Goal: Contribute content: Add original content to the website for others to see

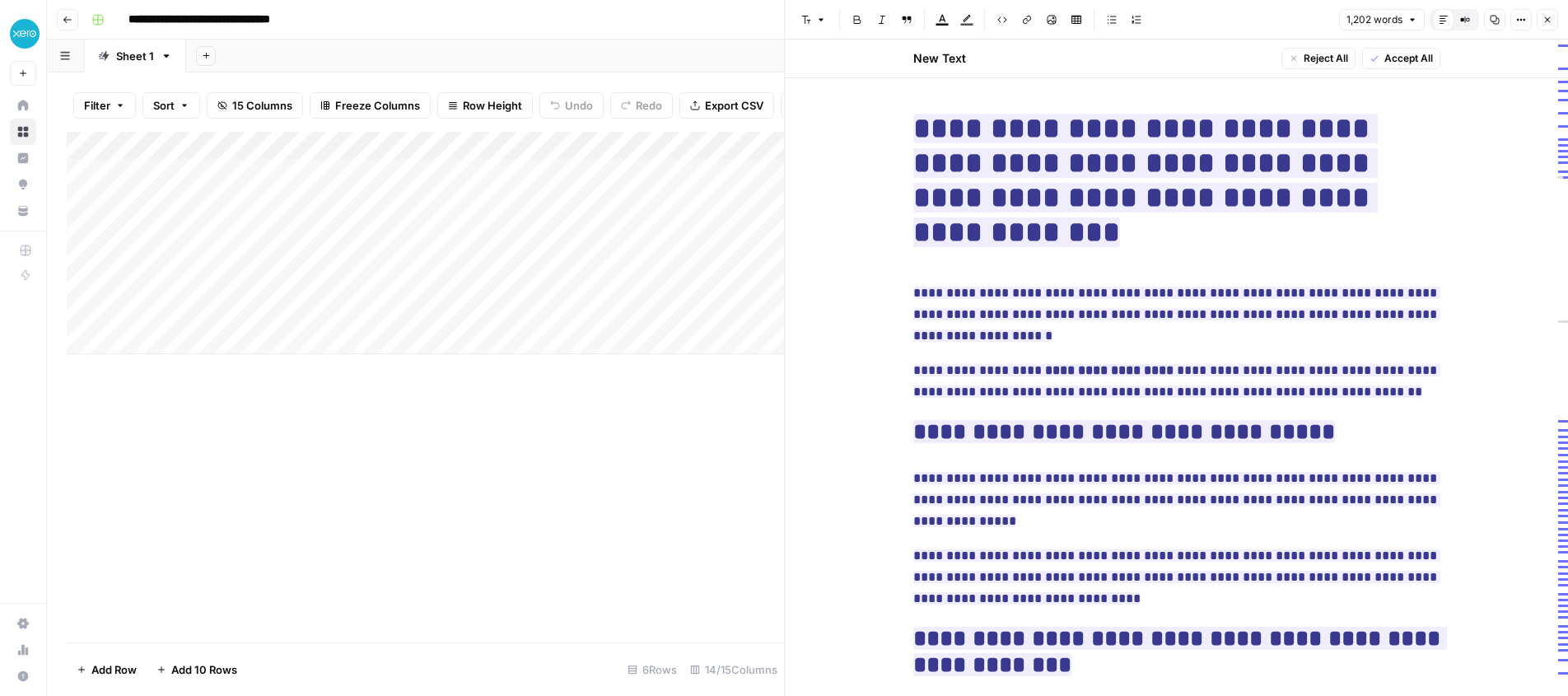
click at [614, 404] on div "Add Column" at bounding box center [425, 387] width 717 height 511
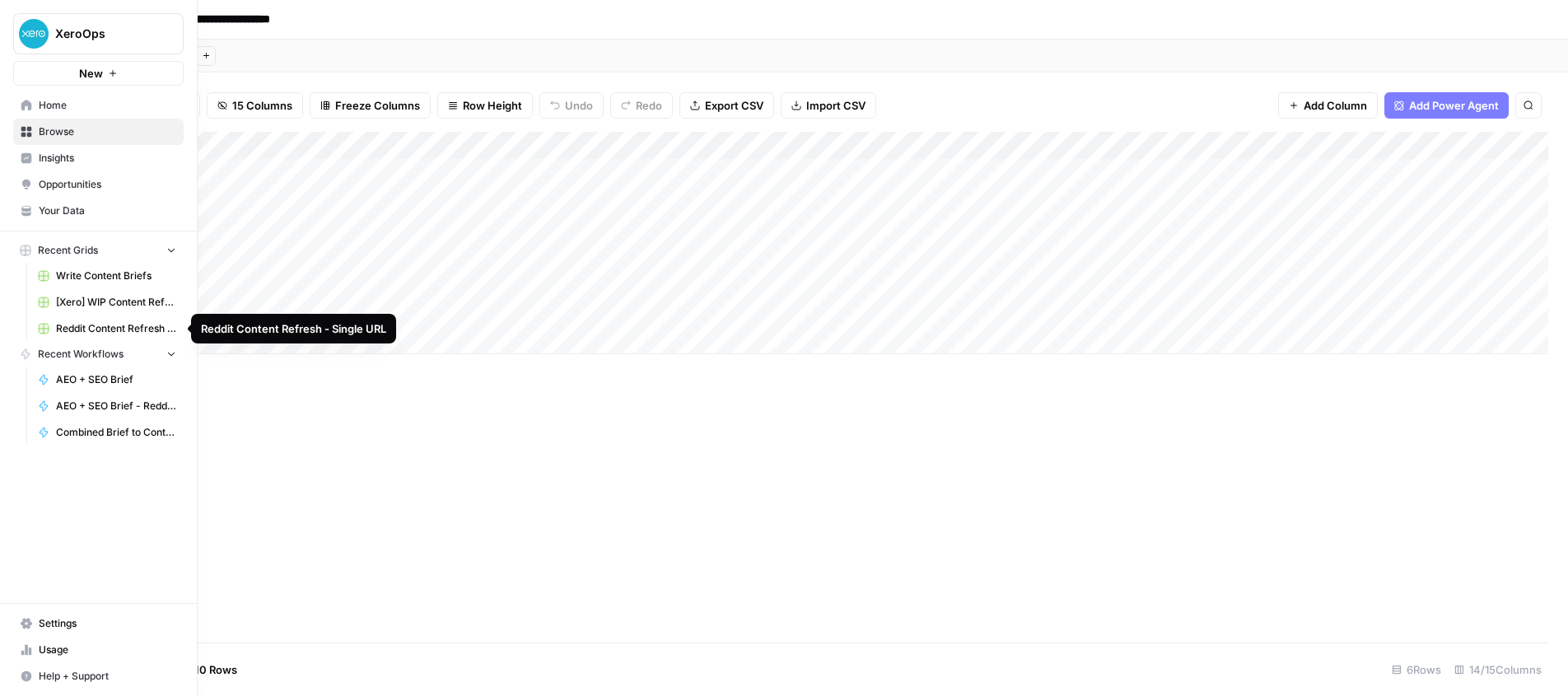
click at [105, 325] on span "Reddit Content Refresh - Single URL" at bounding box center [115, 328] width 120 height 15
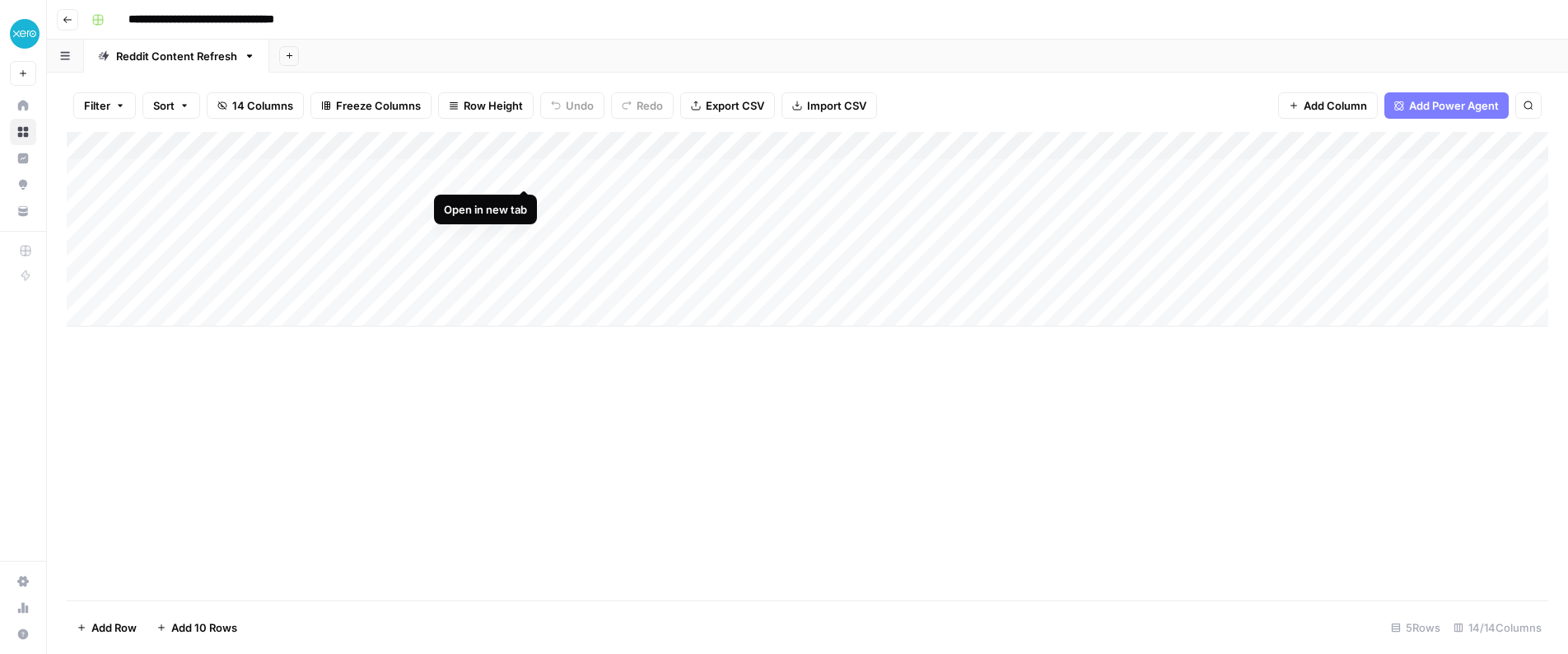
click at [528, 173] on div "Add Column" at bounding box center [807, 229] width 1482 height 195
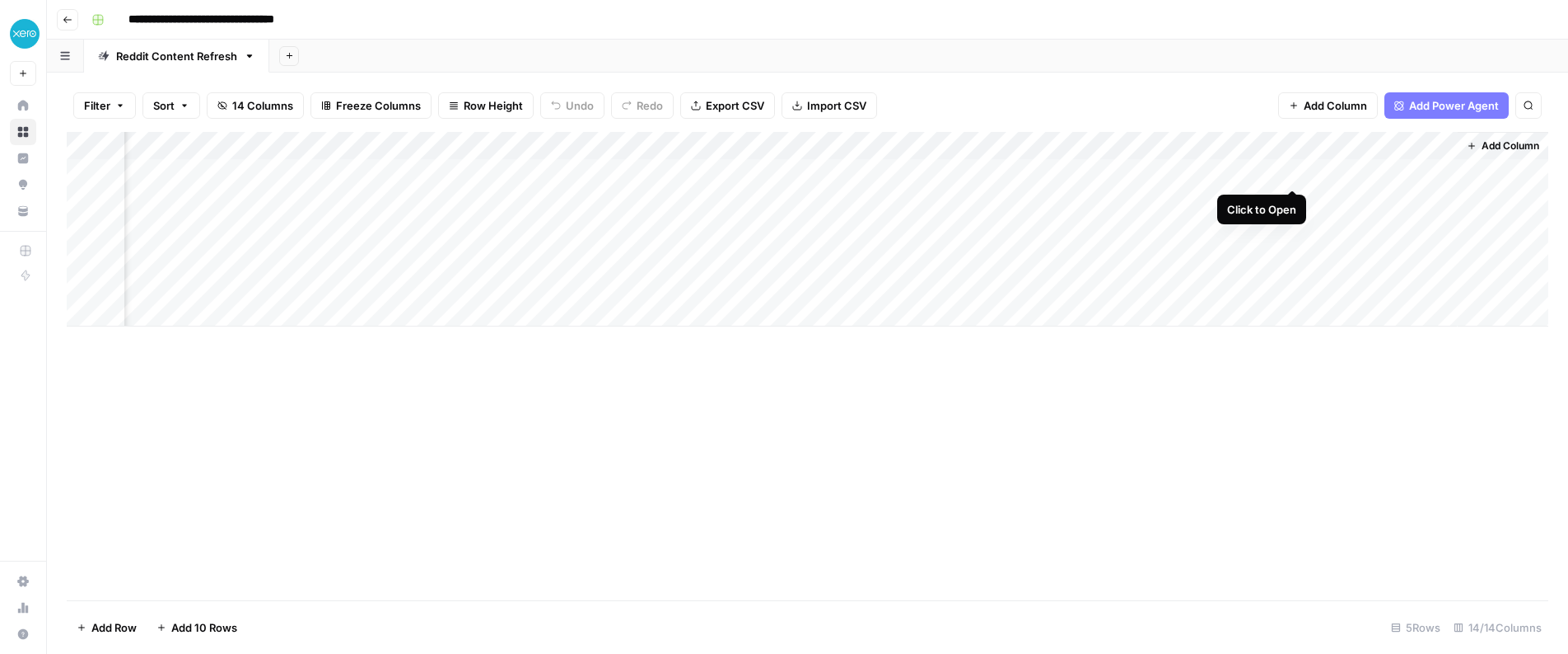
click at [1293, 170] on div "Add Column" at bounding box center [807, 229] width 1482 height 195
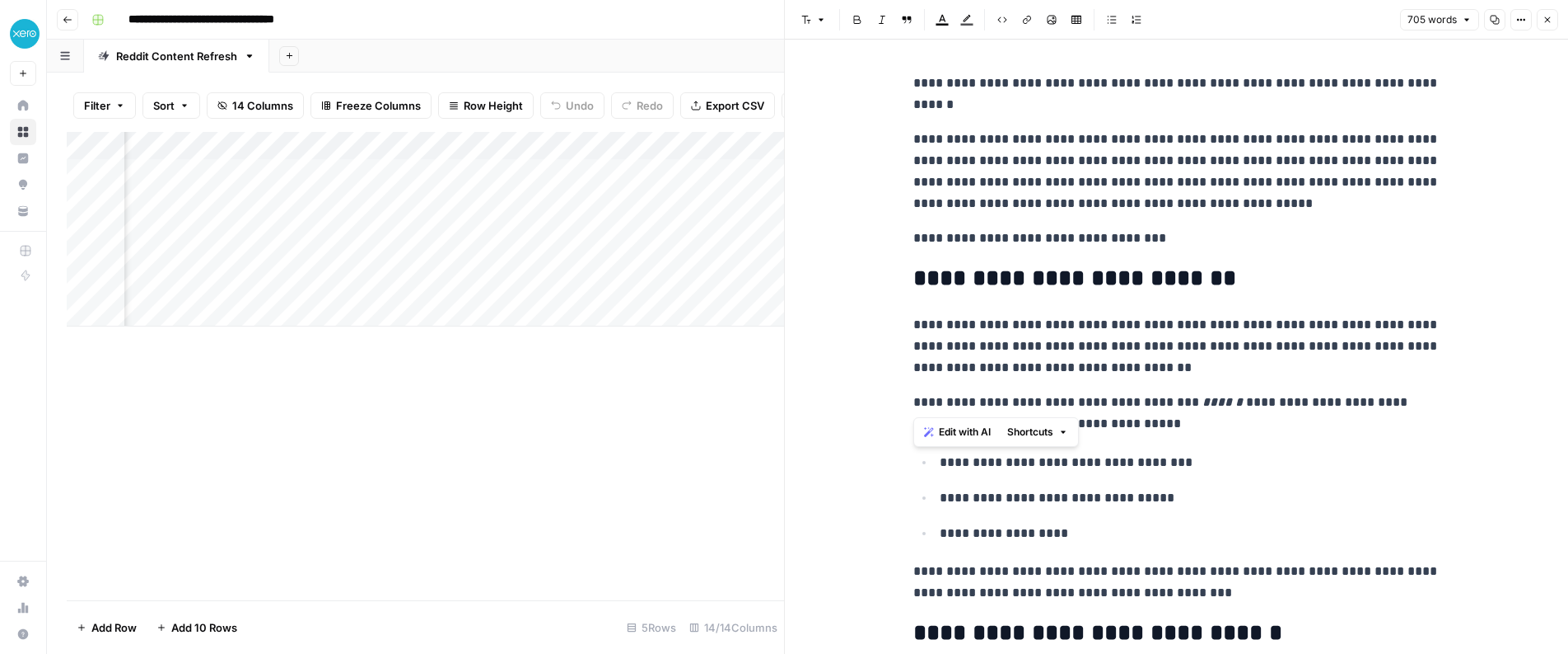
drag, startPoint x: 921, startPoint y: 143, endPoint x: 1366, endPoint y: 378, distance: 503.2
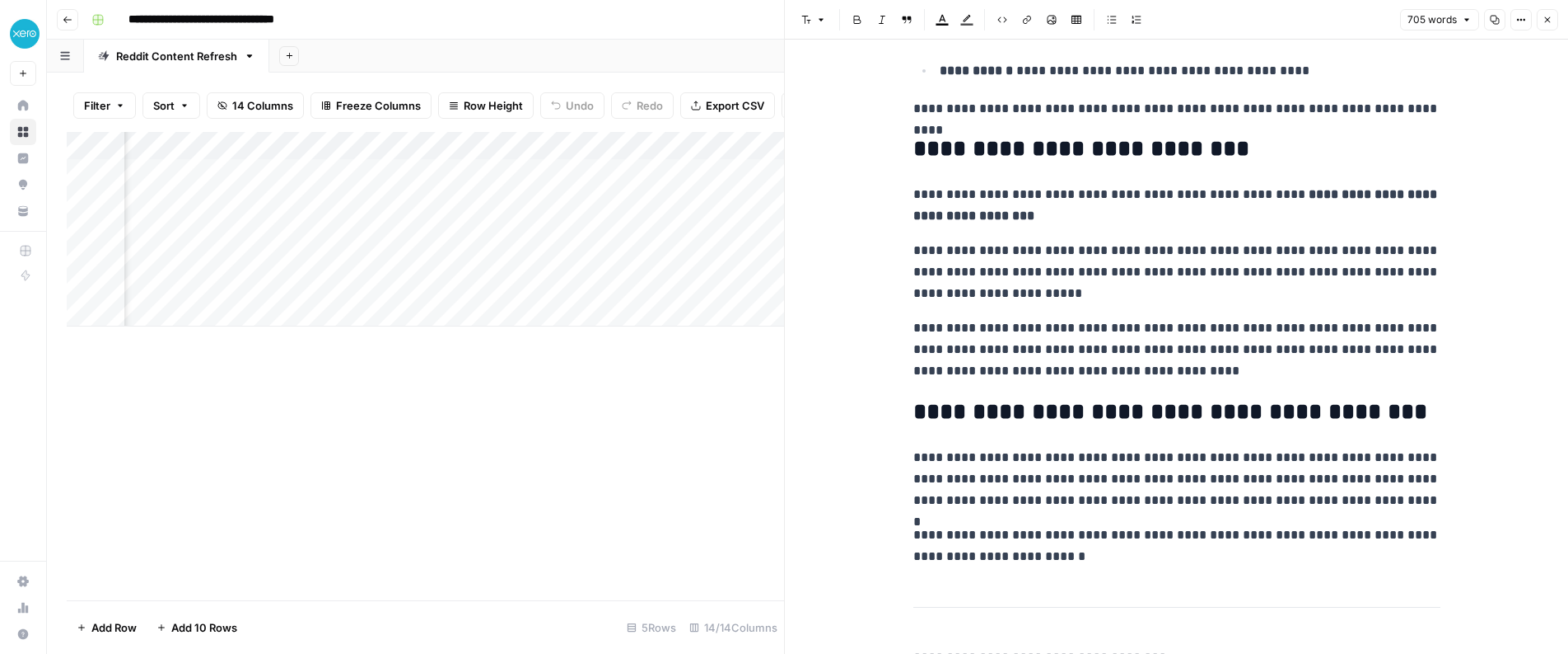
scroll to position [1845, 0]
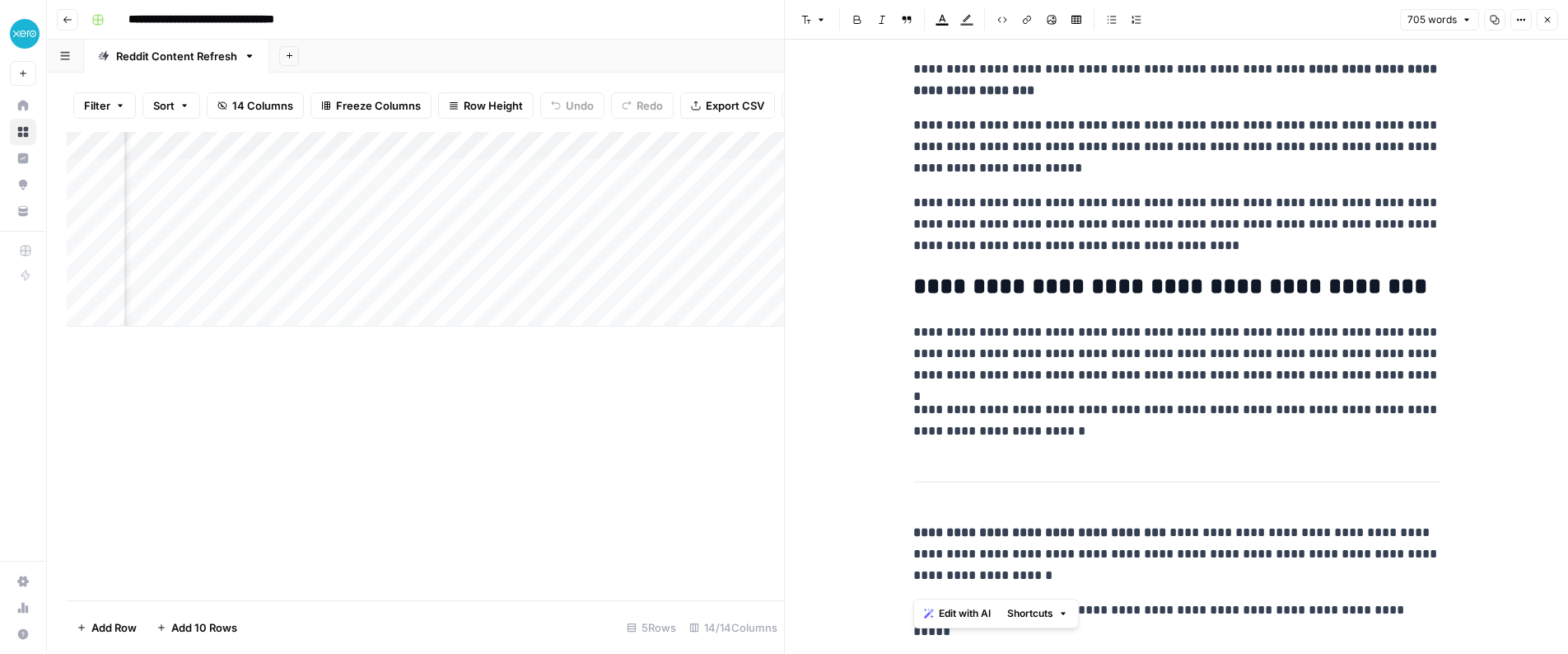
drag, startPoint x: 915, startPoint y: 260, endPoint x: 1462, endPoint y: 586, distance: 636.8
click at [1034, 322] on p "**********" at bounding box center [1177, 354] width 528 height 65
drag, startPoint x: 900, startPoint y: 297, endPoint x: 1404, endPoint y: 356, distance: 507.4
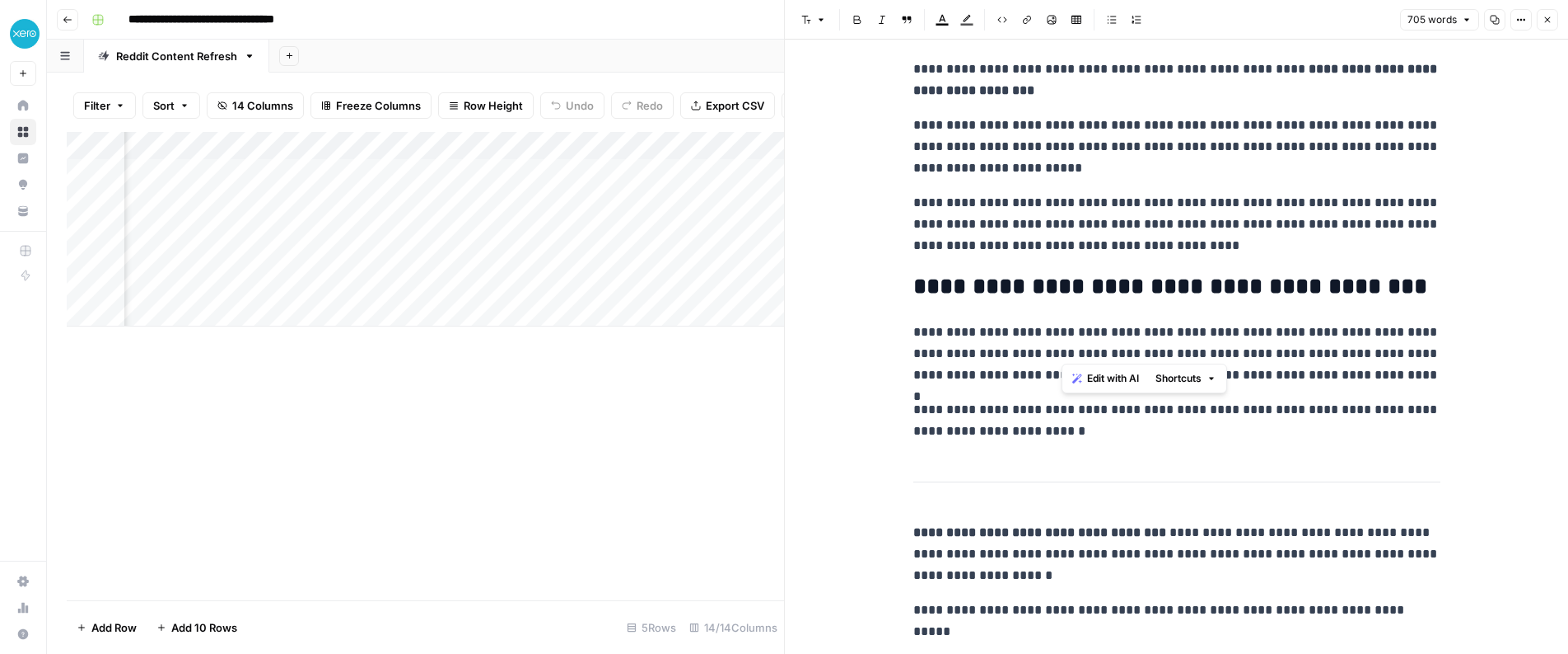
drag, startPoint x: 1197, startPoint y: 328, endPoint x: 1257, endPoint y: 341, distance: 61.4
click at [1257, 341] on p "**********" at bounding box center [1177, 354] width 528 height 65
click at [1148, 322] on p "**********" at bounding box center [1177, 354] width 528 height 65
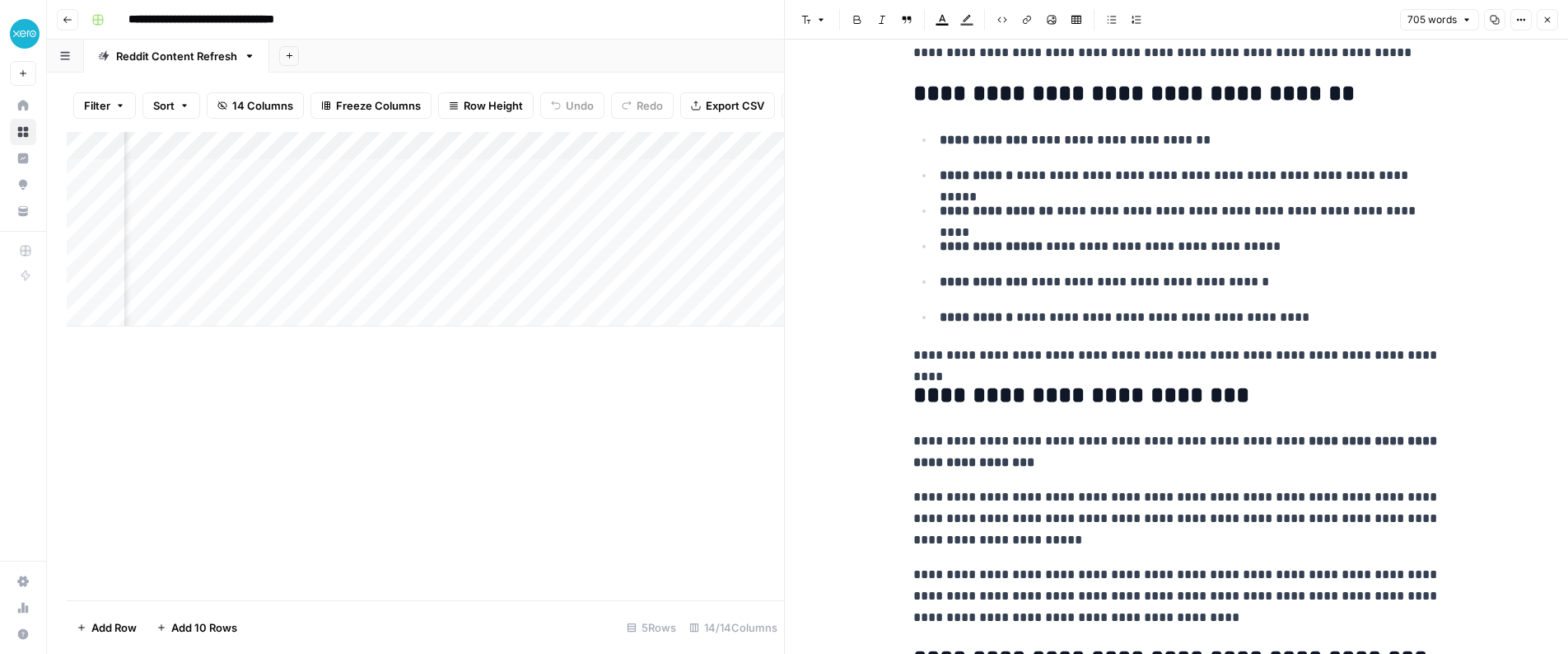
scroll to position [1468, 0]
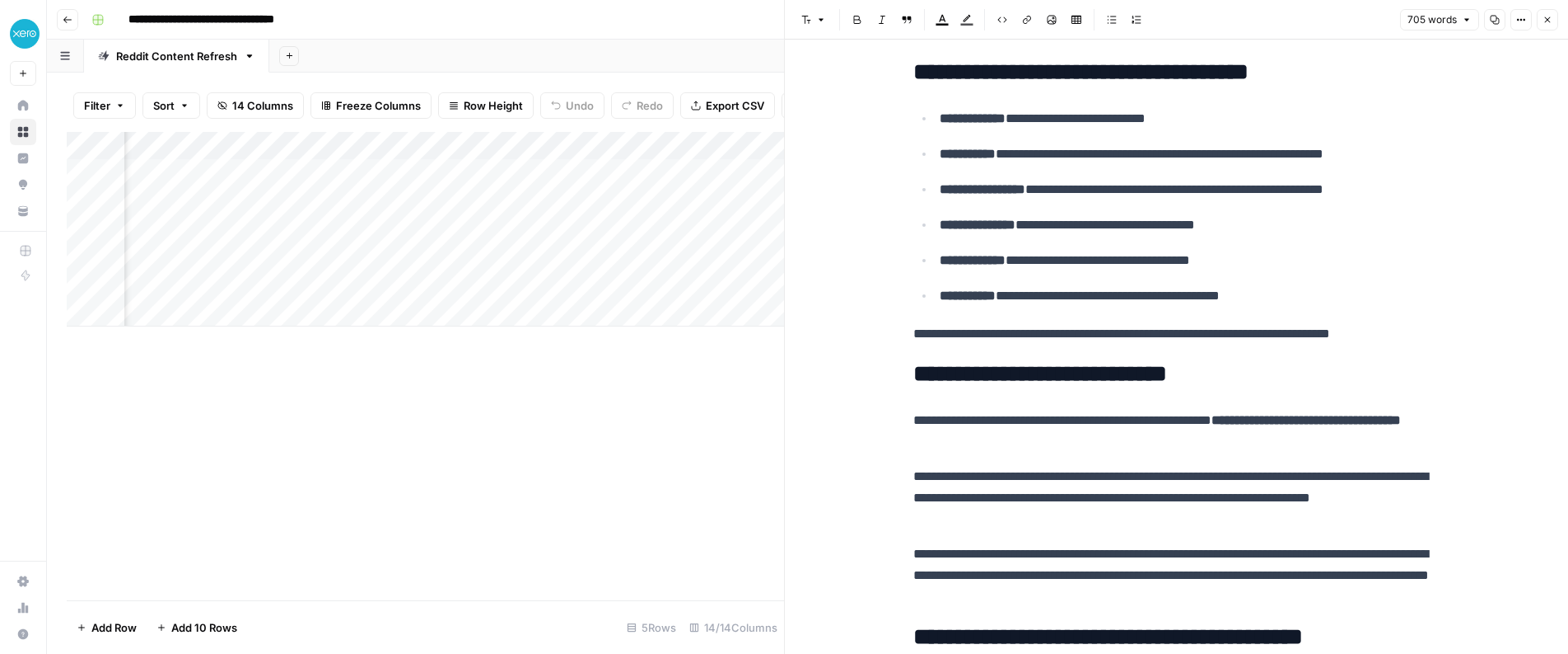
click at [297, 177] on div "Add Column" at bounding box center [425, 229] width 717 height 195
click at [527, 200] on div "Add Column" at bounding box center [425, 229] width 717 height 195
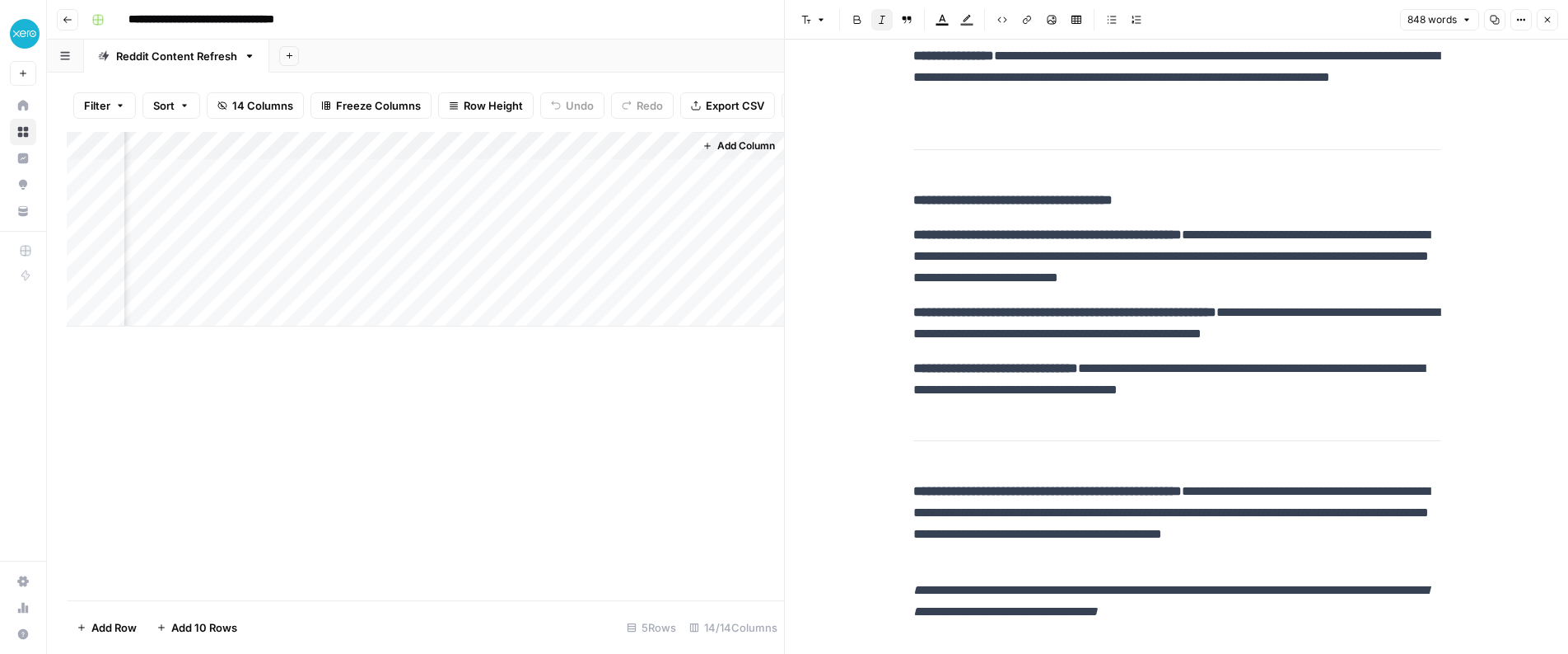
scroll to position [2598, 0]
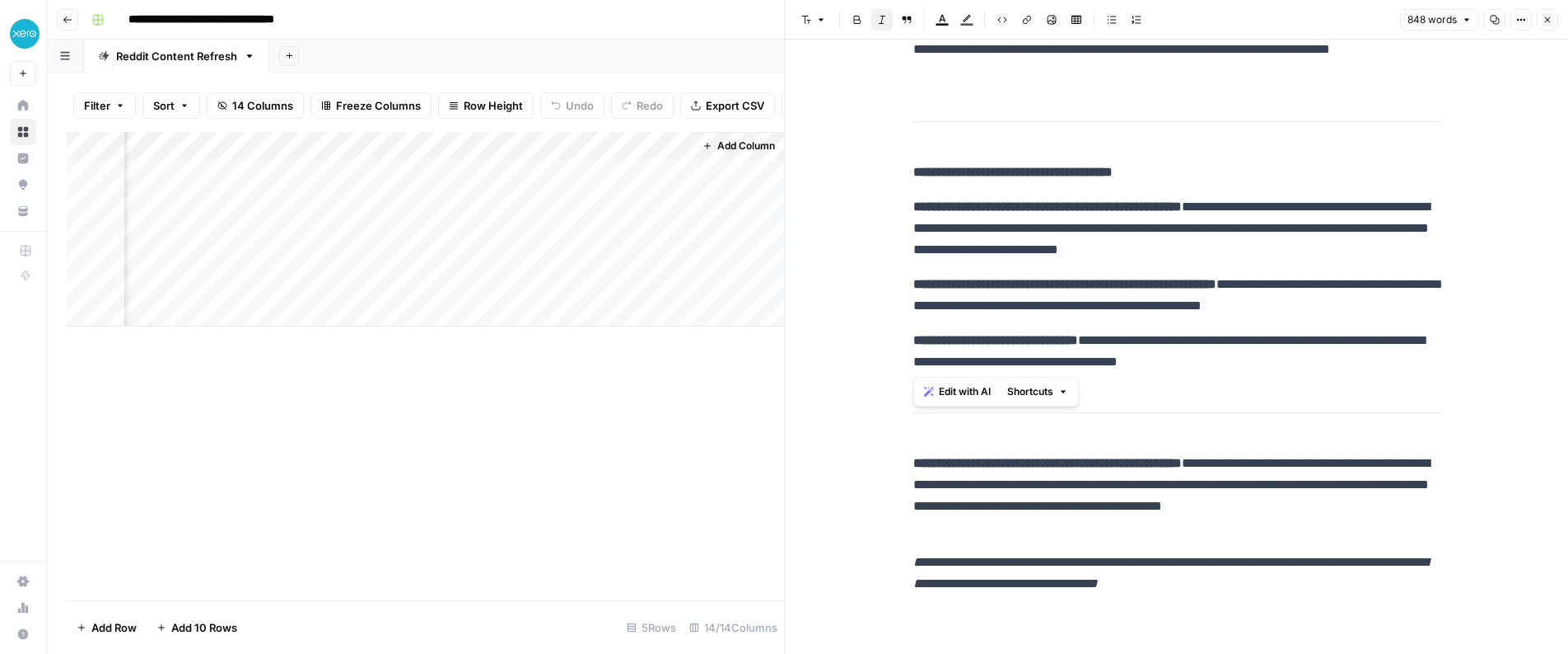
drag, startPoint x: 914, startPoint y: 171, endPoint x: 1377, endPoint y: 382, distance: 508.8
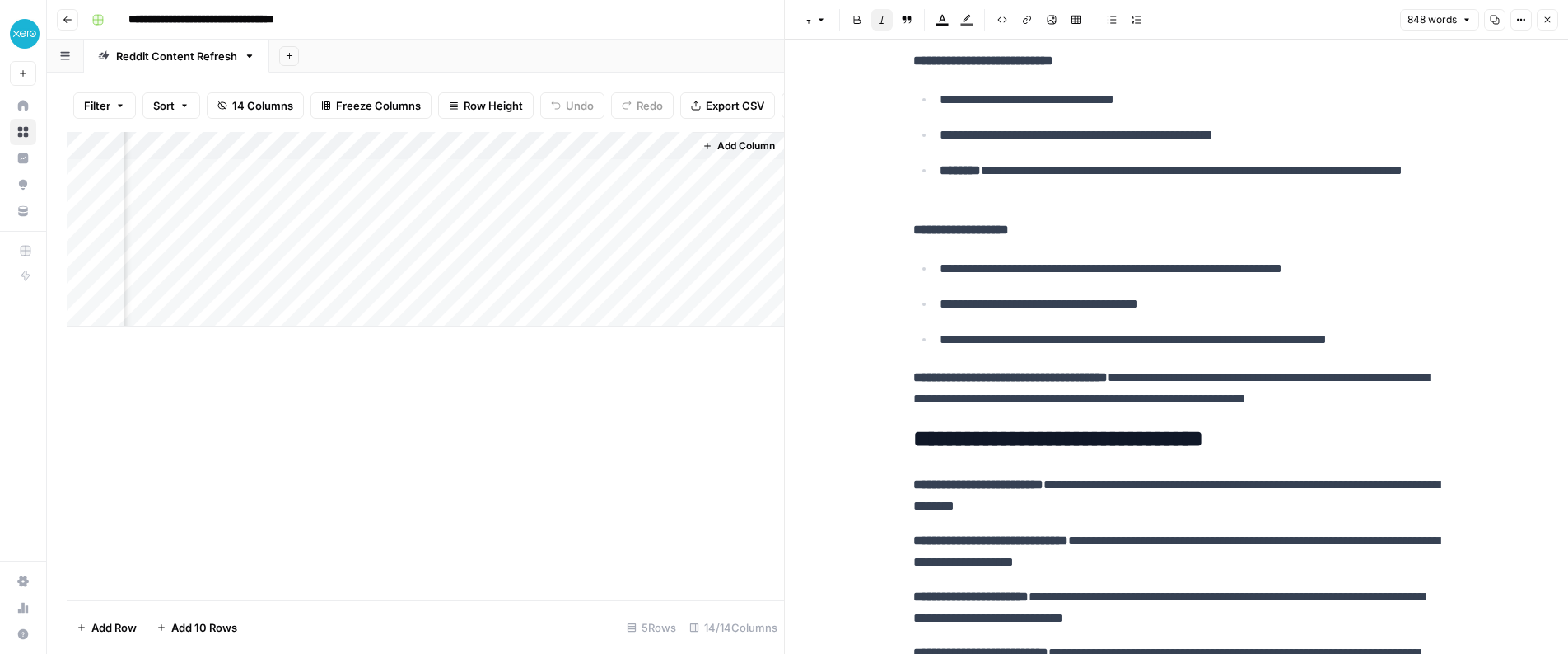
scroll to position [1217, 0]
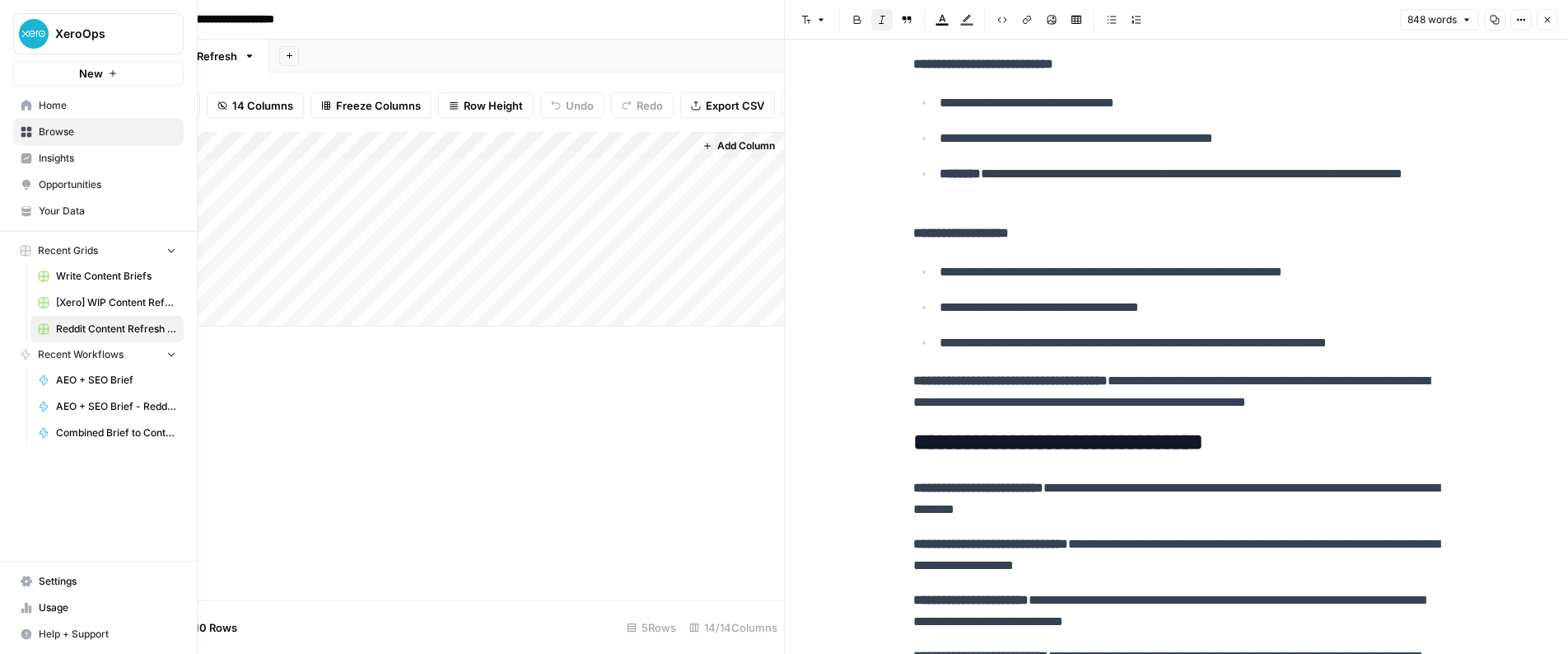
click at [51, 136] on span "Browse" at bounding box center [107, 131] width 138 height 15
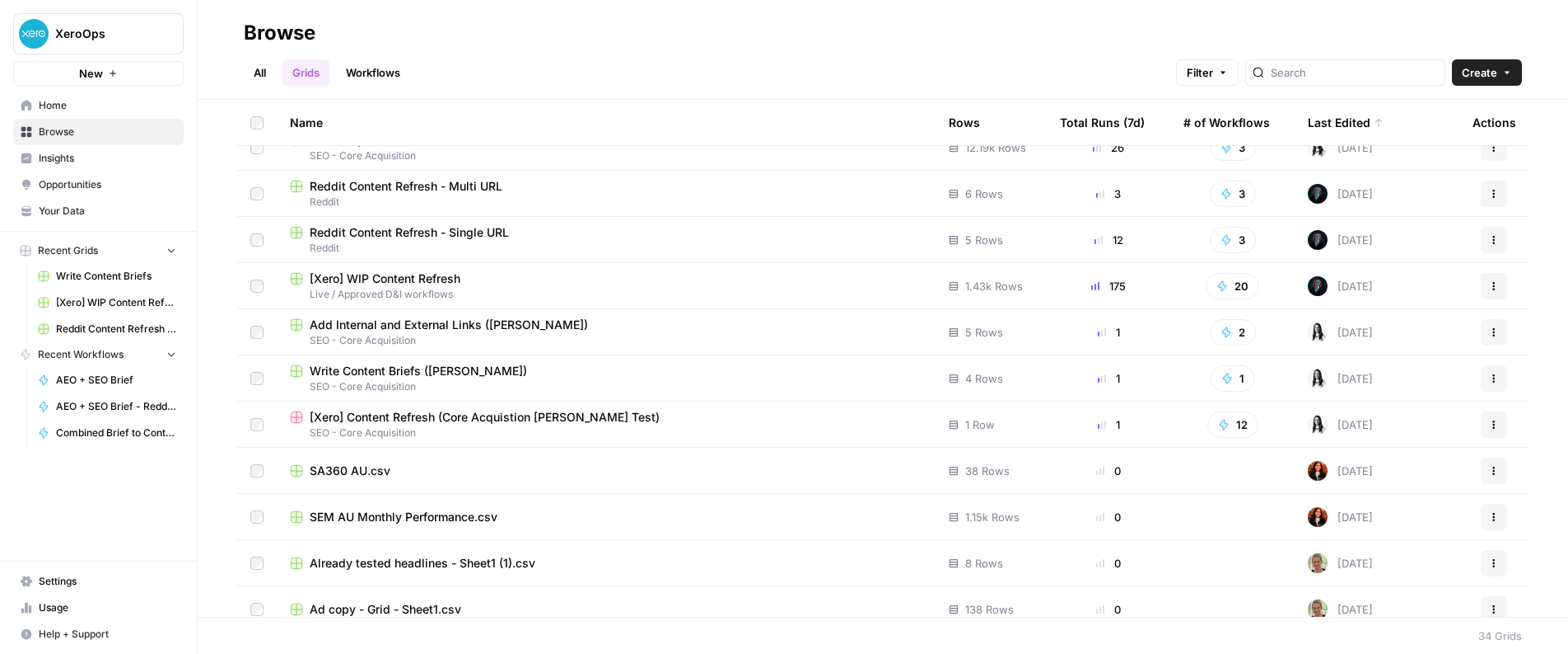
scroll to position [115, 0]
click at [413, 186] on span "Reddit Content Refresh - Multi URL" at bounding box center [405, 184] width 192 height 17
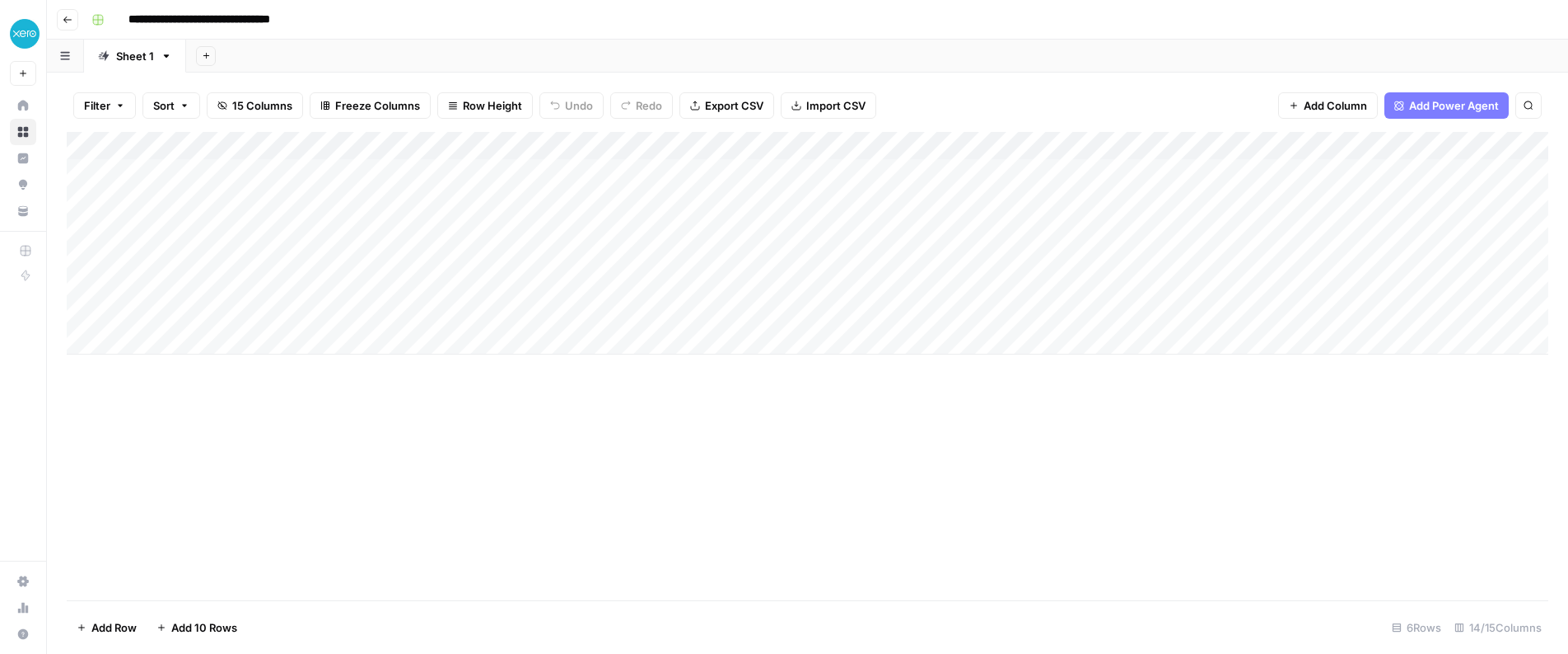
drag, startPoint x: 318, startPoint y: 175, endPoint x: 380, endPoint y: 171, distance: 62.1
click at [318, 175] on div "Add Column" at bounding box center [807, 243] width 1482 height 223
click at [495, 171] on div "Add Column" at bounding box center [807, 243] width 1482 height 223
click at [475, 172] on div "Add Column" at bounding box center [807, 243] width 1482 height 223
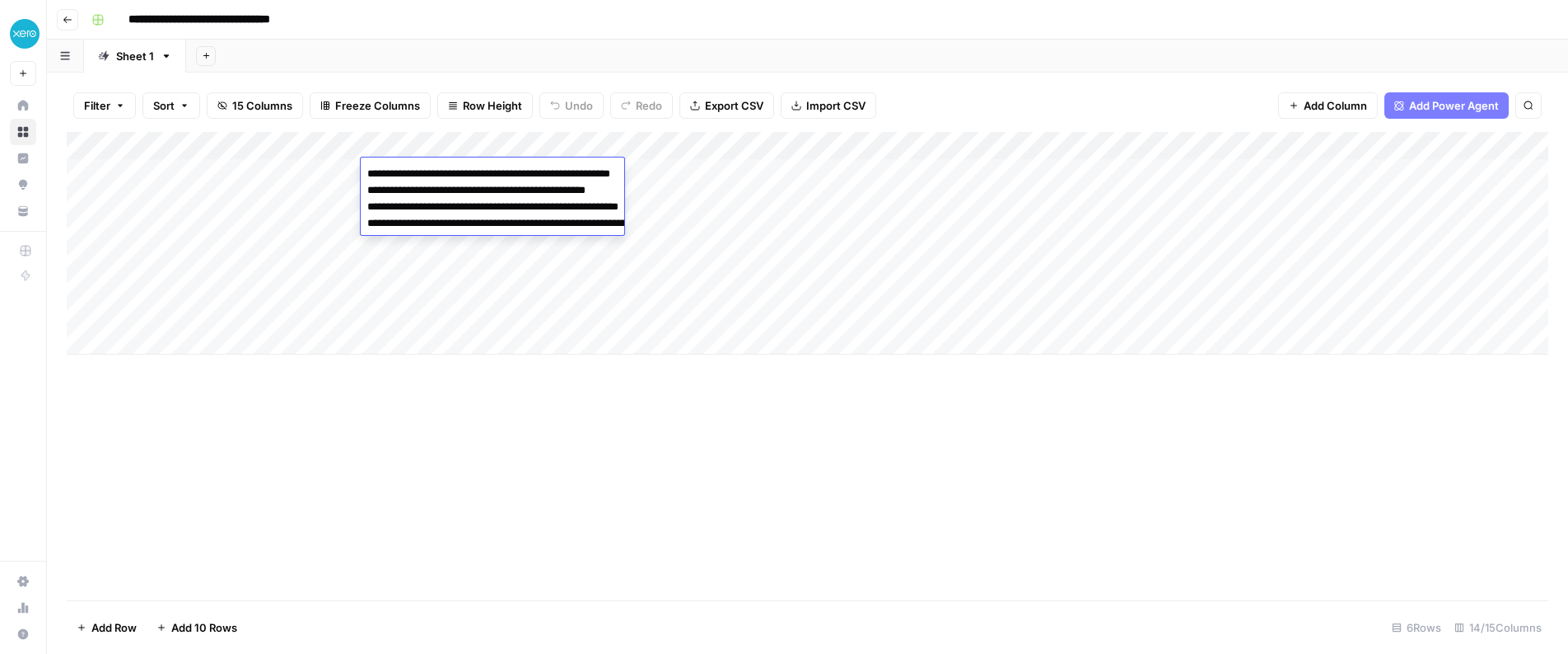
click at [475, 172] on textarea "**********" at bounding box center [525, 215] width 329 height 106
click at [455, 341] on div "Add Column" at bounding box center [807, 243] width 1482 height 223
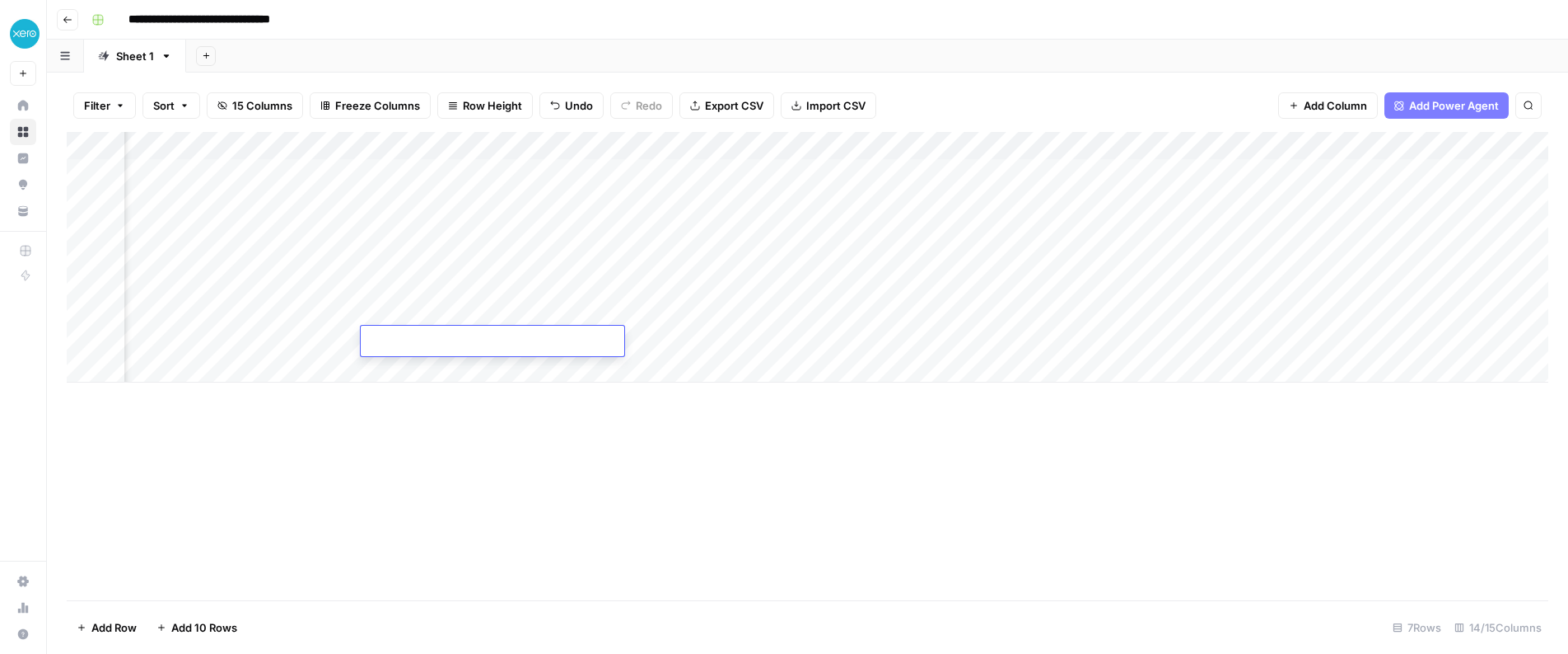
scroll to position [0, 1226]
click at [1293, 171] on div "Add Column" at bounding box center [807, 257] width 1482 height 250
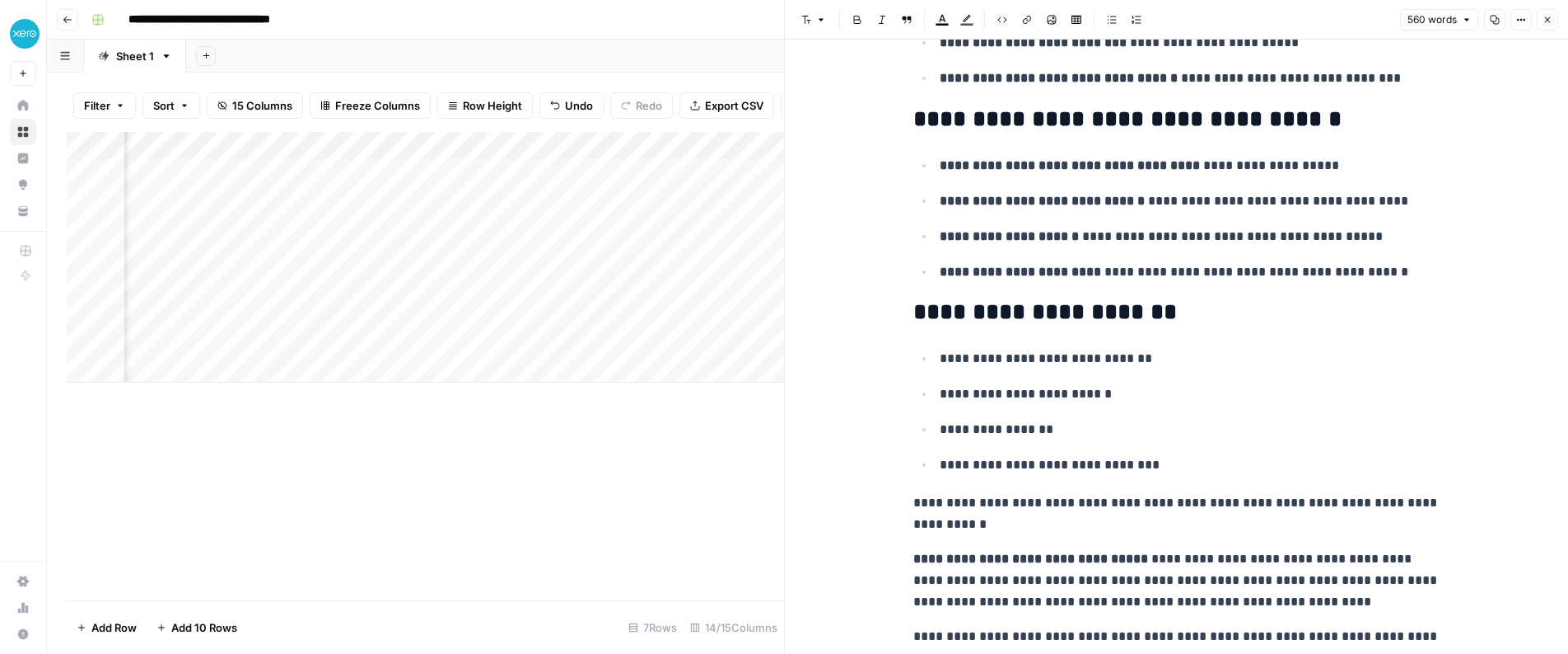
scroll to position [1798, 0]
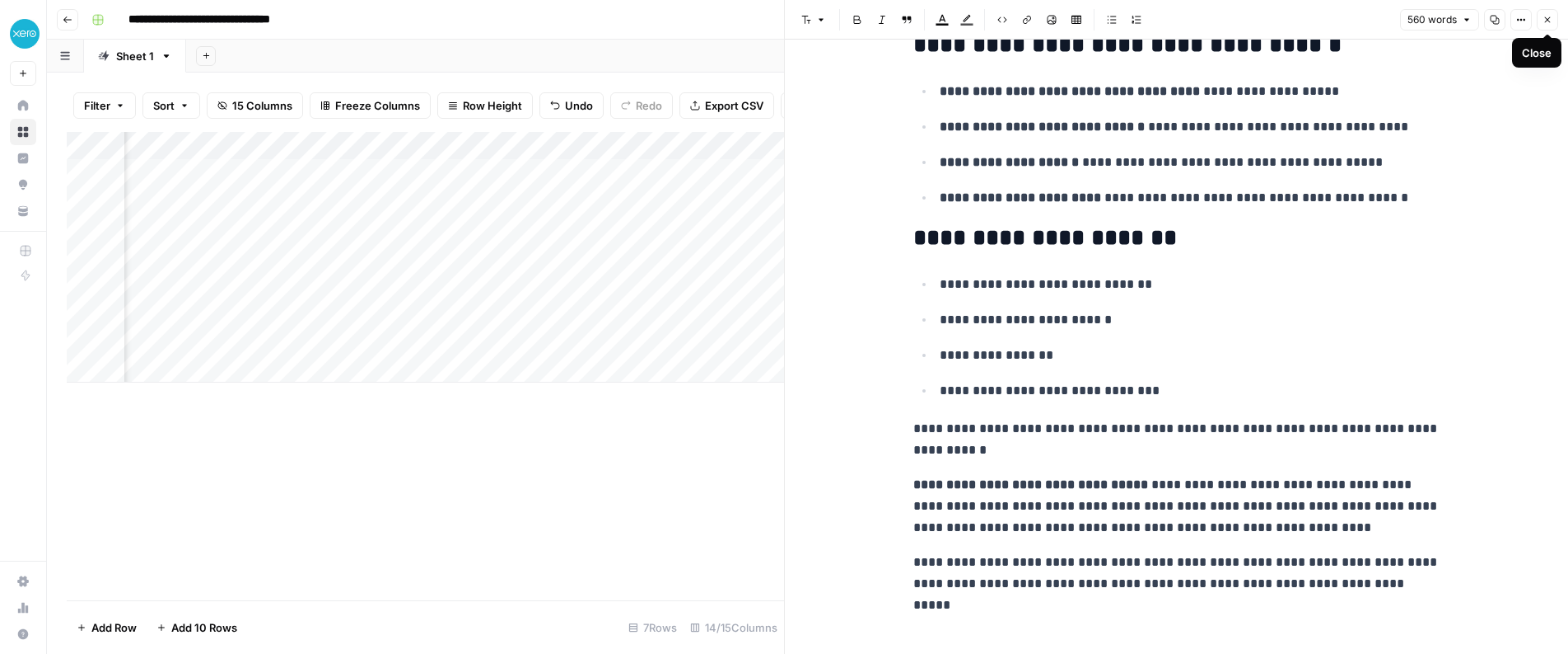
click at [1545, 20] on icon "button" at bounding box center [1547, 20] width 10 height 10
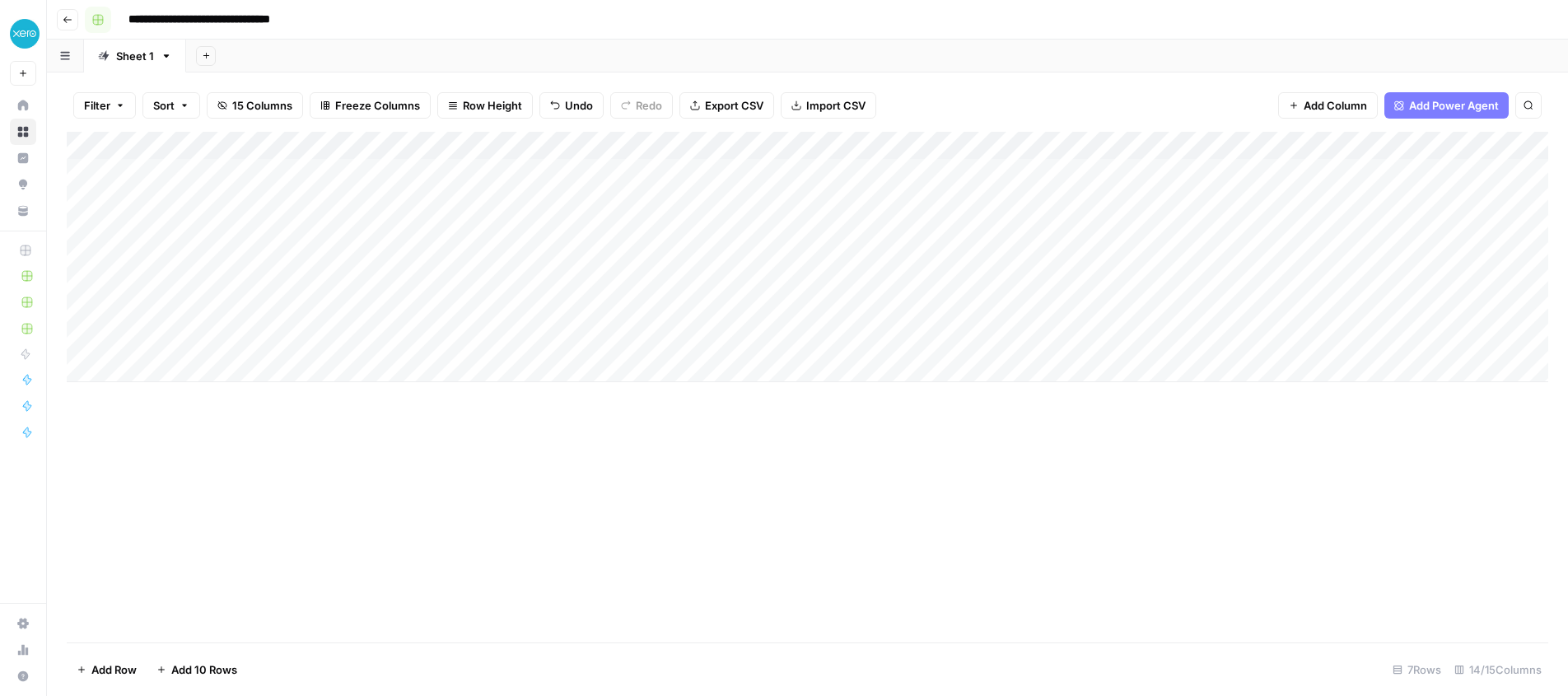
click at [105, 14] on button "button" at bounding box center [98, 20] width 26 height 26
drag, startPoint x: 211, startPoint y: 11, endPoint x: 106, endPoint y: 20, distance: 105.4
click at [209, 11] on input "**********" at bounding box center [226, 20] width 209 height 26
click at [68, 19] on icon "button" at bounding box center [67, 20] width 8 height 7
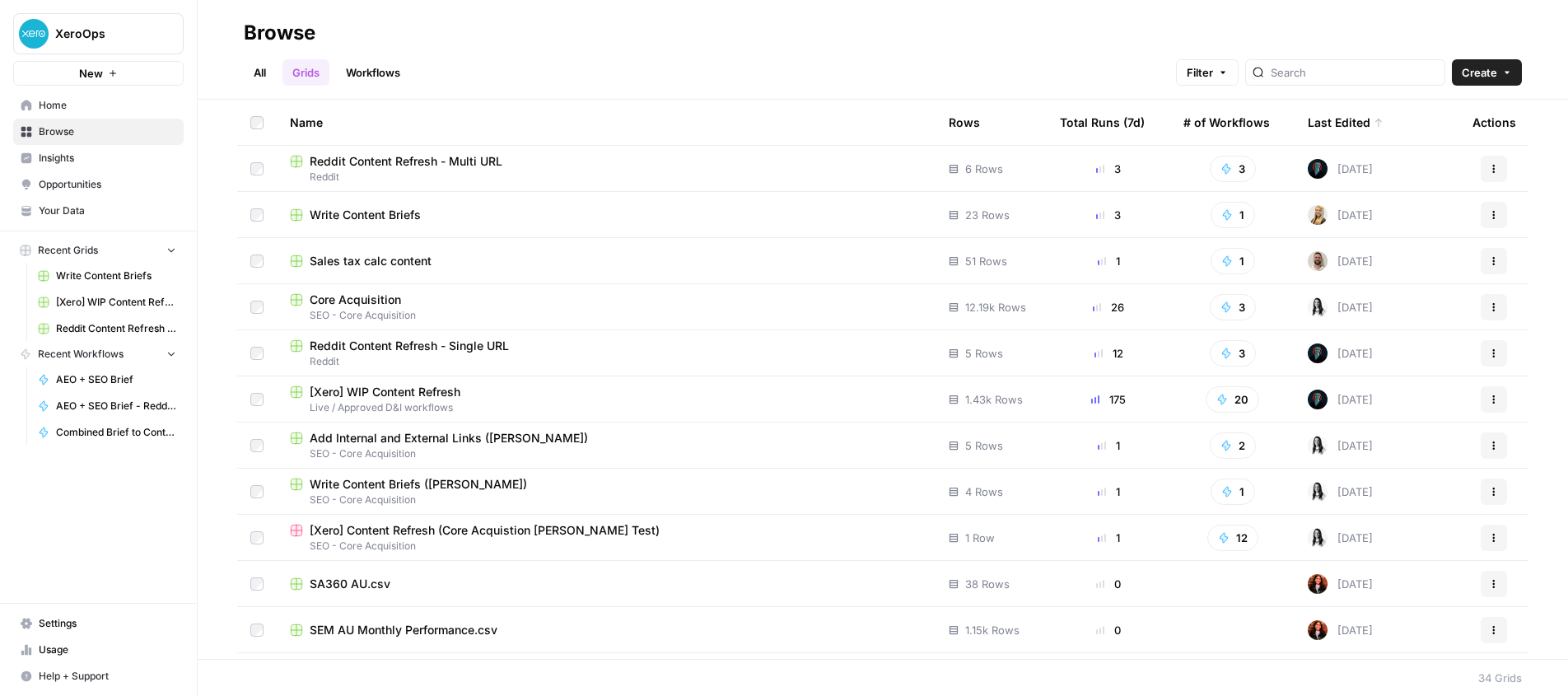
click at [467, 341] on span "Reddit Content Refresh - Single URL" at bounding box center [409, 346] width 199 height 17
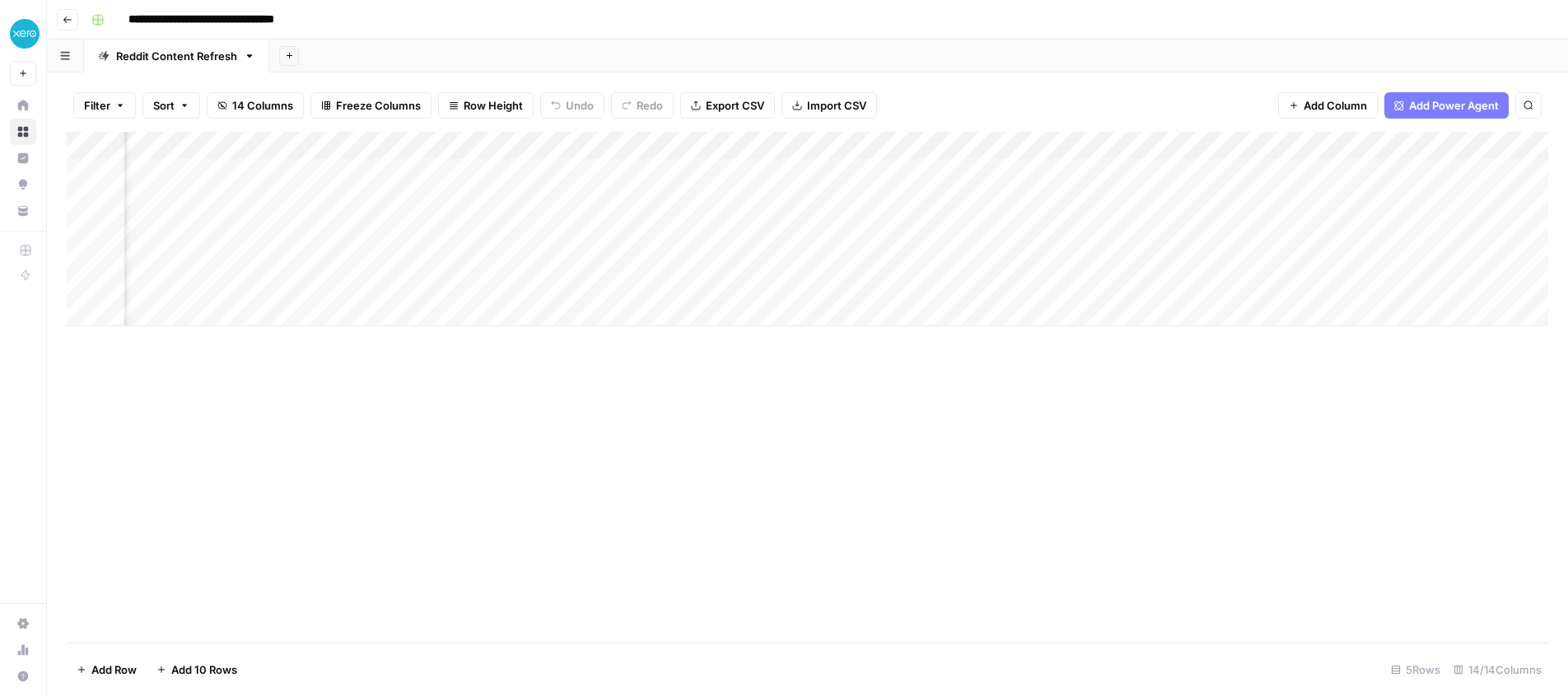
scroll to position [0, 195]
click at [1123, 229] on div "Add Column" at bounding box center [807, 229] width 1482 height 195
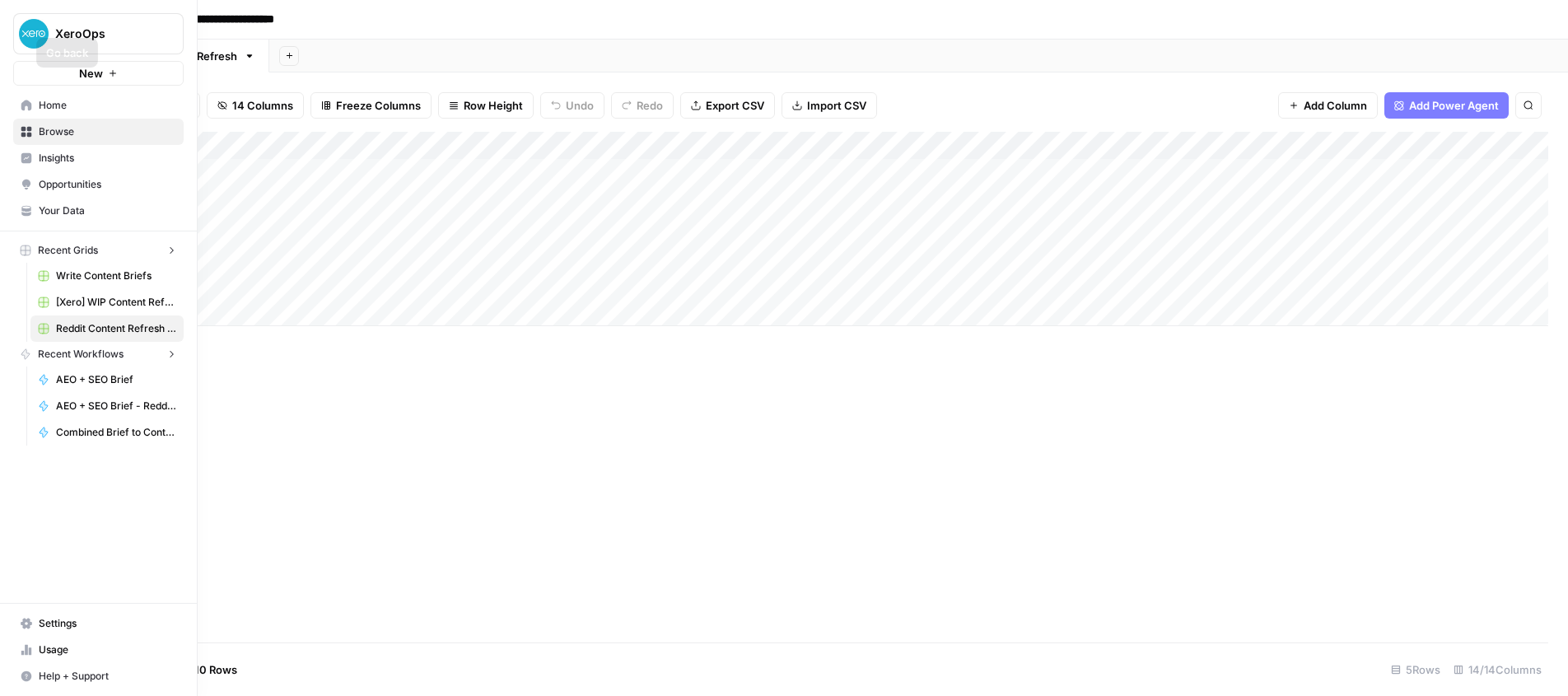
click at [19, 34] on img "Workspace: XeroOps" at bounding box center [33, 33] width 29 height 29
click at [48, 153] on span "Insights" at bounding box center [107, 157] width 138 height 15
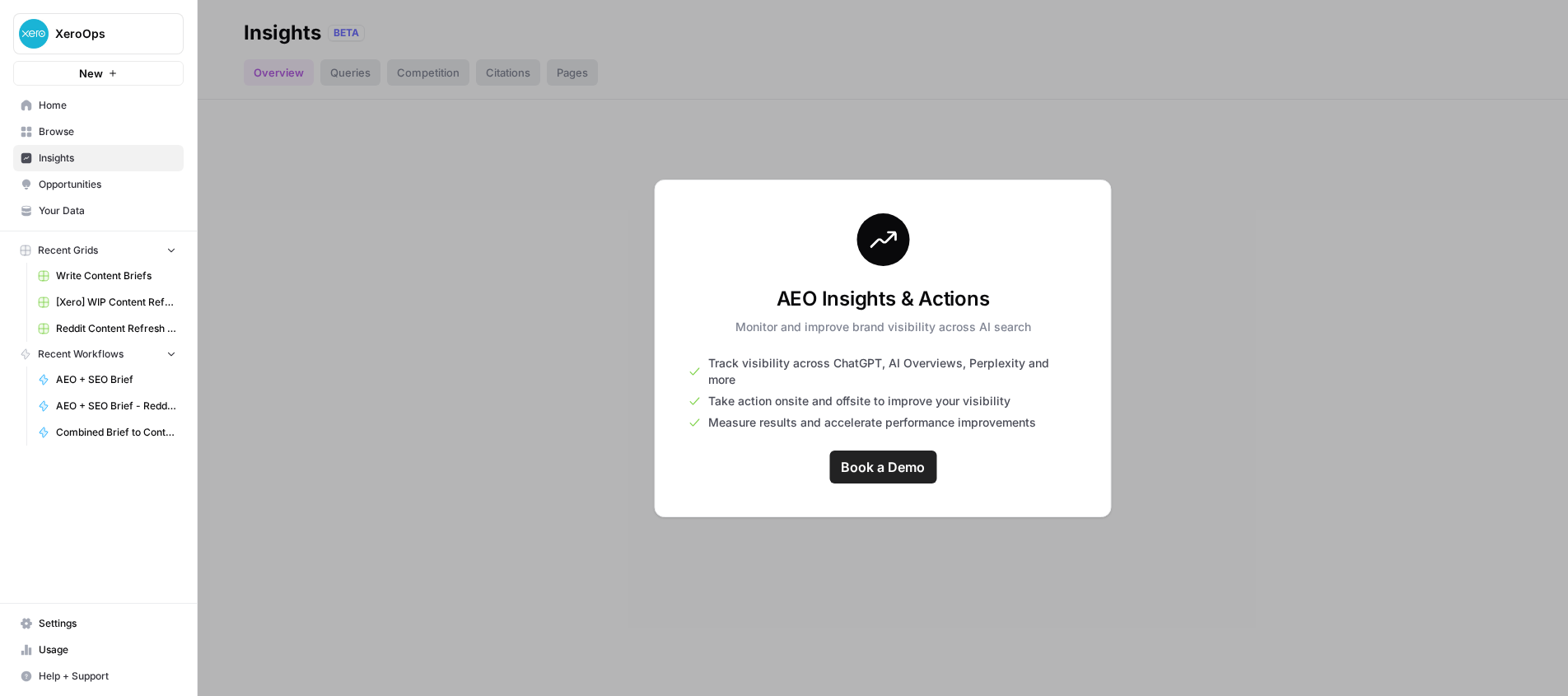
drag, startPoint x: 428, startPoint y: 184, endPoint x: 130, endPoint y: 3, distance: 348.7
click at [427, 184] on div at bounding box center [882, 348] width 1371 height 696
click at [507, 128] on div at bounding box center [882, 348] width 1371 height 696
click at [748, 123] on div at bounding box center [882, 348] width 1371 height 696
click at [107, 303] on span "[Xero] WIP Content Refresh" at bounding box center [115, 302] width 120 height 15
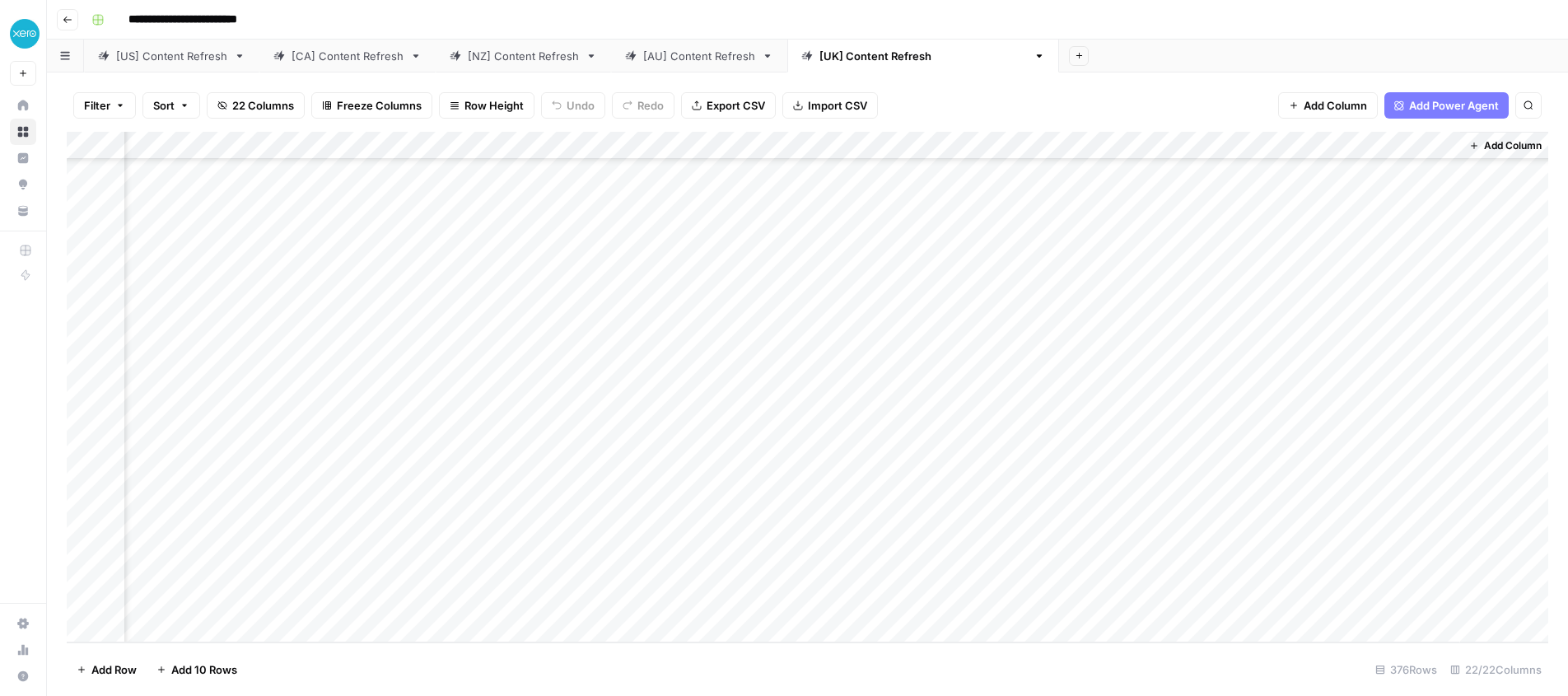
scroll to position [10079, 2128]
click at [654, 600] on div "Add Column" at bounding box center [807, 387] width 1482 height 511
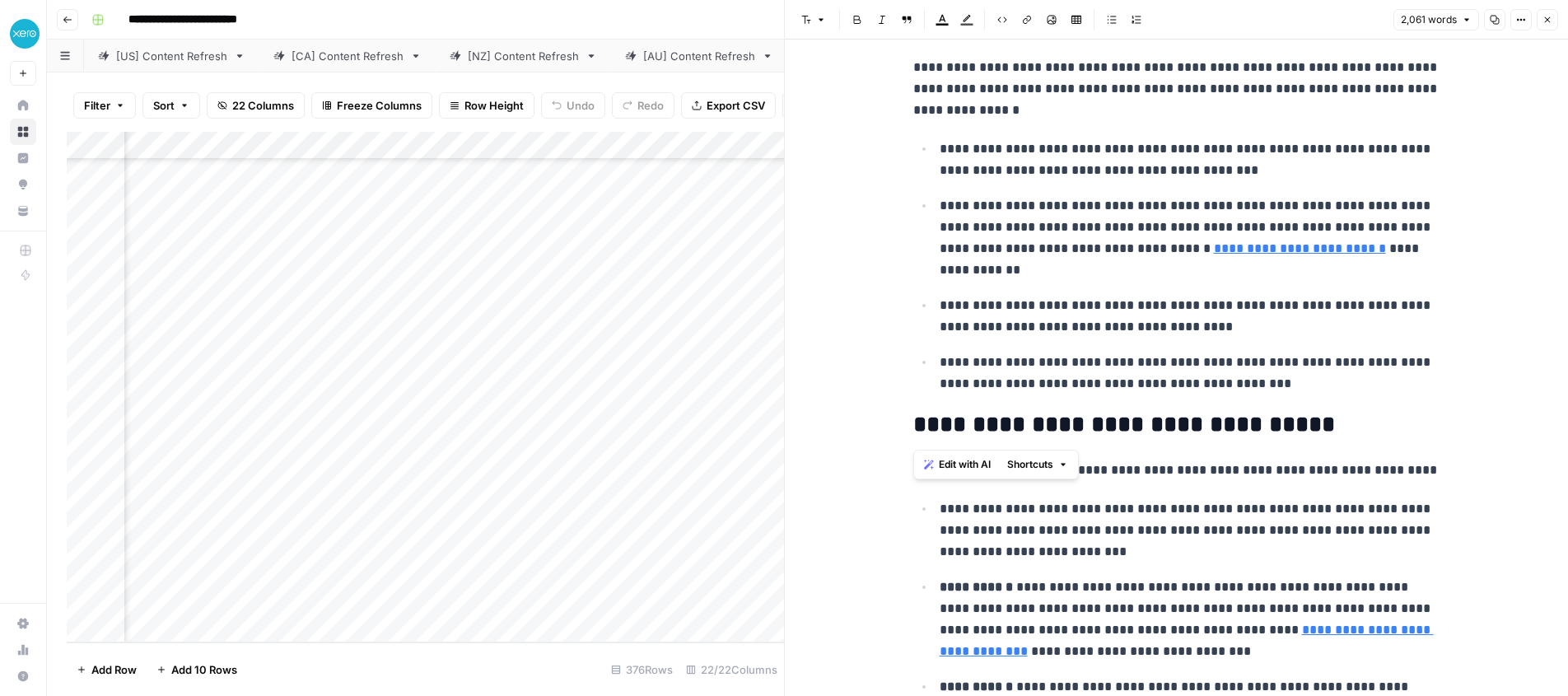
scroll to position [1757, 0]
drag, startPoint x: 913, startPoint y: 115, endPoint x: 1246, endPoint y: 383, distance: 427.4
click at [953, 411] on span "Edit with AI" at bounding box center [964, 412] width 52 height 15
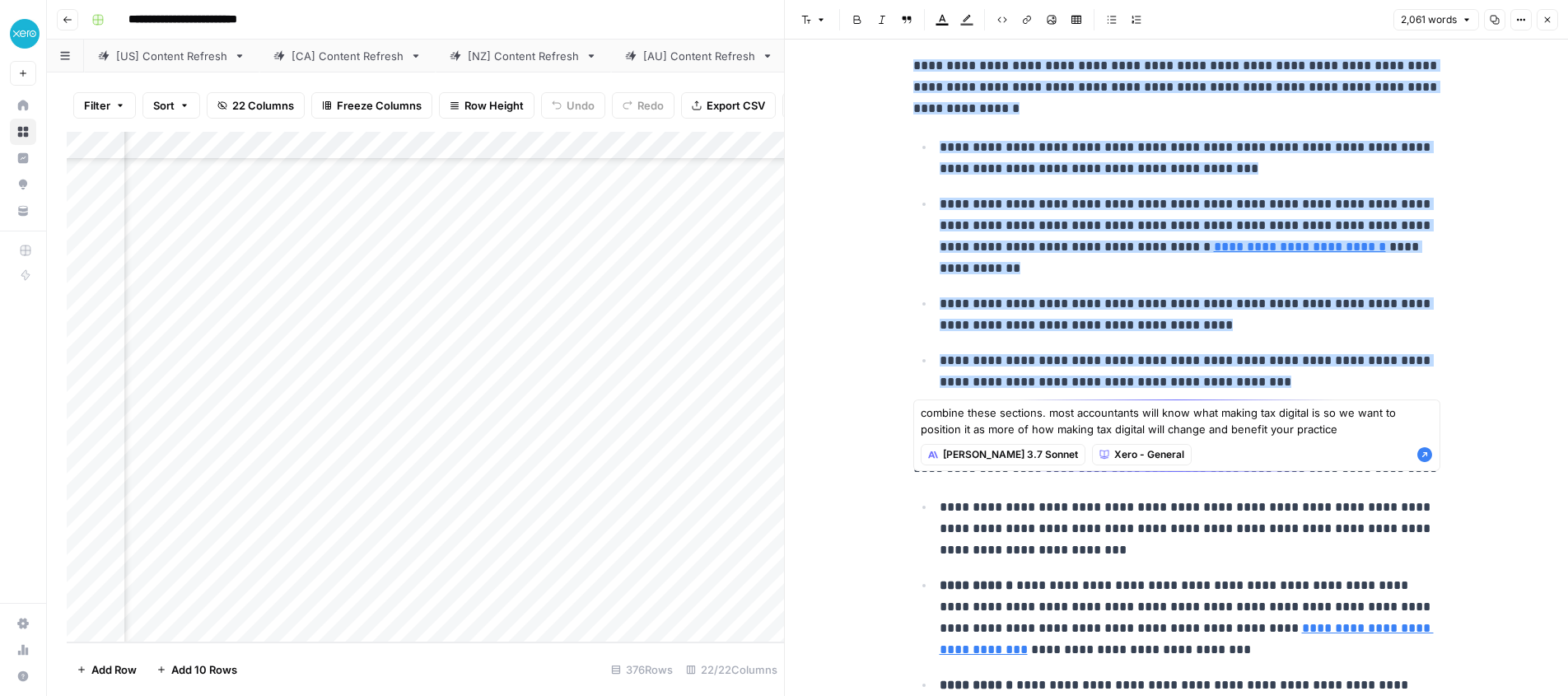
type textarea "combine these sections. most accountants will know what making tax digital is s…"
click at [1428, 452] on icon "button" at bounding box center [1424, 456] width 15 height 15
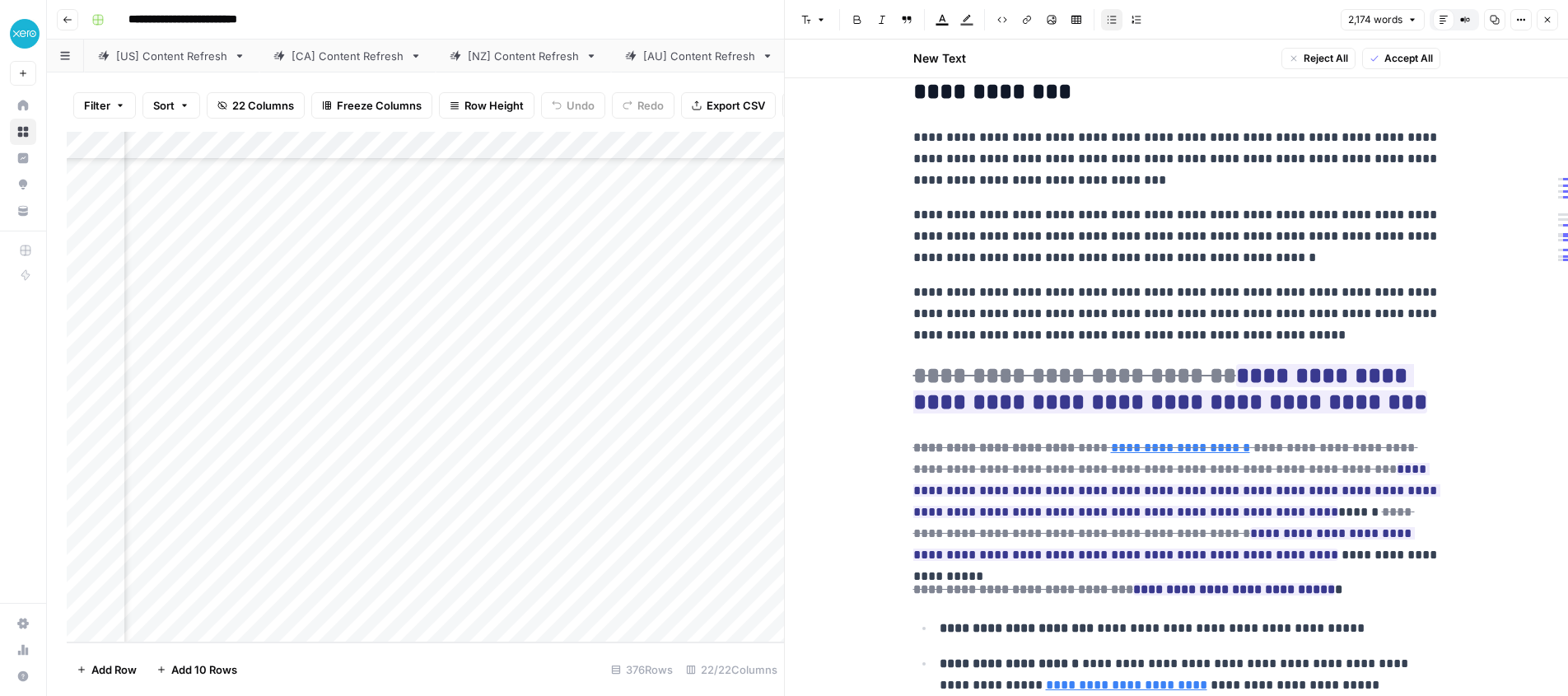
scroll to position [1032, 0]
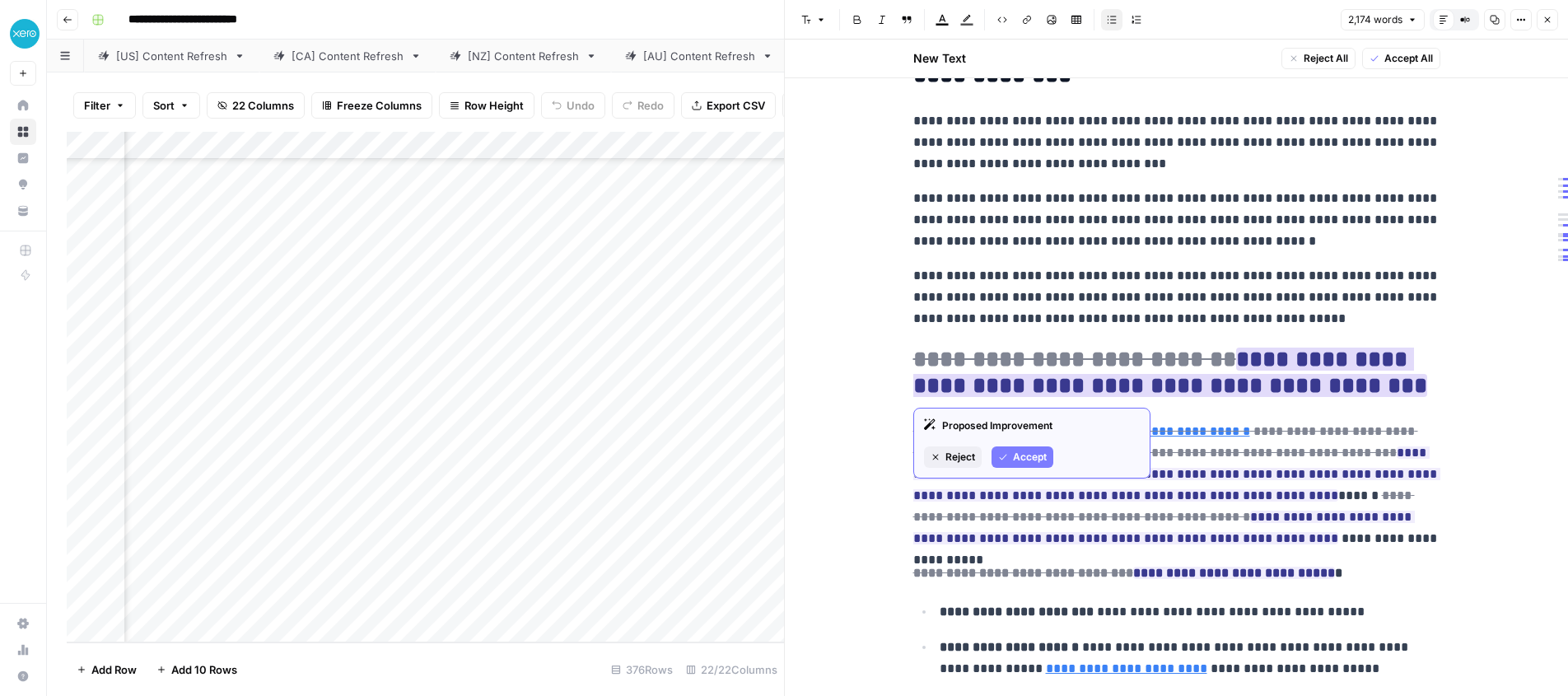
click at [1017, 451] on span "Accept" at bounding box center [1030, 457] width 34 height 15
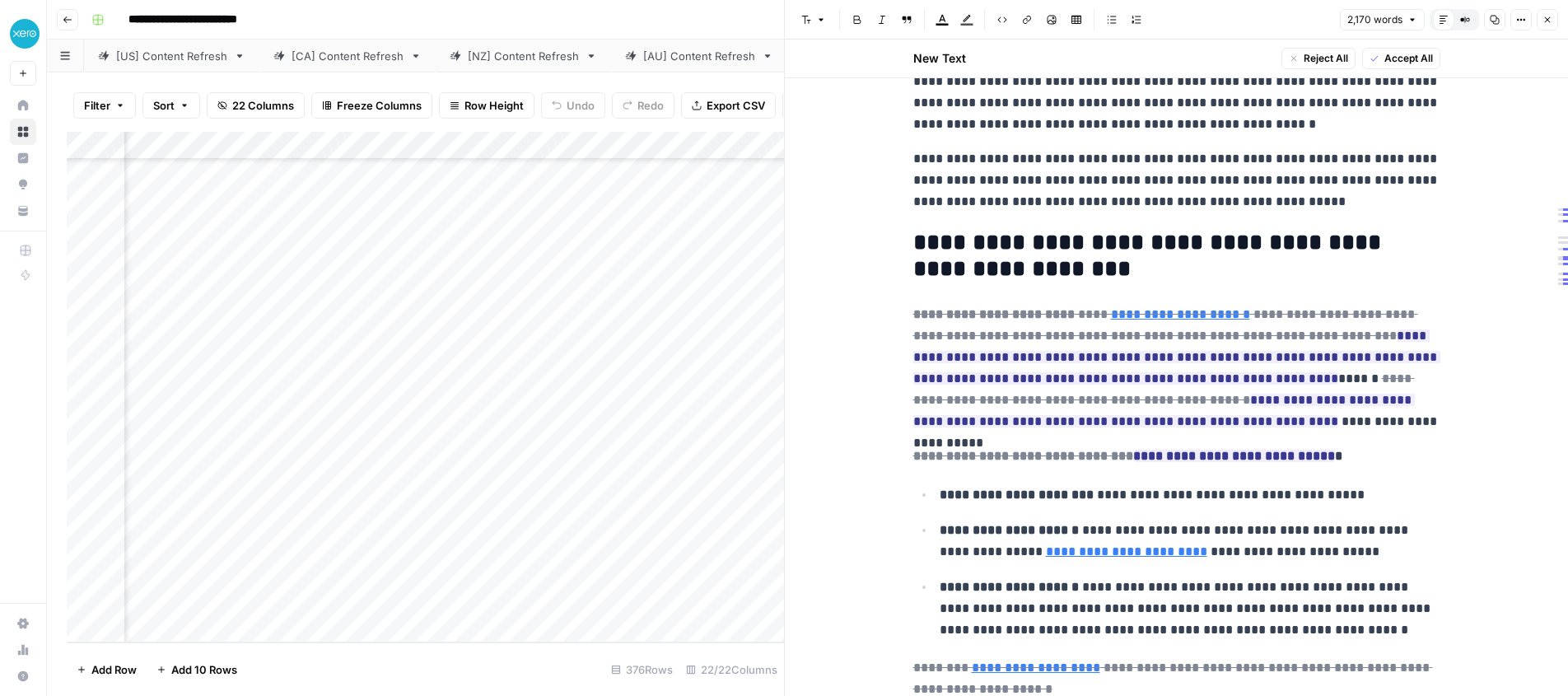
scroll to position [1158, 0]
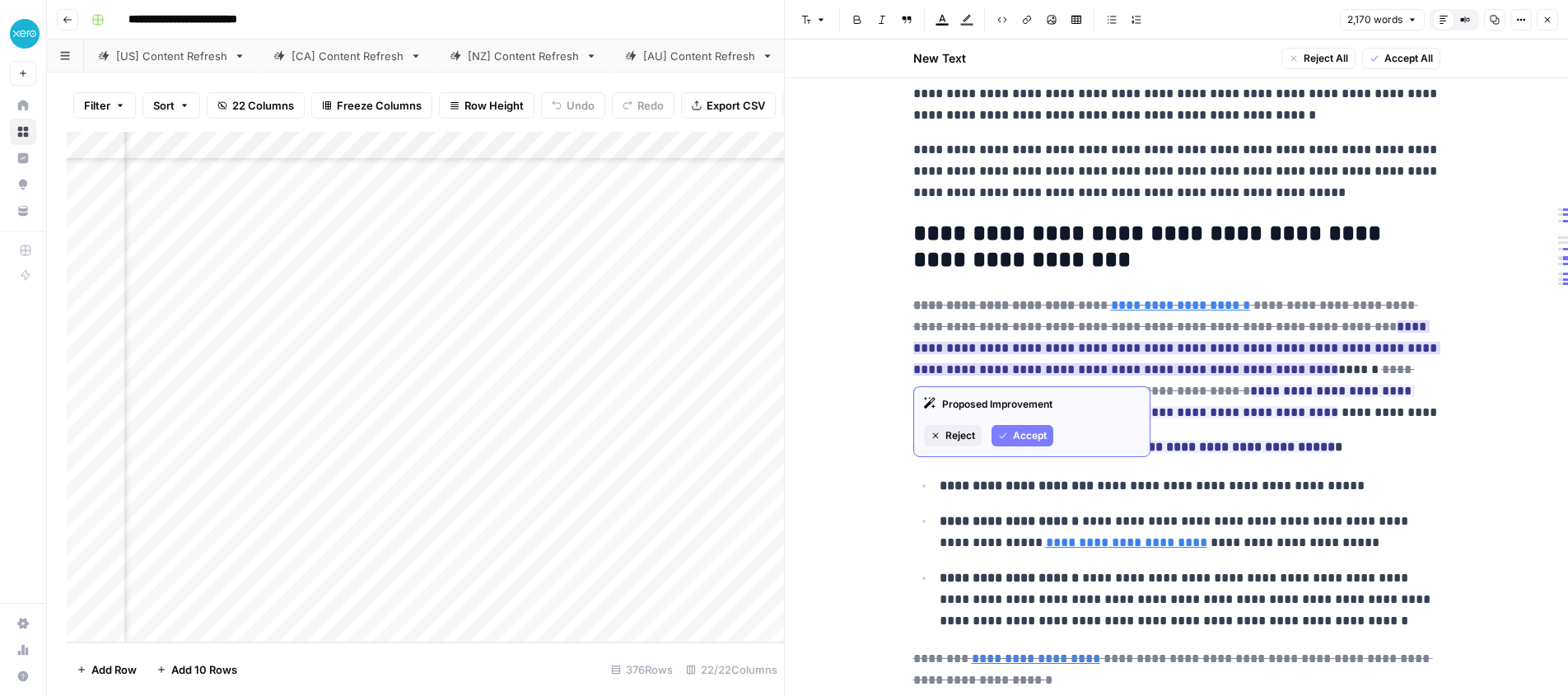
click at [1032, 438] on span "Accept" at bounding box center [1030, 435] width 34 height 15
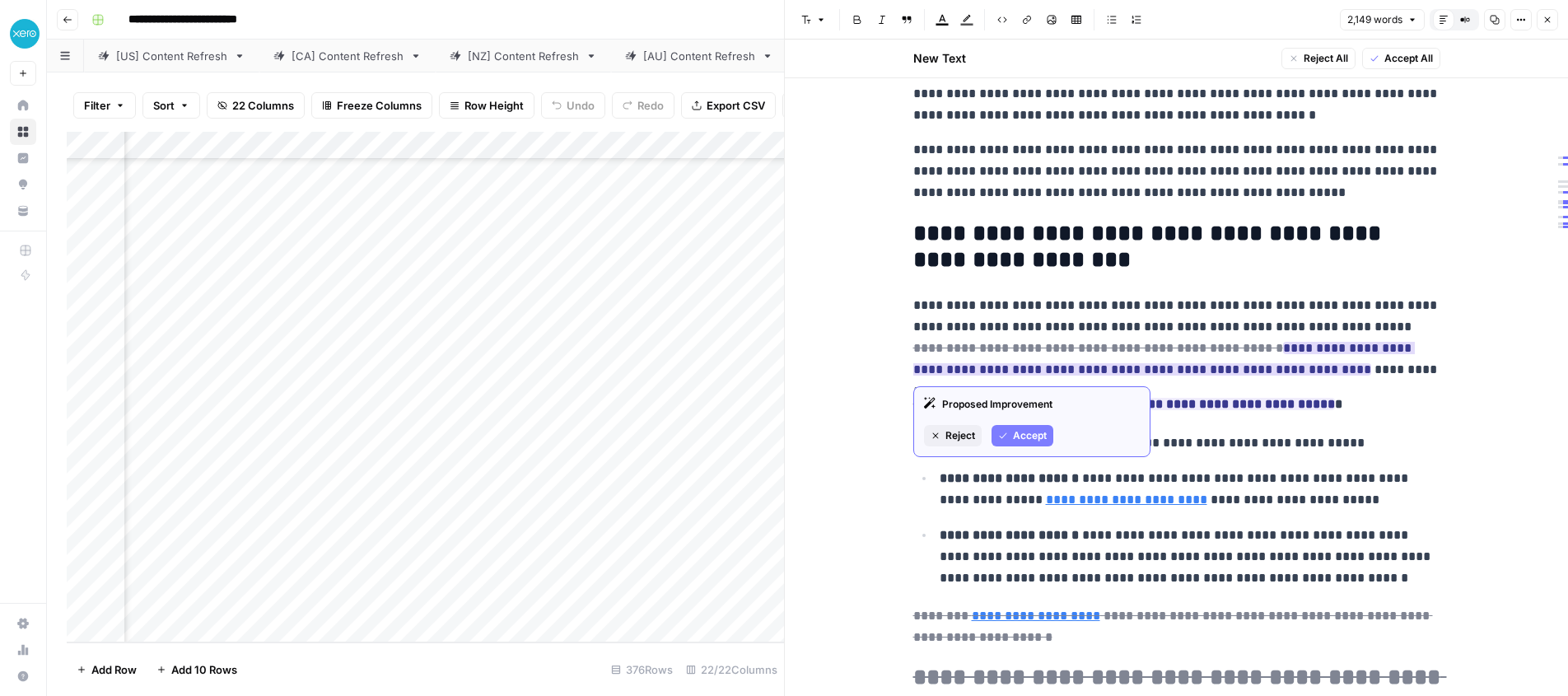
click at [1025, 435] on span "Accept" at bounding box center [1030, 435] width 34 height 15
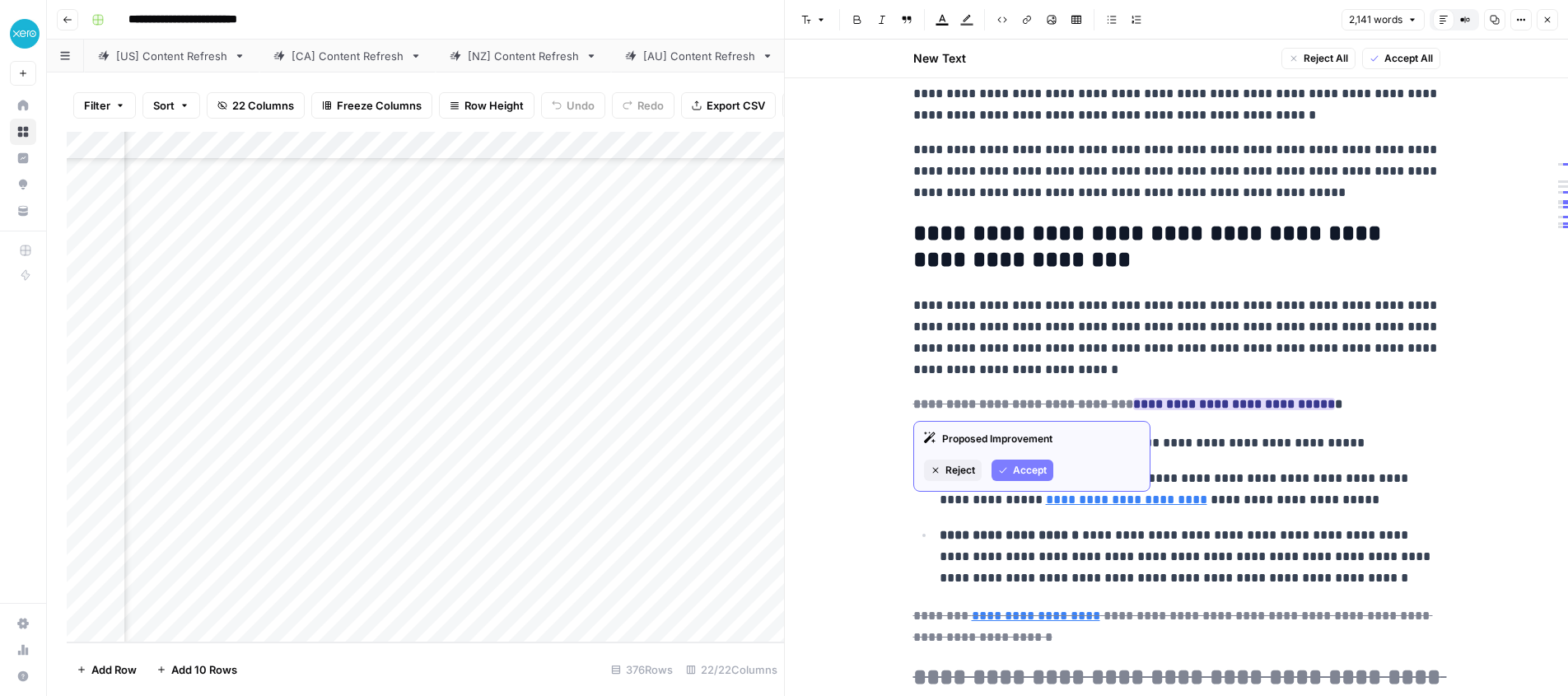
drag, startPoint x: 1022, startPoint y: 472, endPoint x: 1021, endPoint y: 464, distance: 8.1
click at [1022, 472] on span "Accept" at bounding box center [1030, 470] width 34 height 15
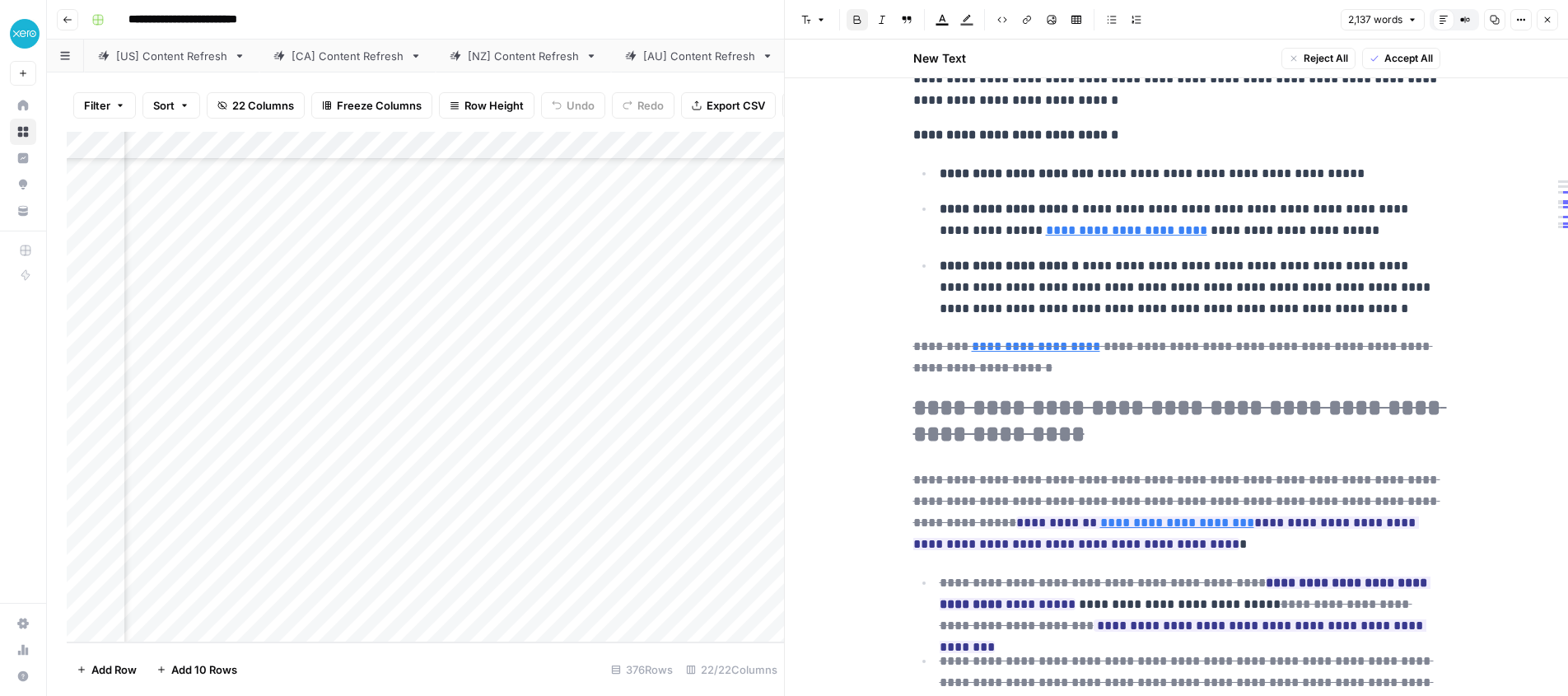
scroll to position [1431, 0]
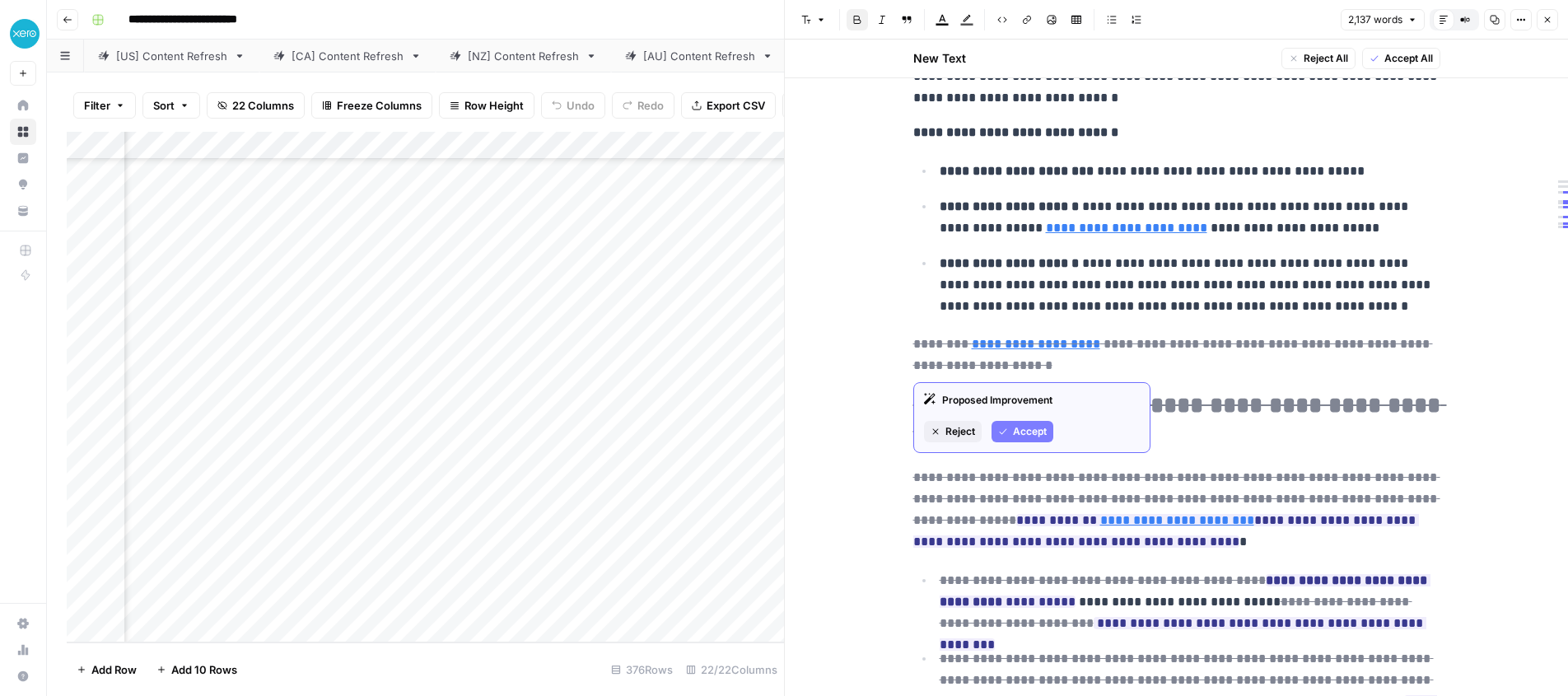
click at [1035, 429] on span "Accept" at bounding box center [1030, 431] width 34 height 15
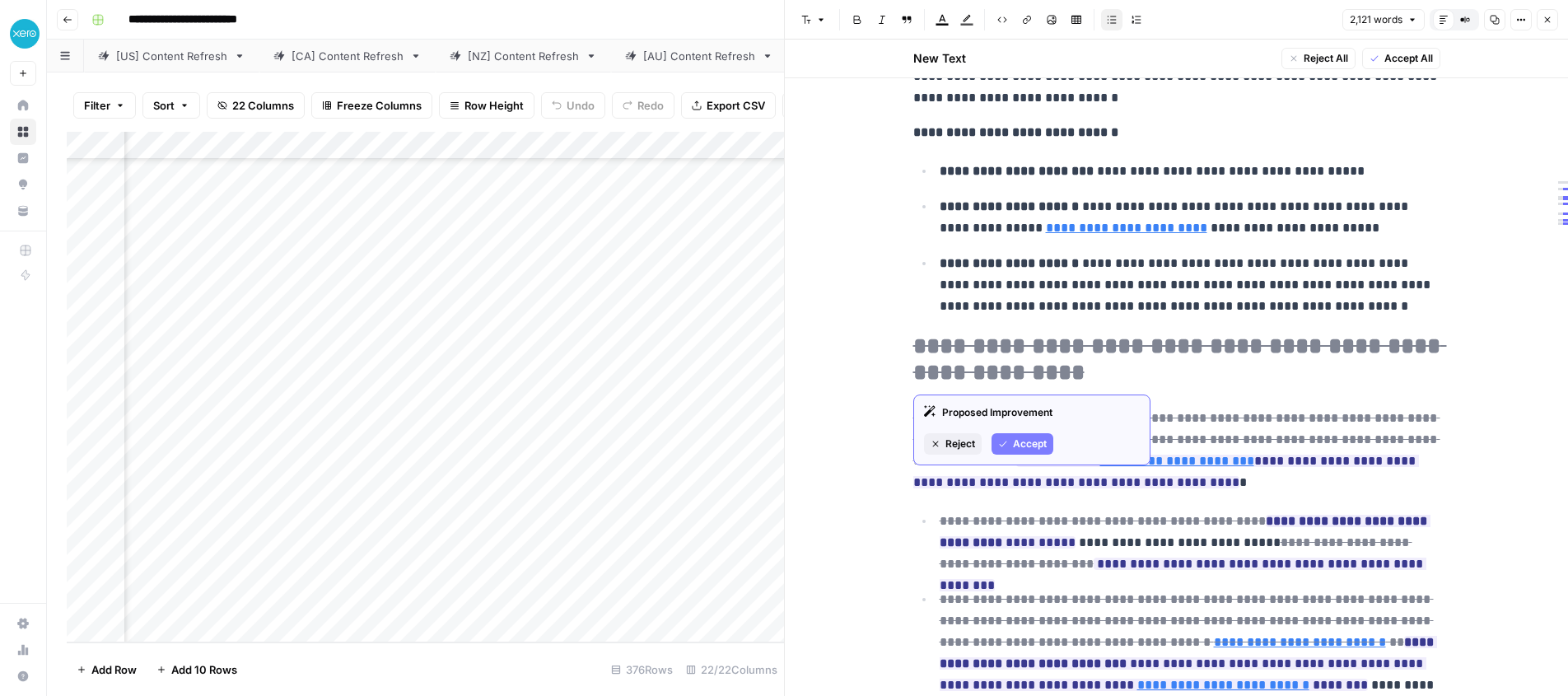
click at [1026, 448] on span "Accept" at bounding box center [1030, 444] width 34 height 15
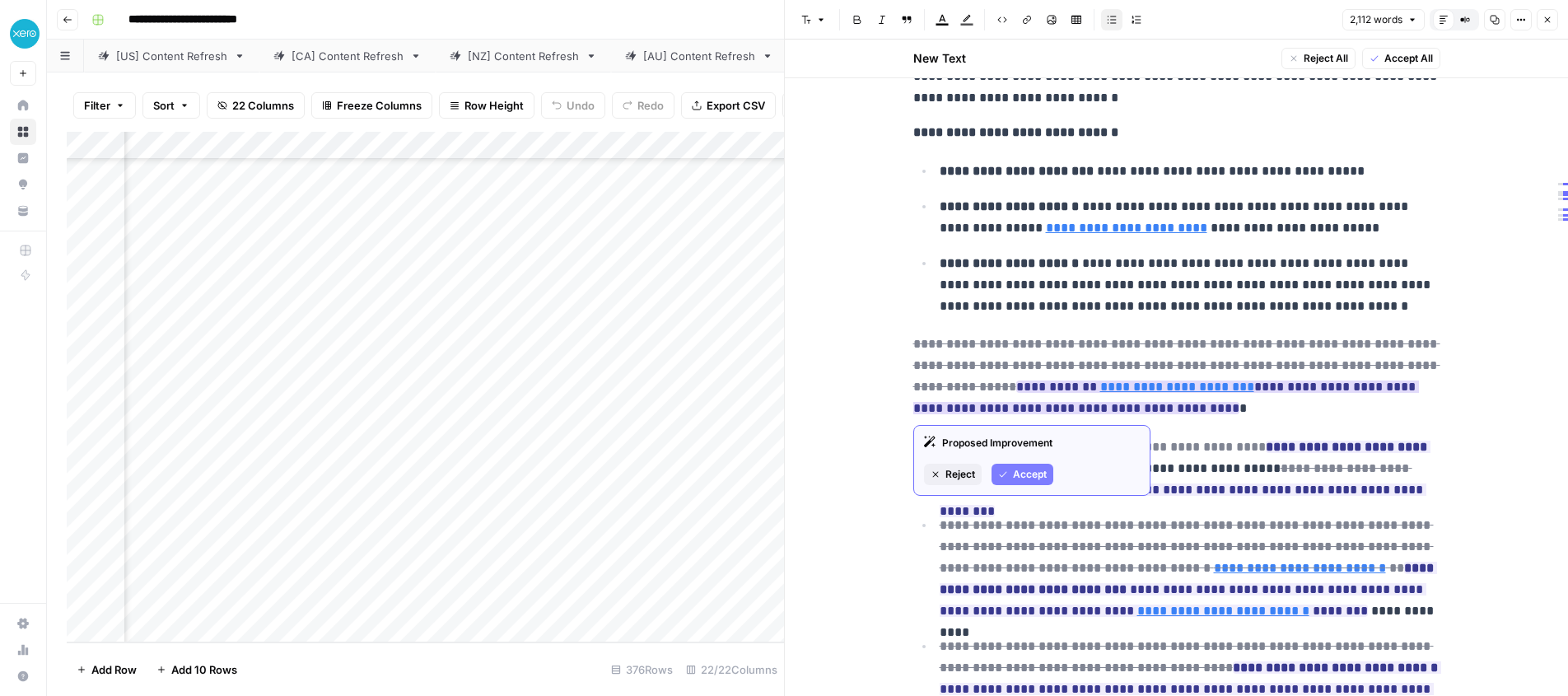
drag, startPoint x: 1021, startPoint y: 476, endPoint x: 1002, endPoint y: 405, distance: 73.5
click at [1021, 475] on span "Accept" at bounding box center [1030, 474] width 34 height 15
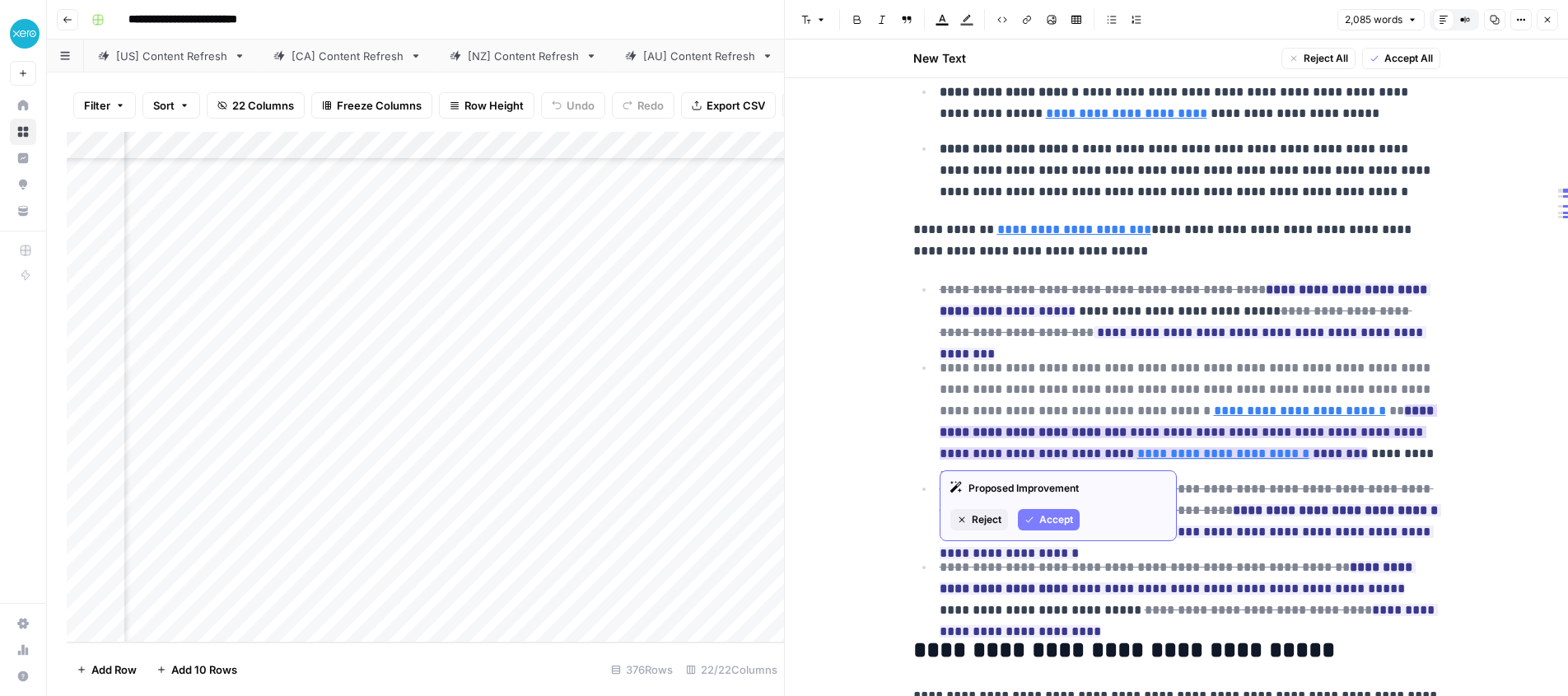
scroll to position [1540, 0]
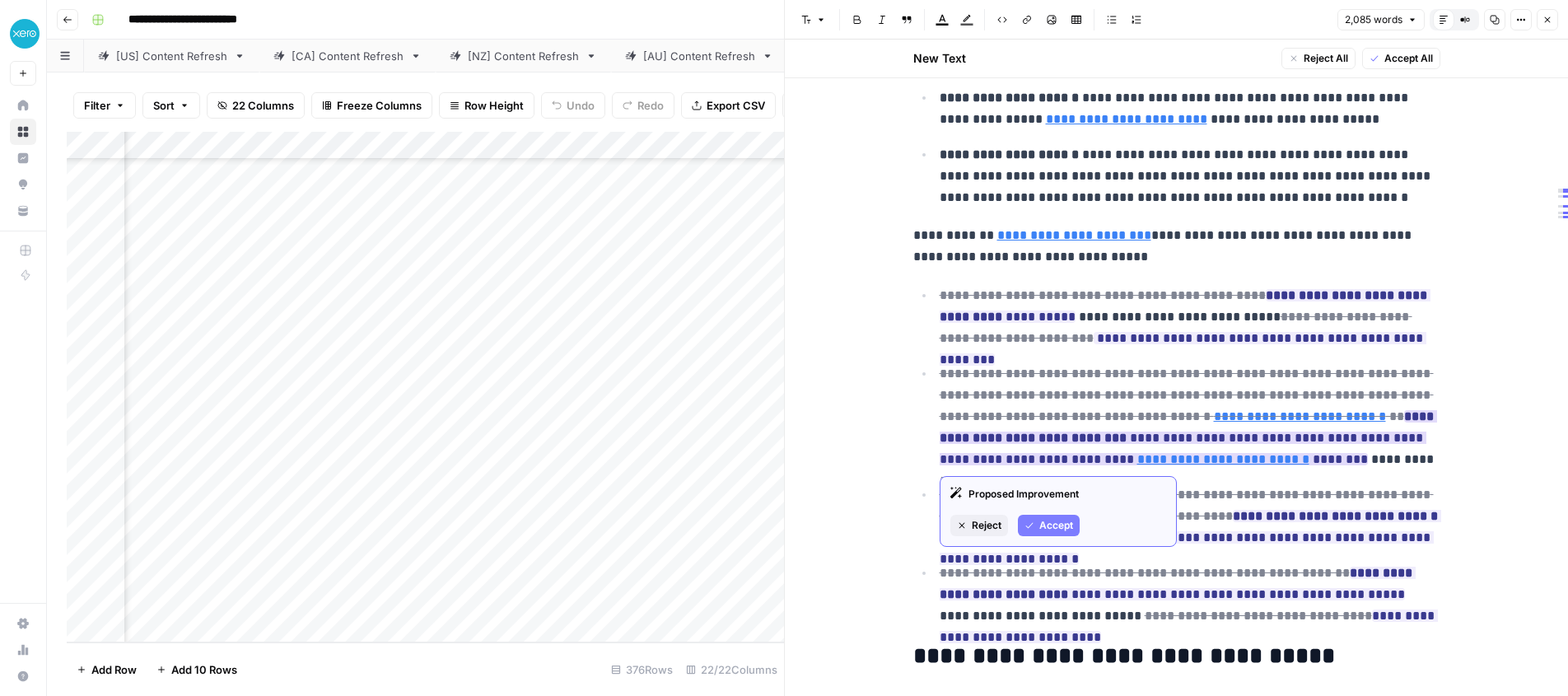
click at [1048, 523] on span "Accept" at bounding box center [1056, 525] width 34 height 15
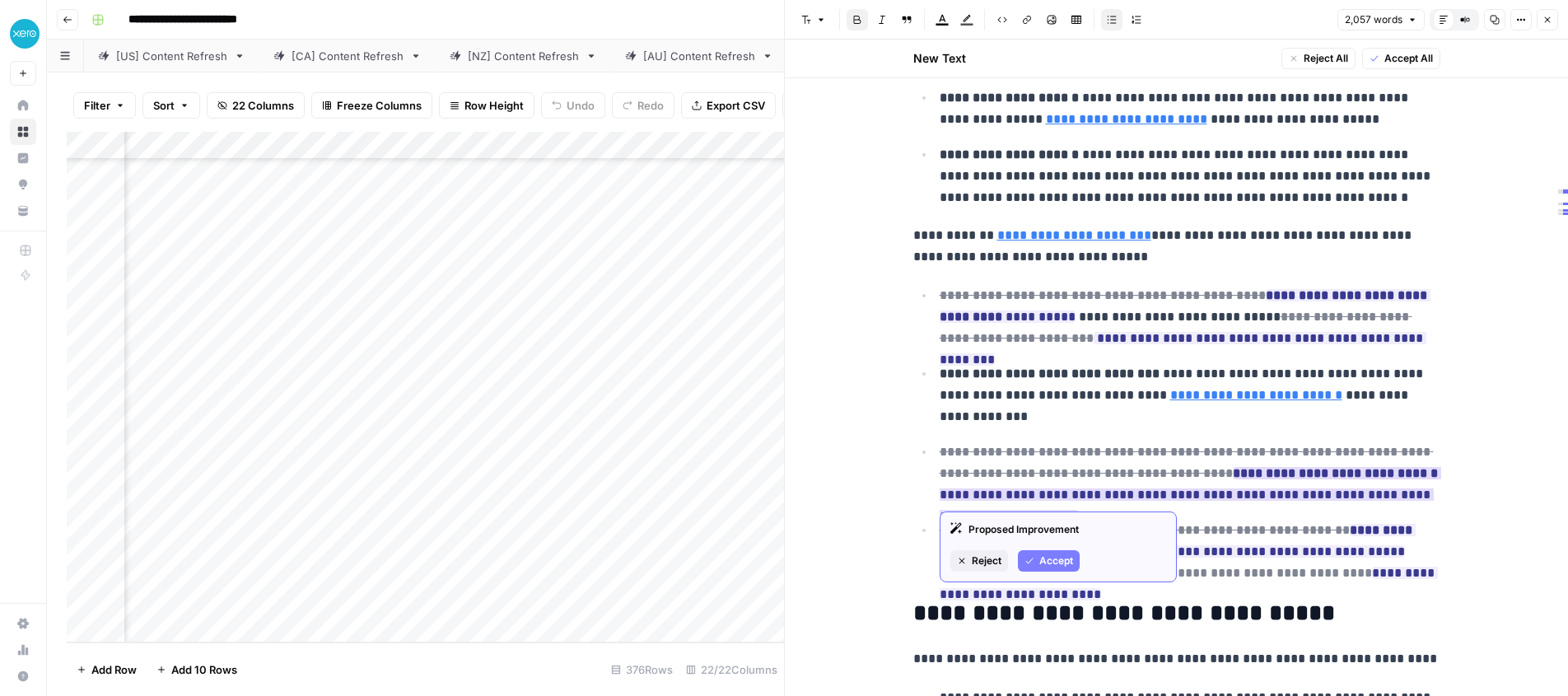
click at [1048, 554] on span "Accept" at bounding box center [1056, 561] width 34 height 15
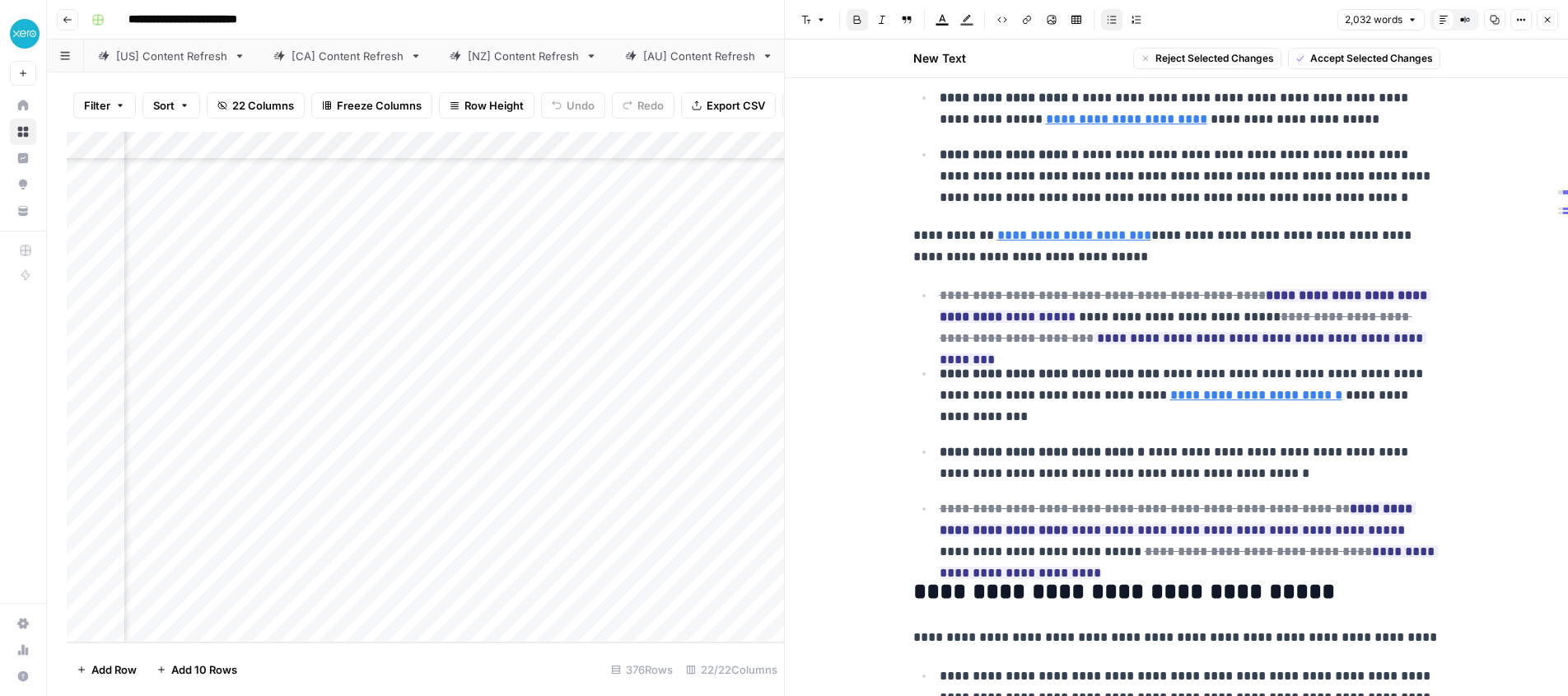
drag, startPoint x: 1441, startPoint y: 553, endPoint x: 890, endPoint y: 294, distance: 608.8
click at [1368, 55] on span "Accept Selected Changes" at bounding box center [1372, 58] width 123 height 15
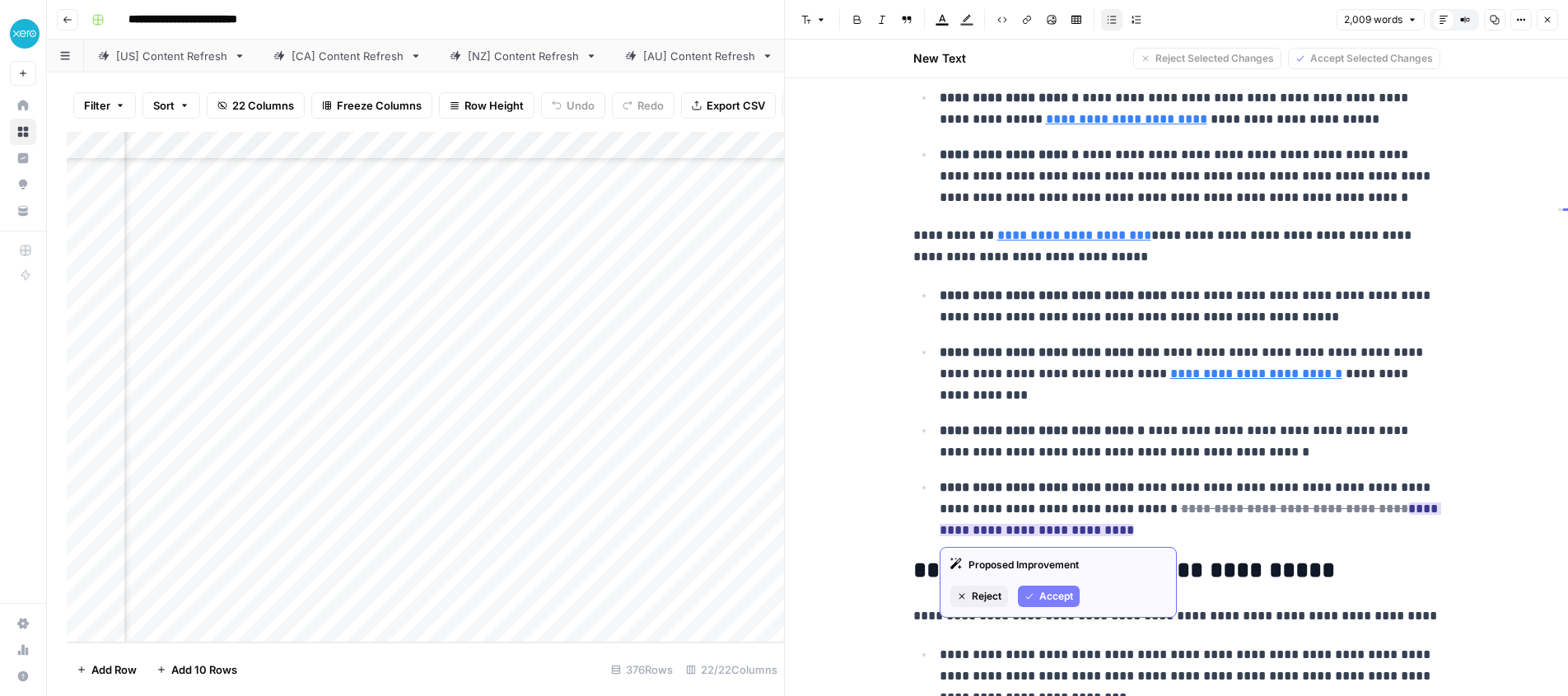
click at [1038, 600] on button "Accept" at bounding box center [1048, 596] width 62 height 22
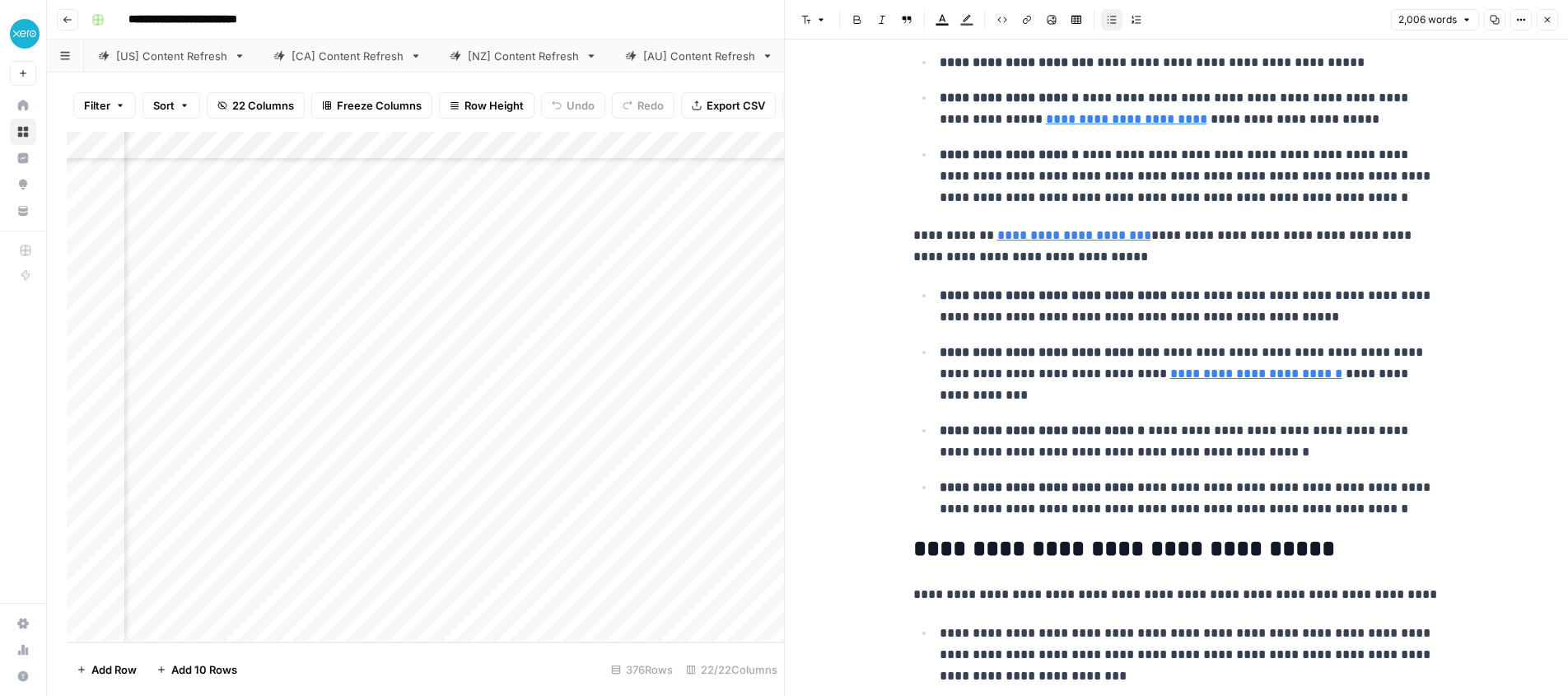
drag, startPoint x: 1353, startPoint y: 507, endPoint x: 879, endPoint y: 315, distance: 511.4
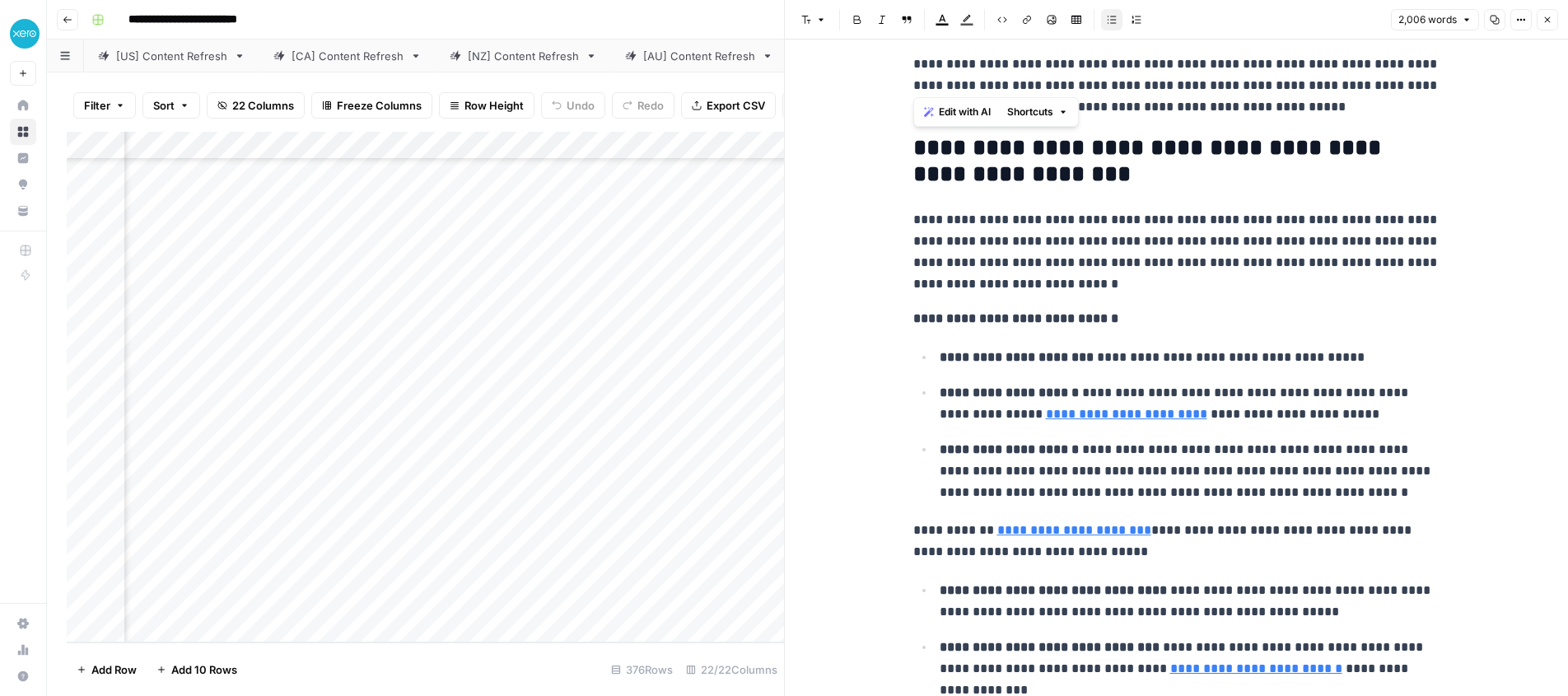
drag, startPoint x: 1355, startPoint y: 512, endPoint x: 900, endPoint y: 145, distance: 584.6
click at [1047, 171] on h2 "**********" at bounding box center [1177, 162] width 528 height 53
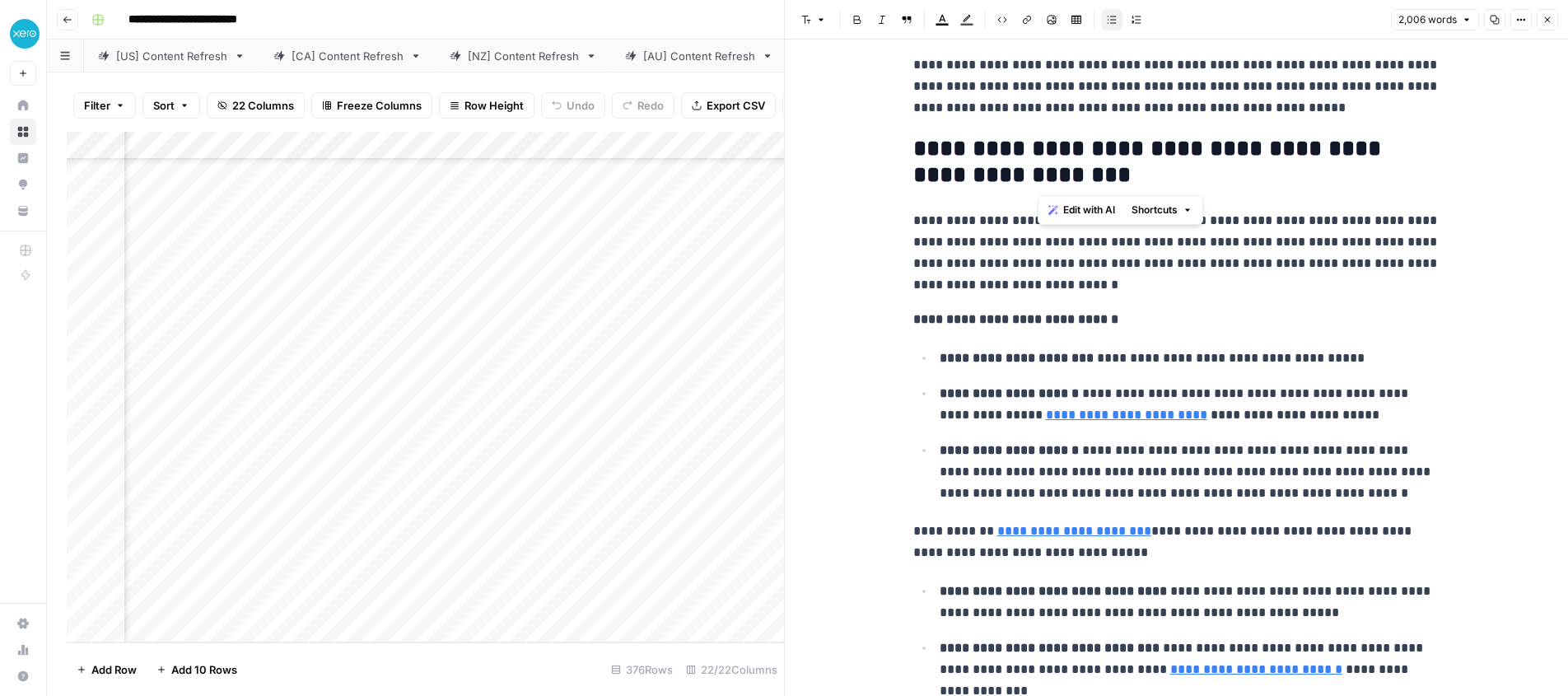
click at [1047, 170] on h2 "**********" at bounding box center [1177, 162] width 528 height 53
click at [940, 209] on span "Edit with AI" at bounding box center [964, 209] width 52 height 15
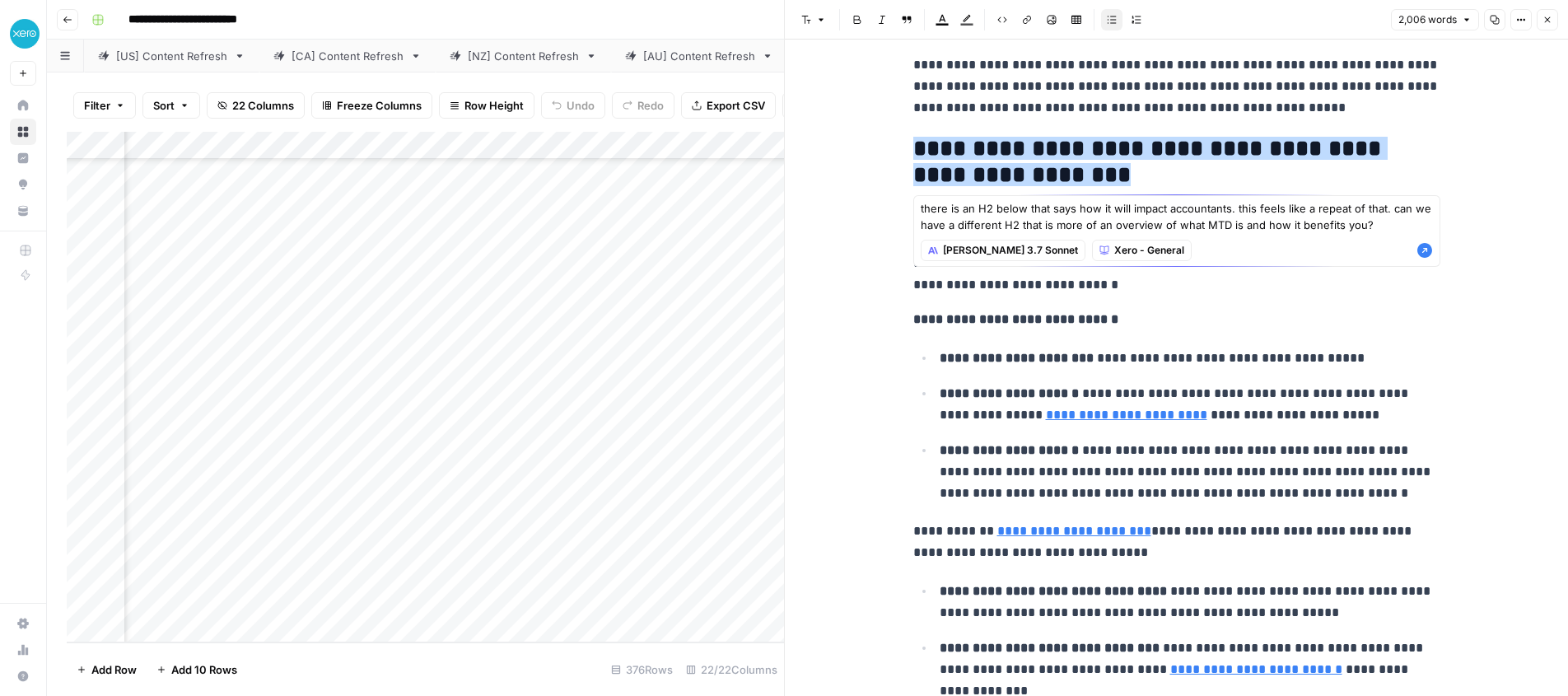
type textarea "there is an H2 below that says how it will impact accountants. this feels like …"
click at [1426, 254] on icon "button" at bounding box center [1424, 250] width 15 height 15
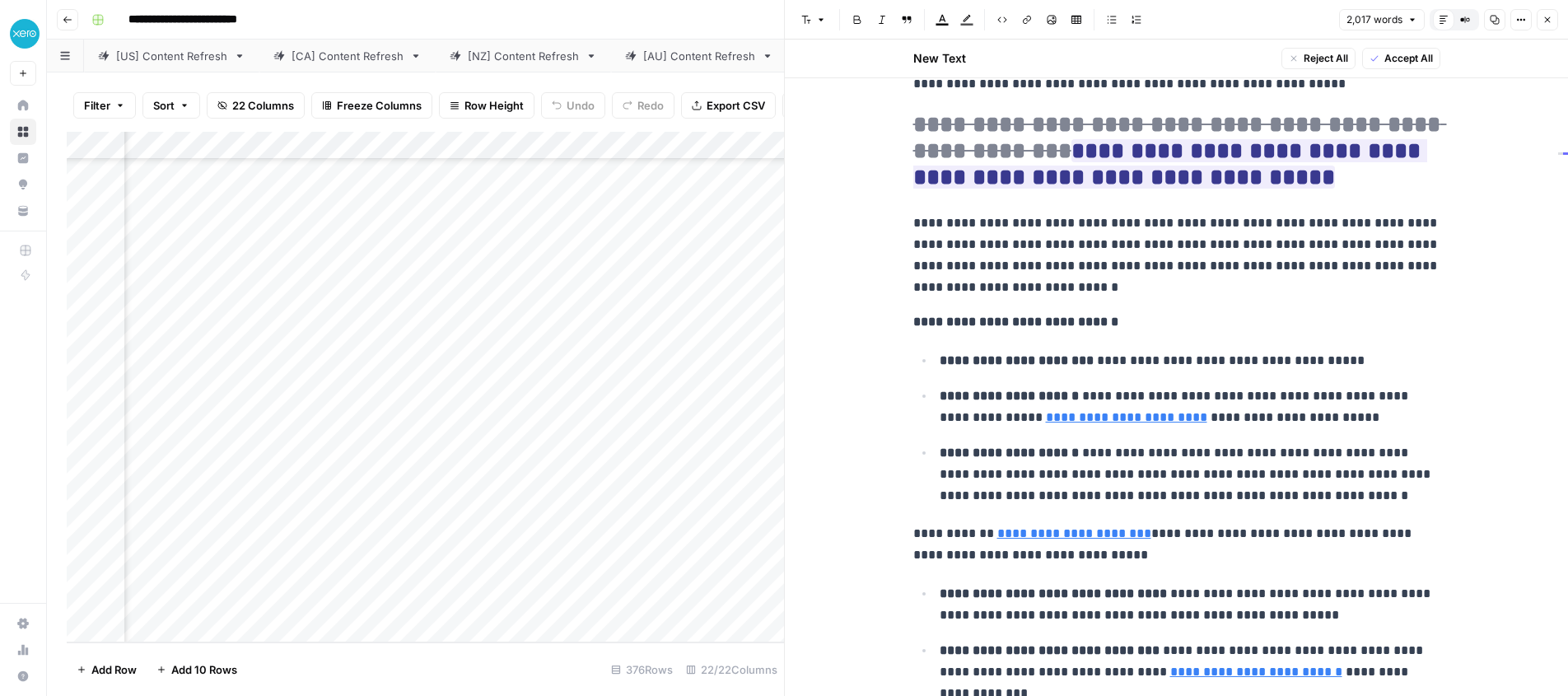
scroll to position [1267, 0]
drag, startPoint x: 1315, startPoint y: 176, endPoint x: 910, endPoint y: 134, distance: 407.2
click at [1321, 54] on span "Accept Selected Changes" at bounding box center [1372, 58] width 123 height 15
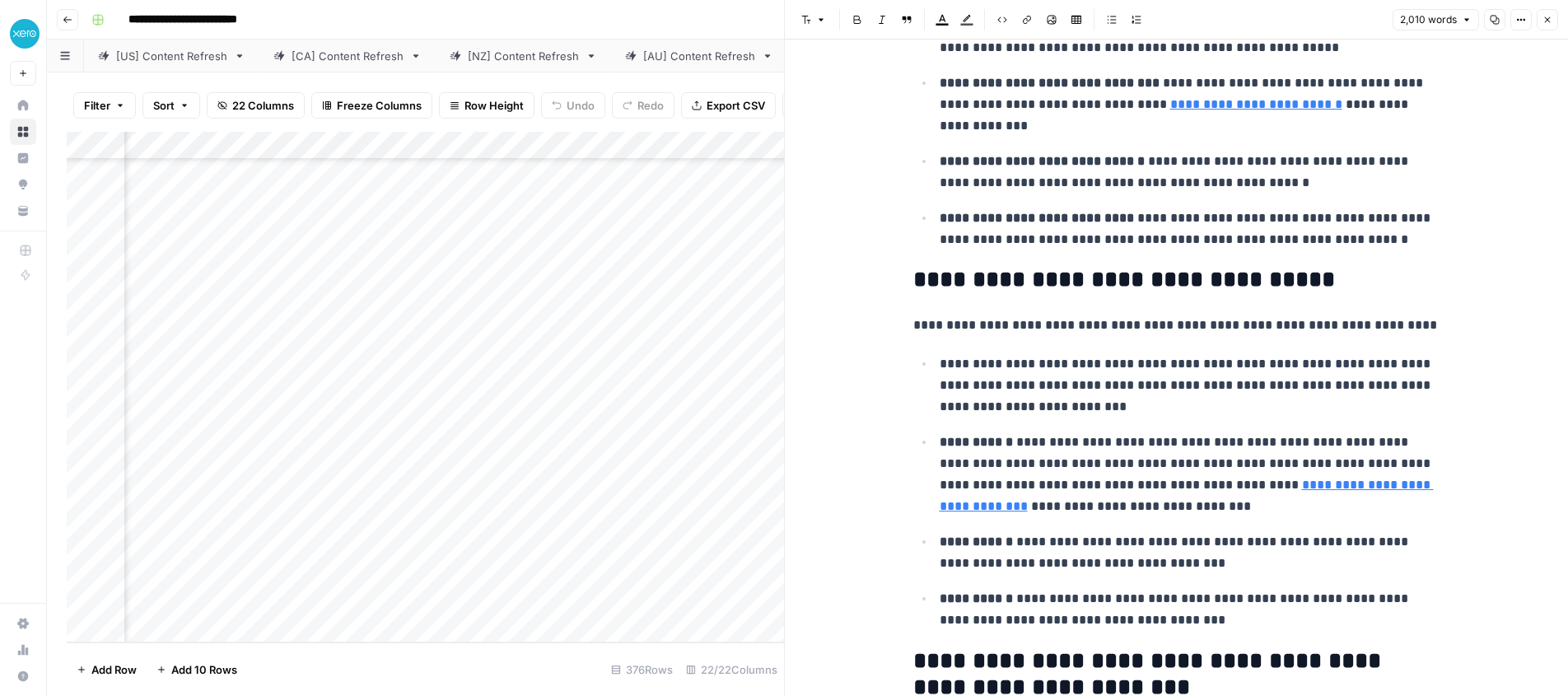
scroll to position [1987, 0]
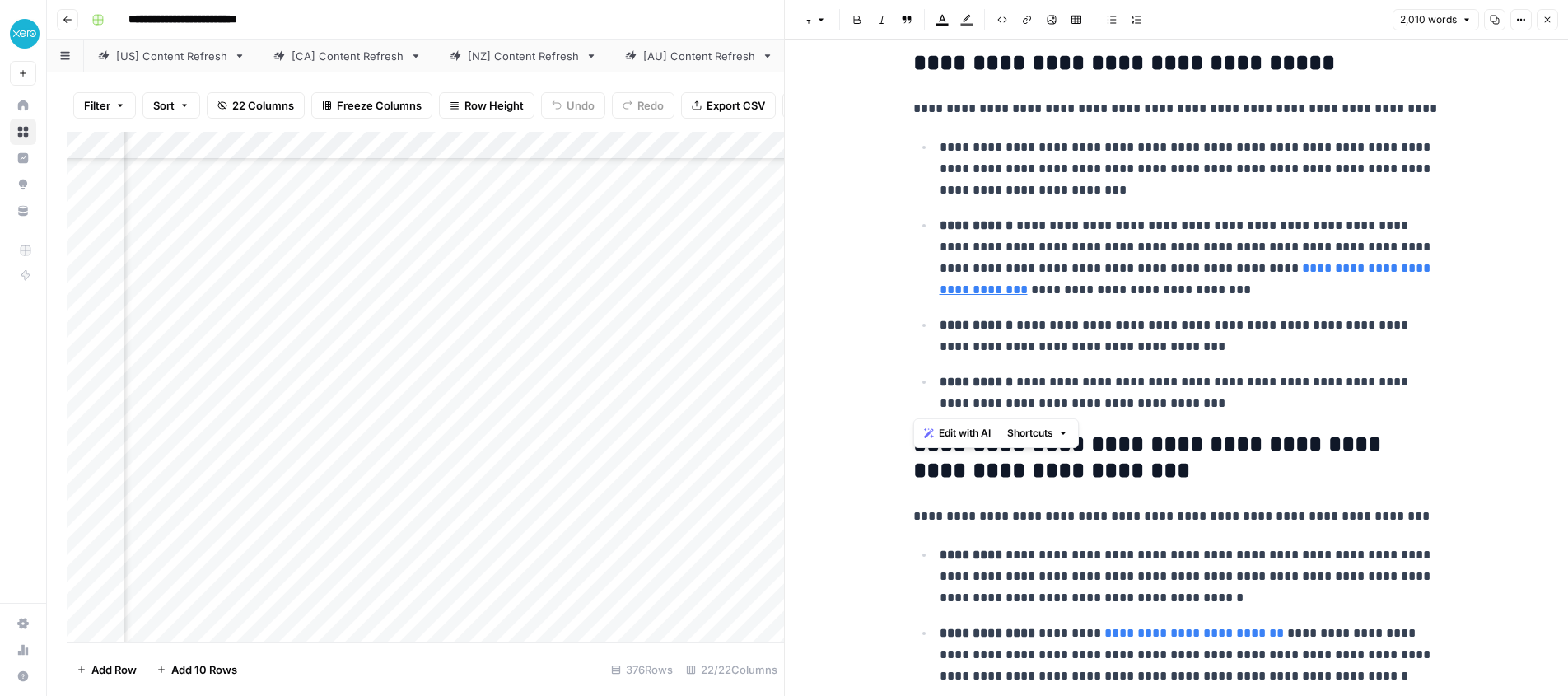
drag, startPoint x: 916, startPoint y: 64, endPoint x: 1311, endPoint y: 407, distance: 523.1
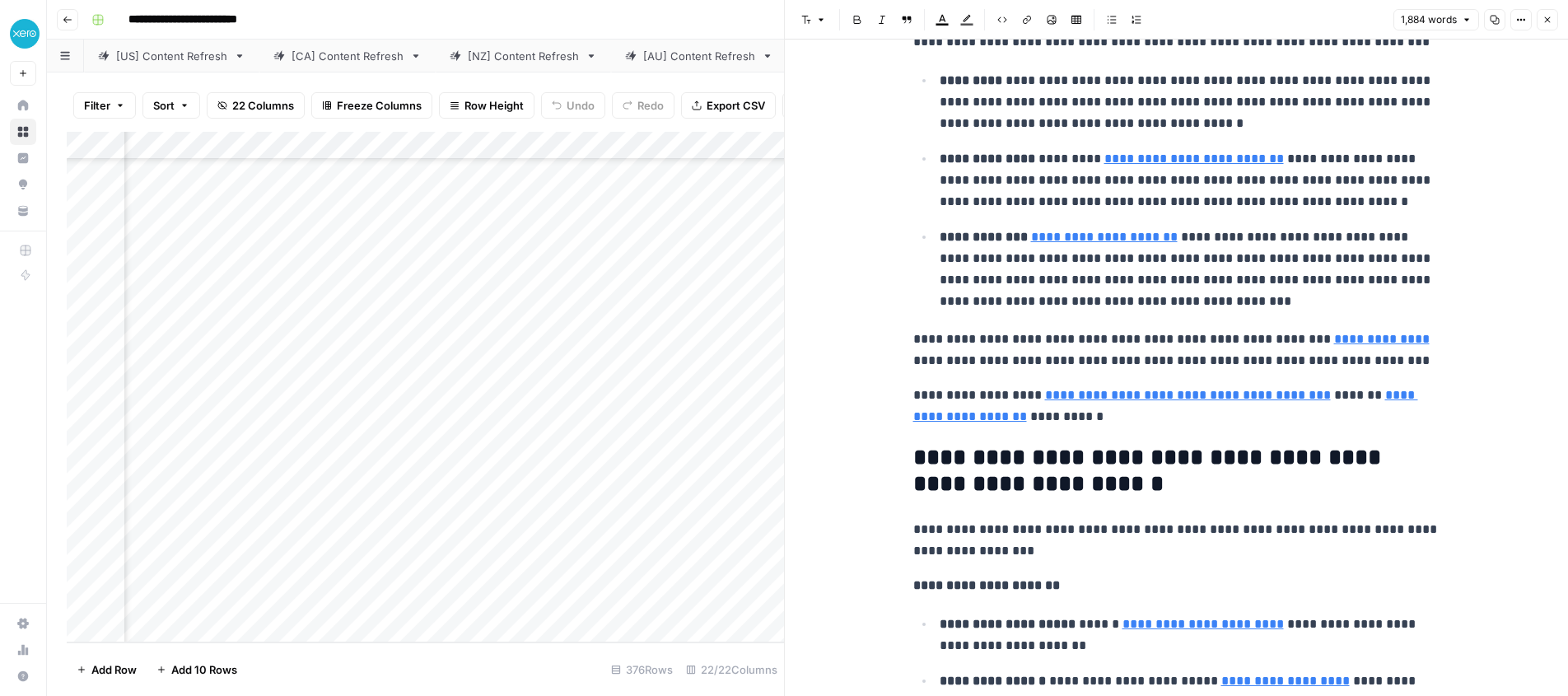
scroll to position [2165, 0]
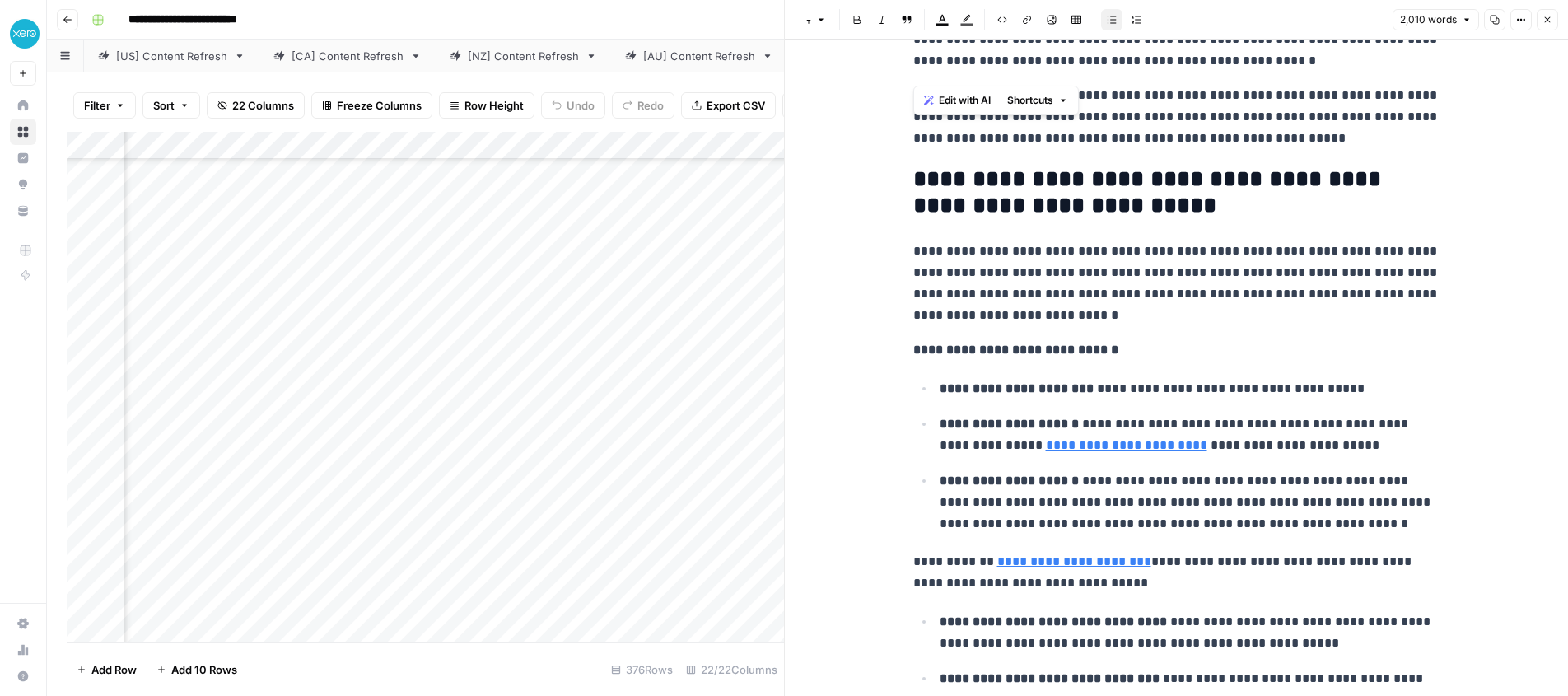
scroll to position [1217, 0]
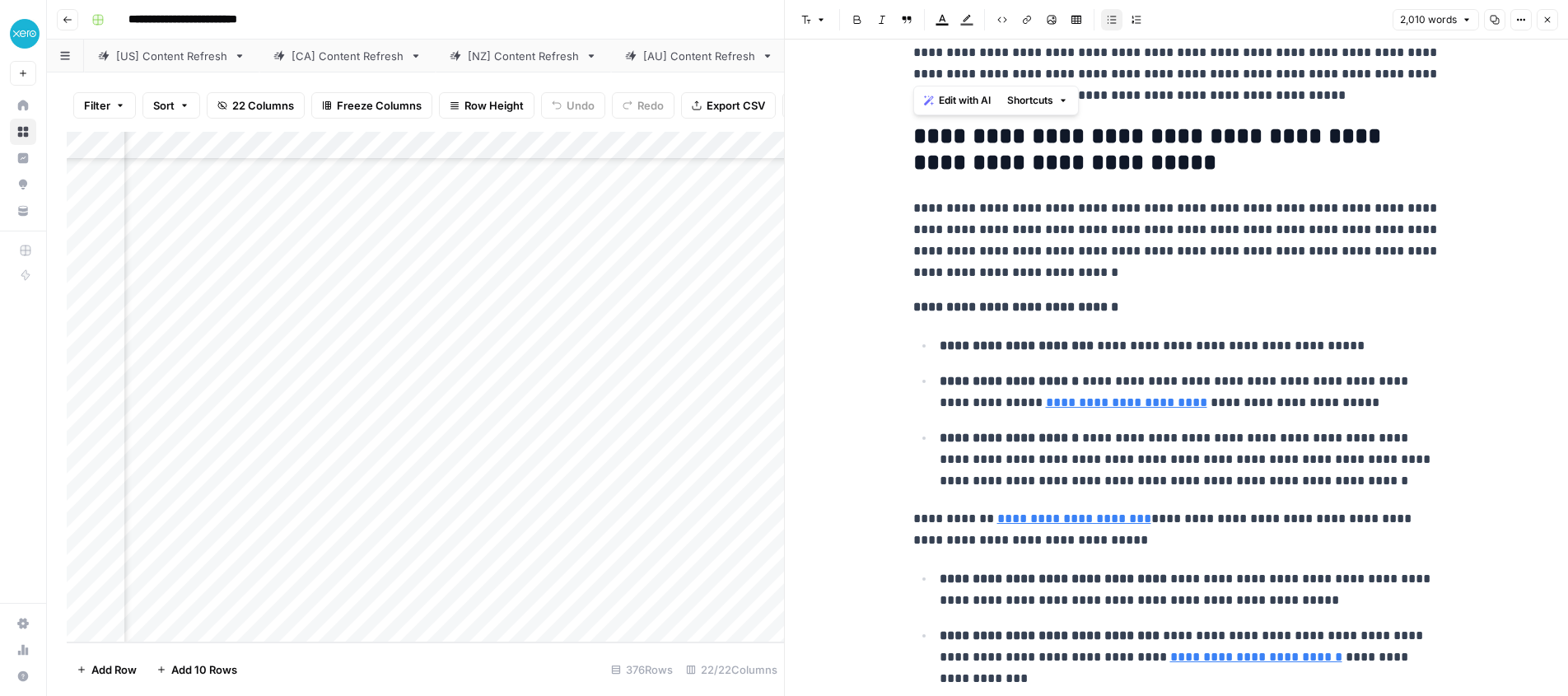
drag, startPoint x: 1169, startPoint y: 374, endPoint x: 911, endPoint y: 114, distance: 366.3
click at [945, 98] on span "Edit with AI" at bounding box center [964, 100] width 52 height 15
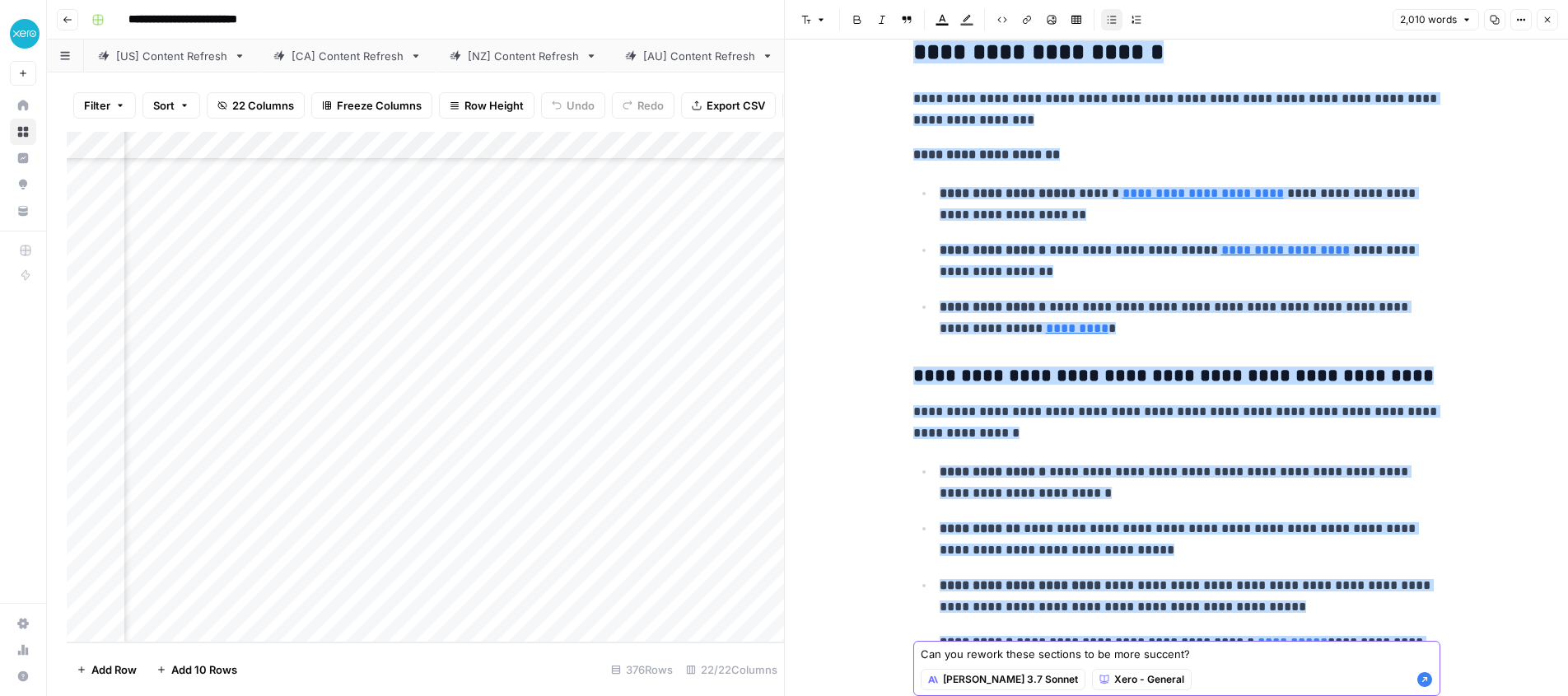
scroll to position [2938, 0]
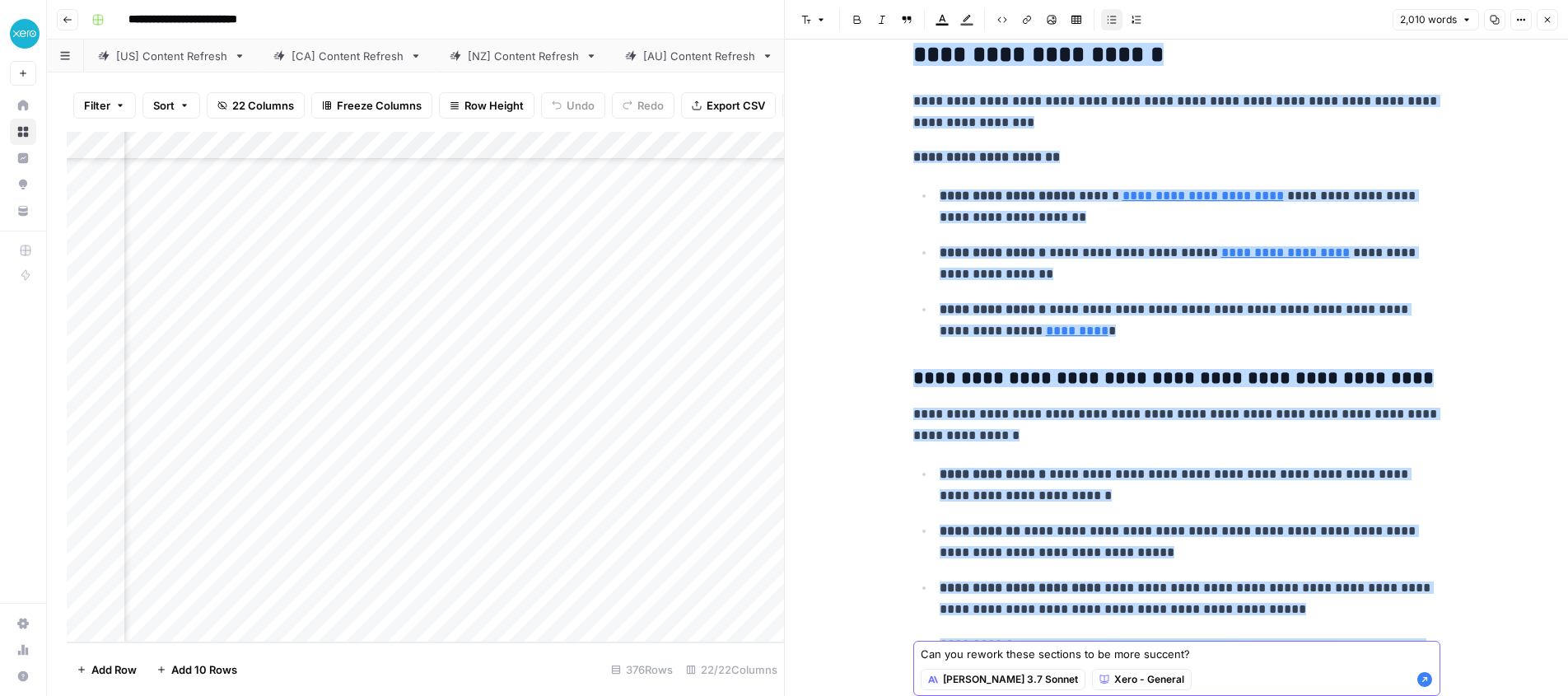
click at [1170, 658] on textarea "Can you rework these sections to be more succent?" at bounding box center [1177, 654] width 512 height 17
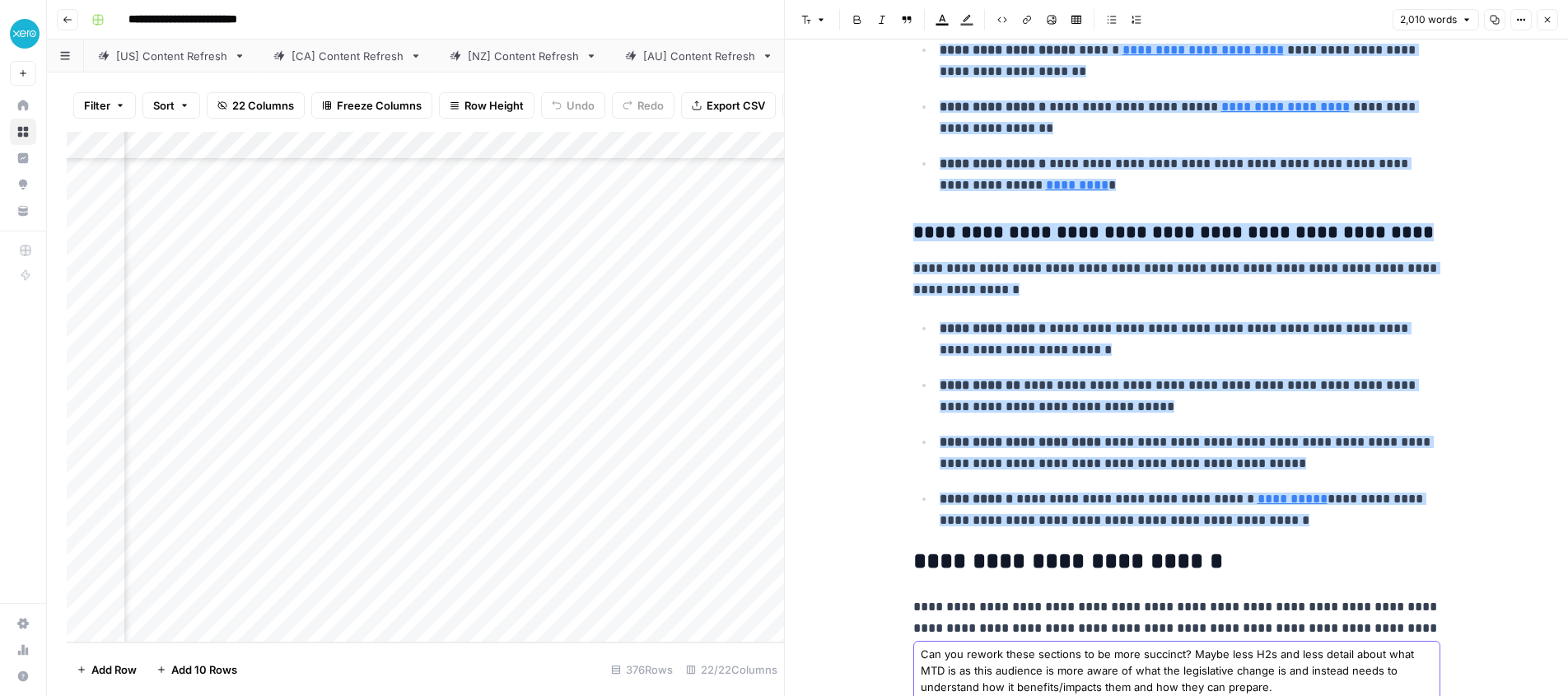
scroll to position [3092, 0]
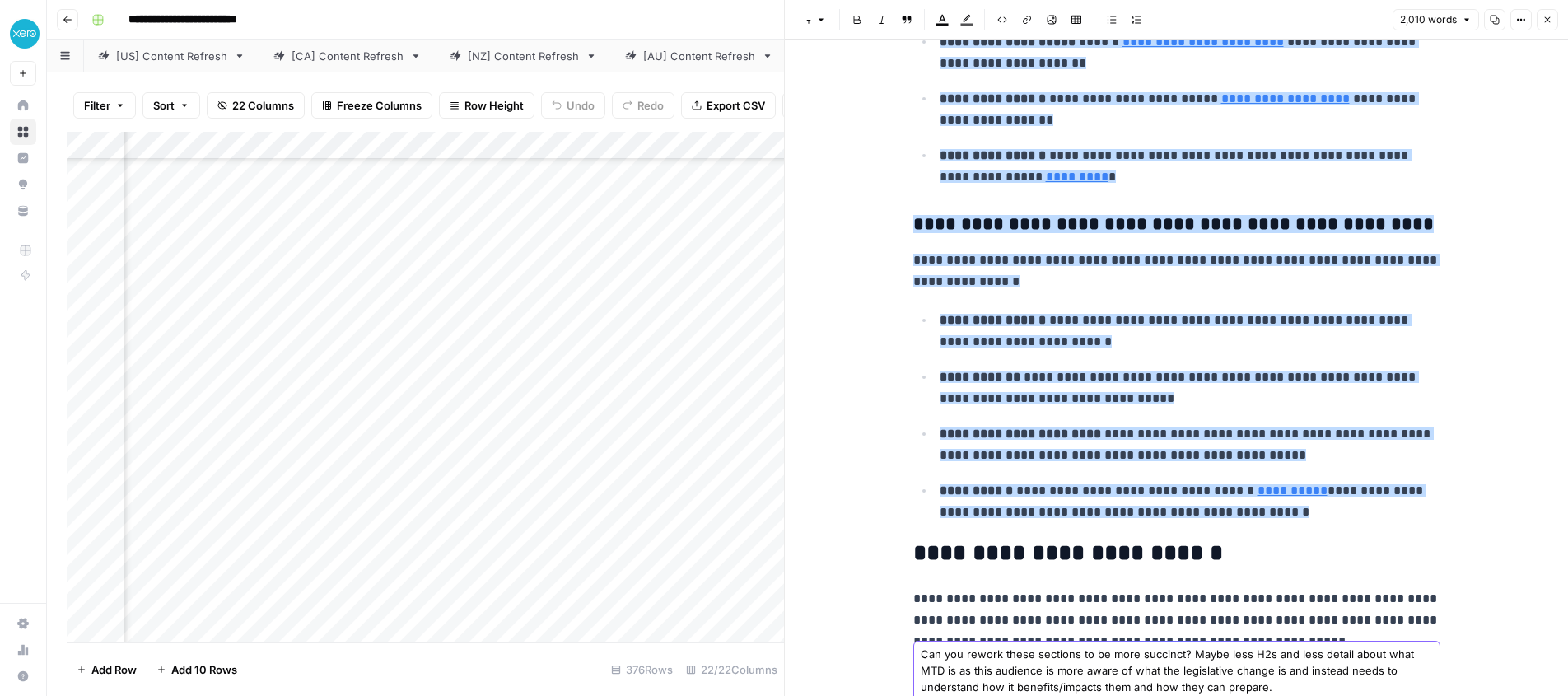
drag, startPoint x: 1296, startPoint y: 685, endPoint x: 1289, endPoint y: 681, distance: 8.1
click at [1295, 685] on textarea "Can you rework these sections to be more succinct? Maybe less H2s and less deta…" at bounding box center [1177, 671] width 512 height 50
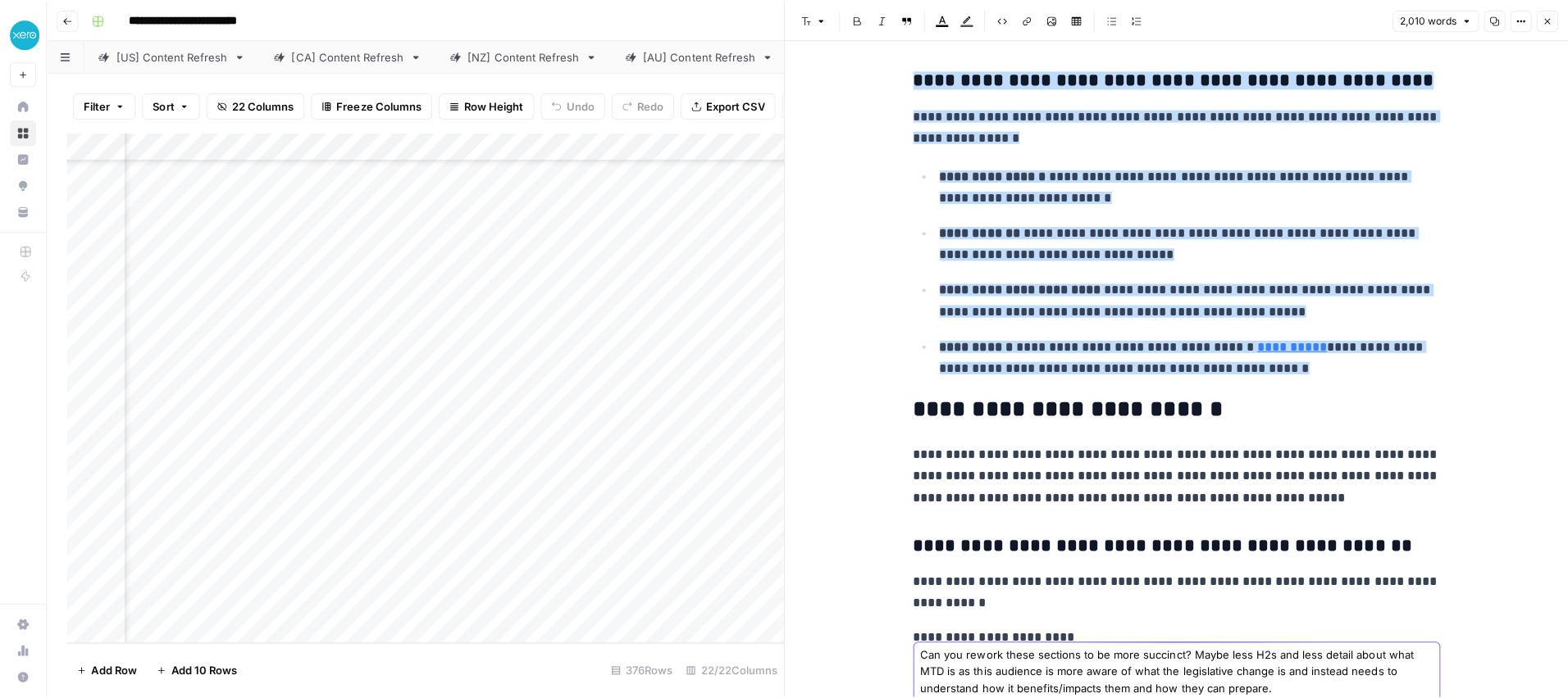
scroll to position [3223, 0]
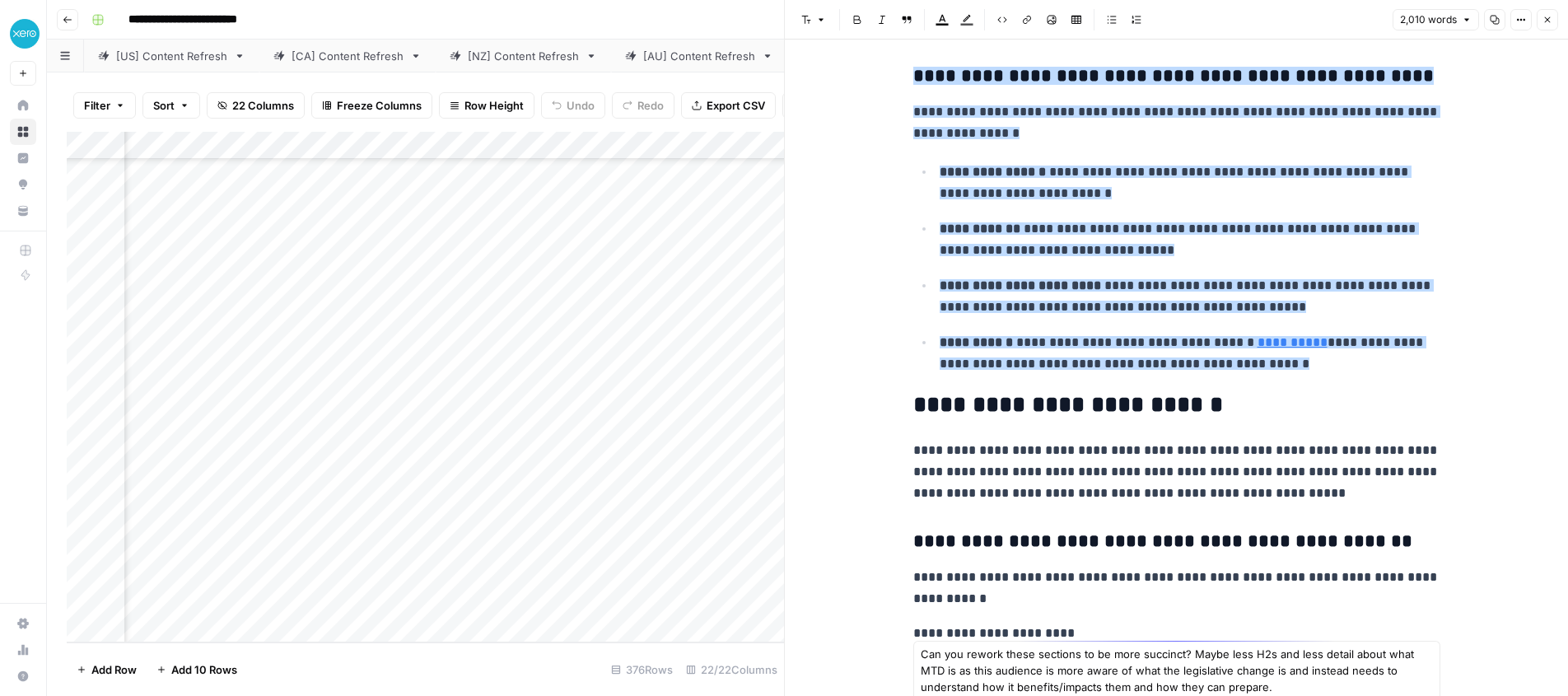
type textarea "Can you rework these sections to be more succinct? Maybe less H2s and less deta…"
drag, startPoint x: 958, startPoint y: 632, endPoint x: 873, endPoint y: 622, distance: 85.6
click at [873, 622] on body "**********" at bounding box center [784, 348] width 1568 height 696
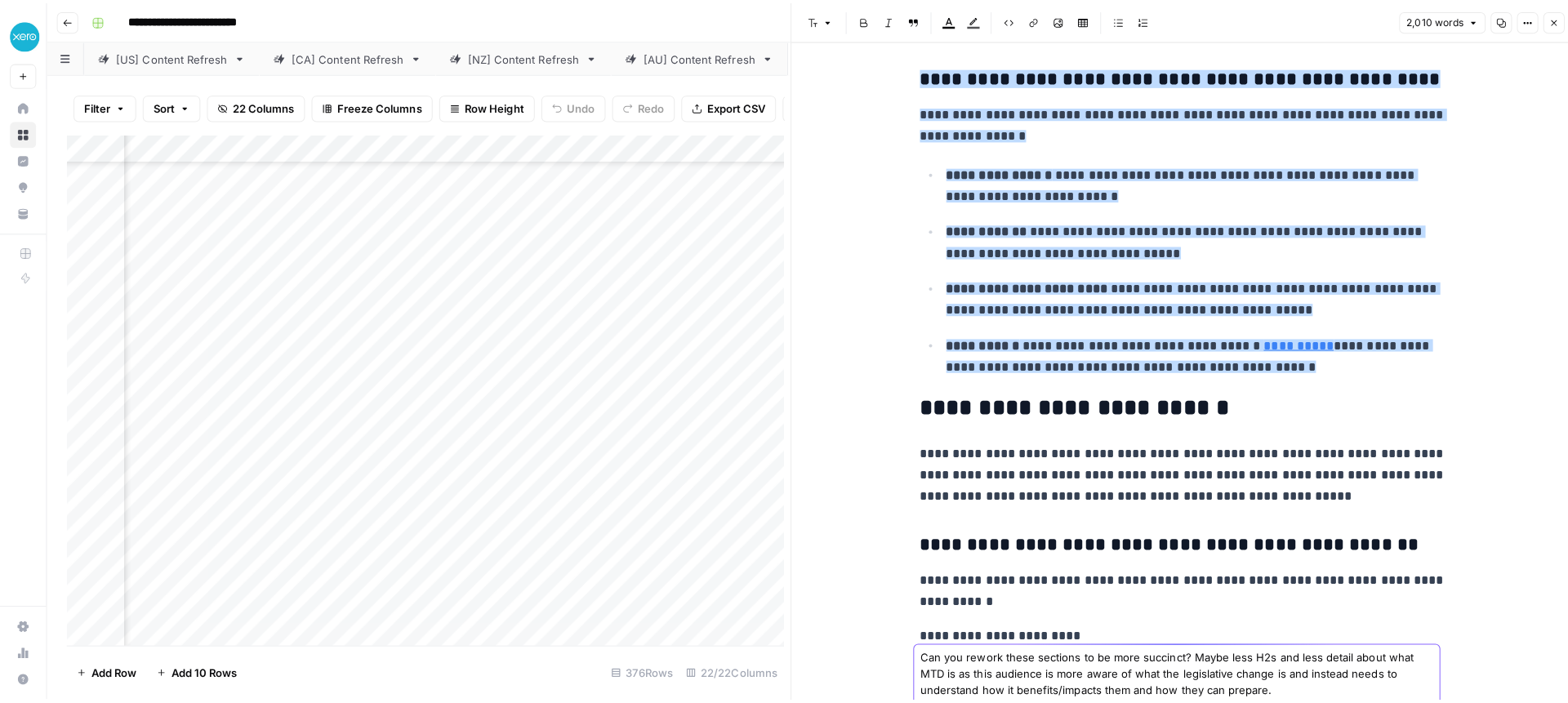
scroll to position [9971, 2100]
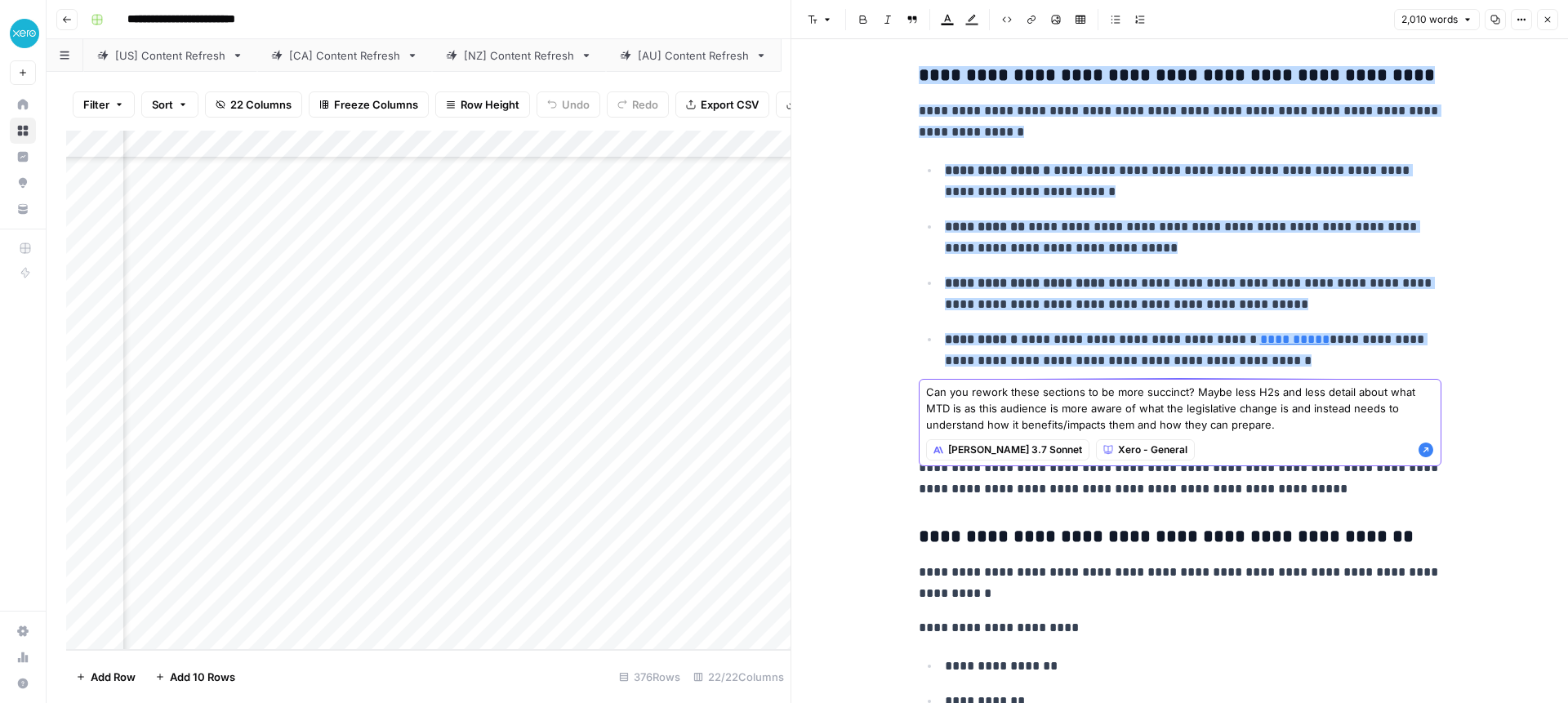
click at [1429, 454] on icon "button" at bounding box center [1425, 449] width 15 height 15
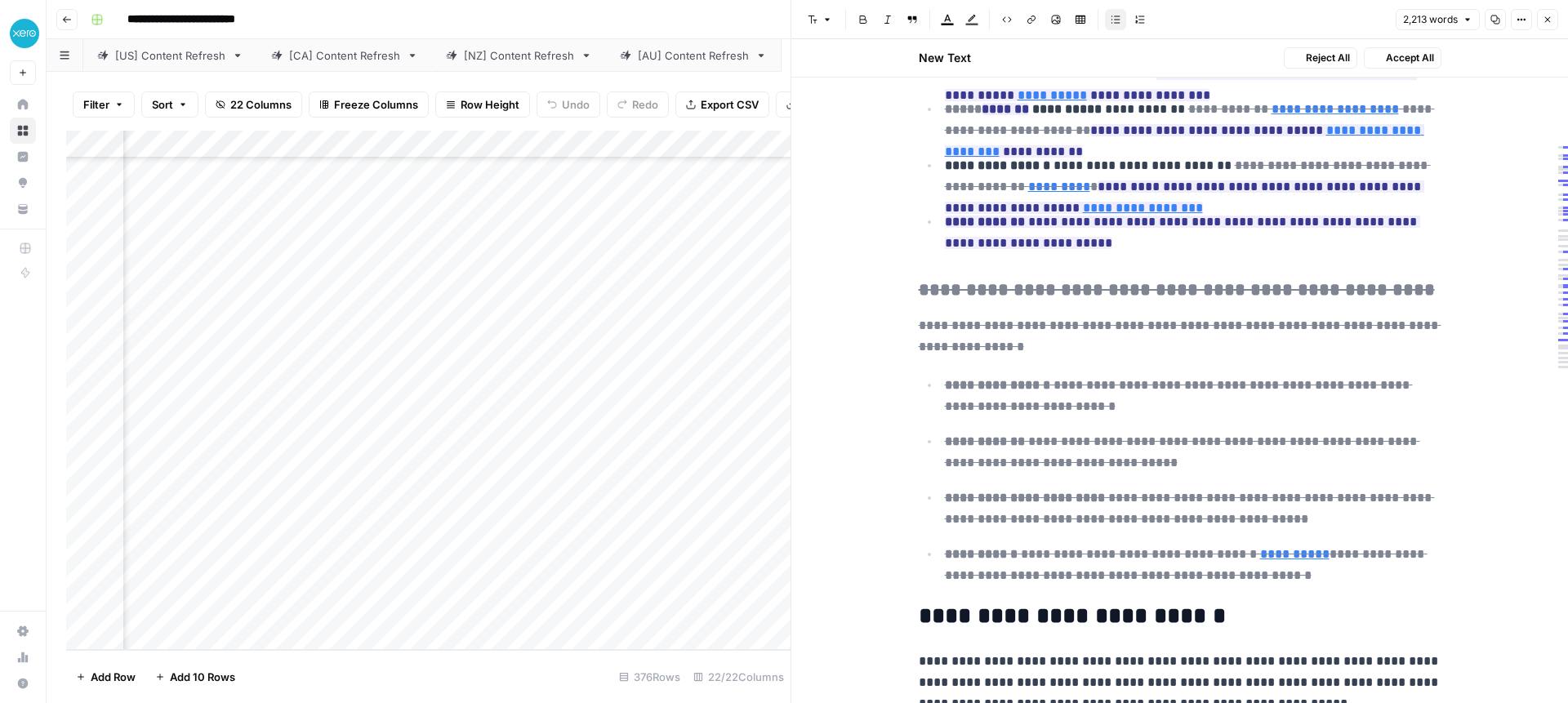
scroll to position [3757, 0]
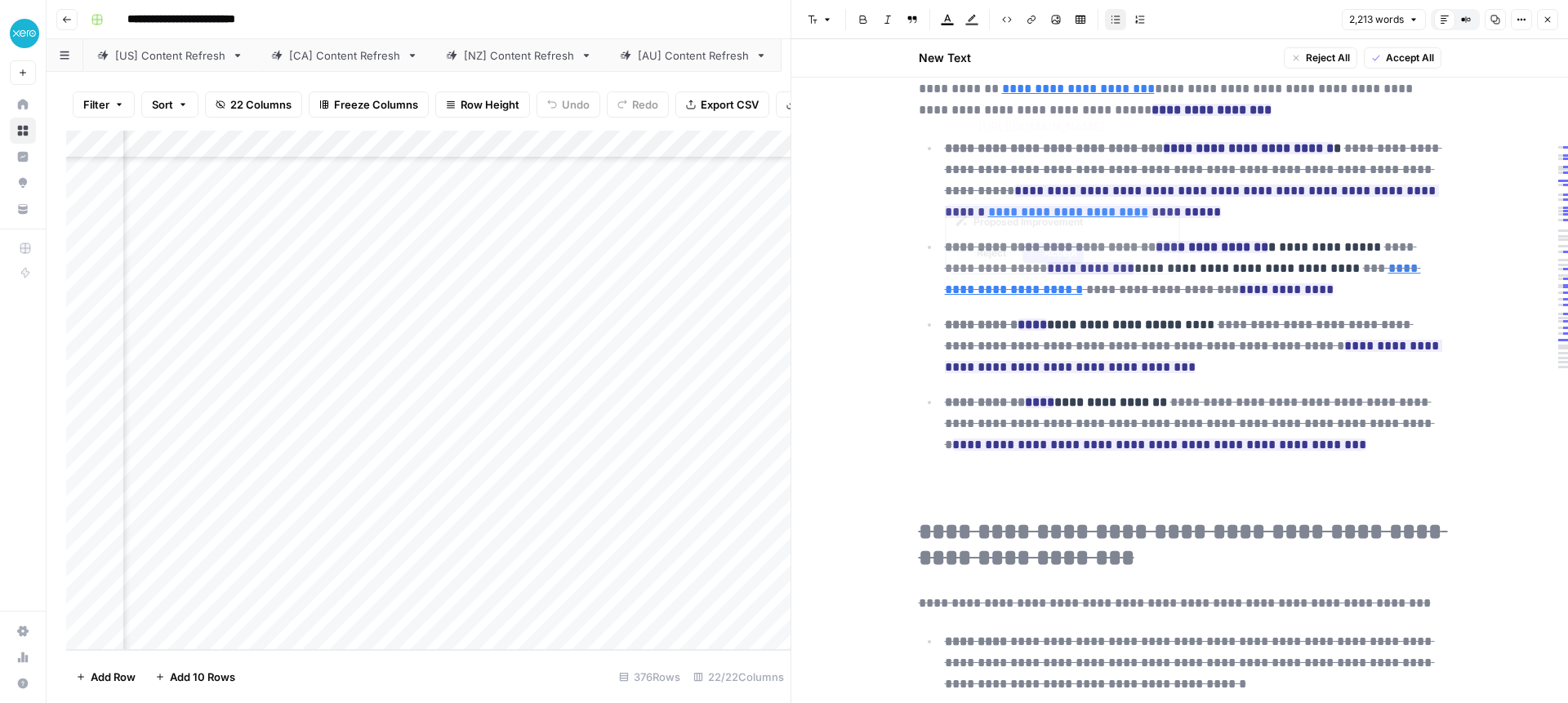
type input "[URL][DOMAIN_NAME]"
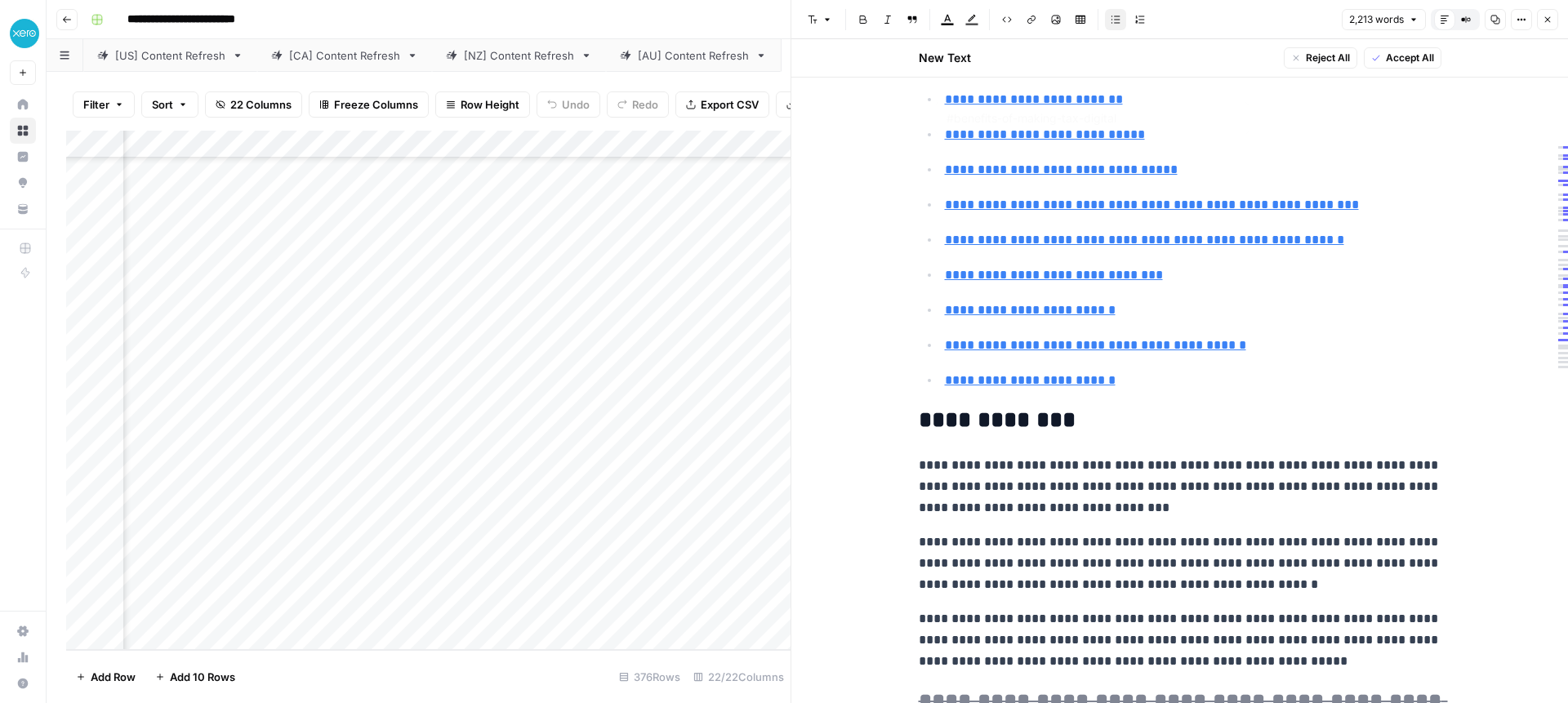
type input "#what-is-making-tax-digital"
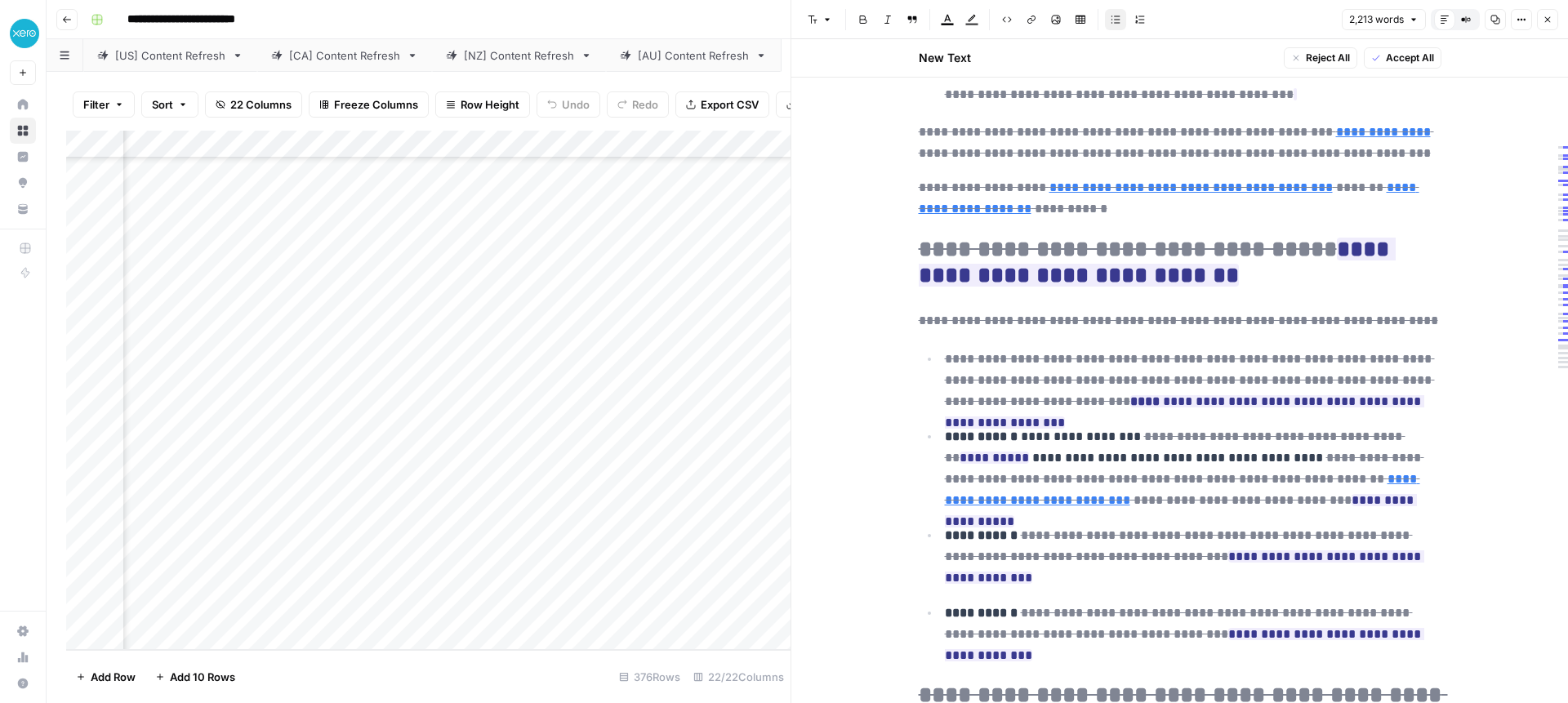
scroll to position [2643, 0]
